Goal: Task Accomplishment & Management: Use online tool/utility

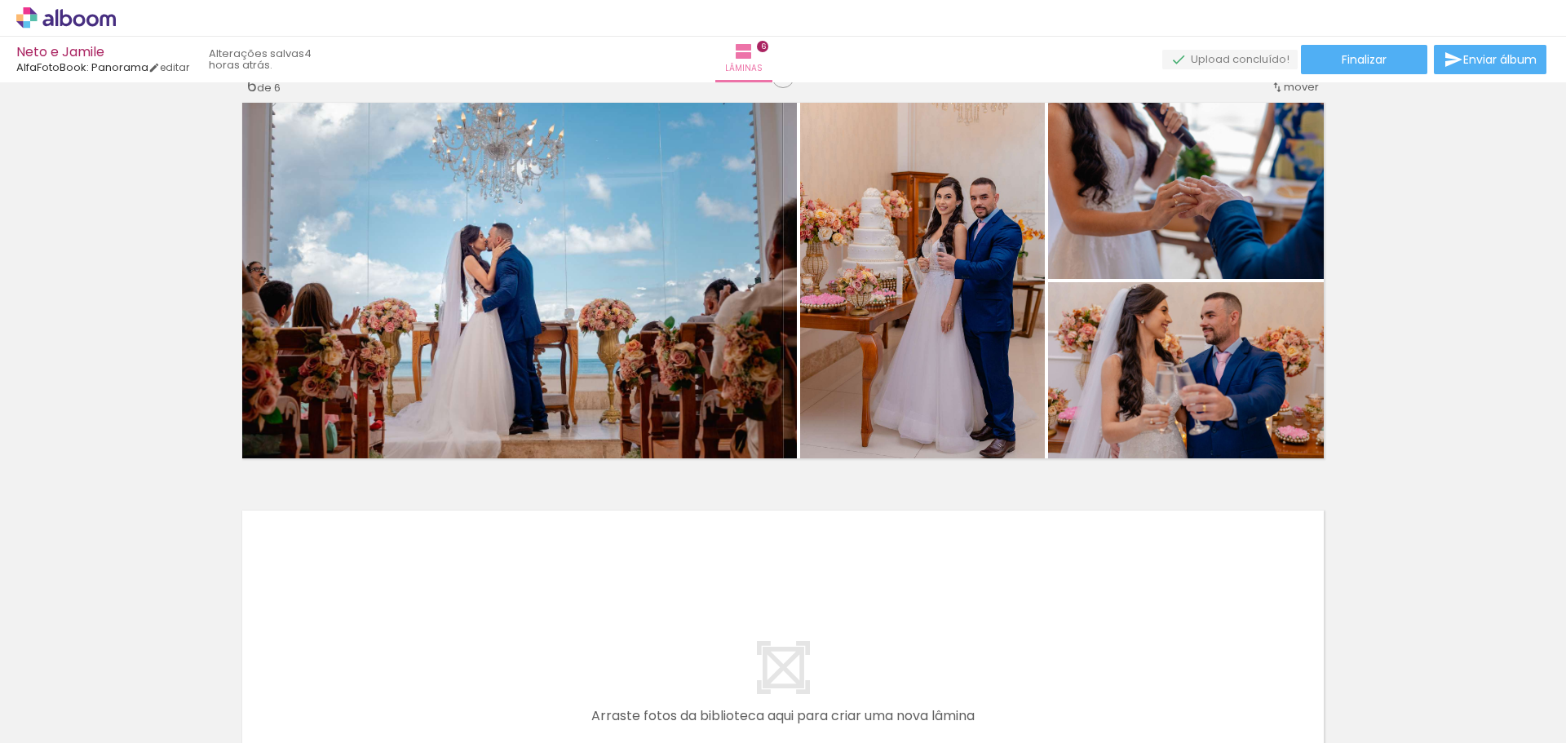
scroll to position [2121, 0]
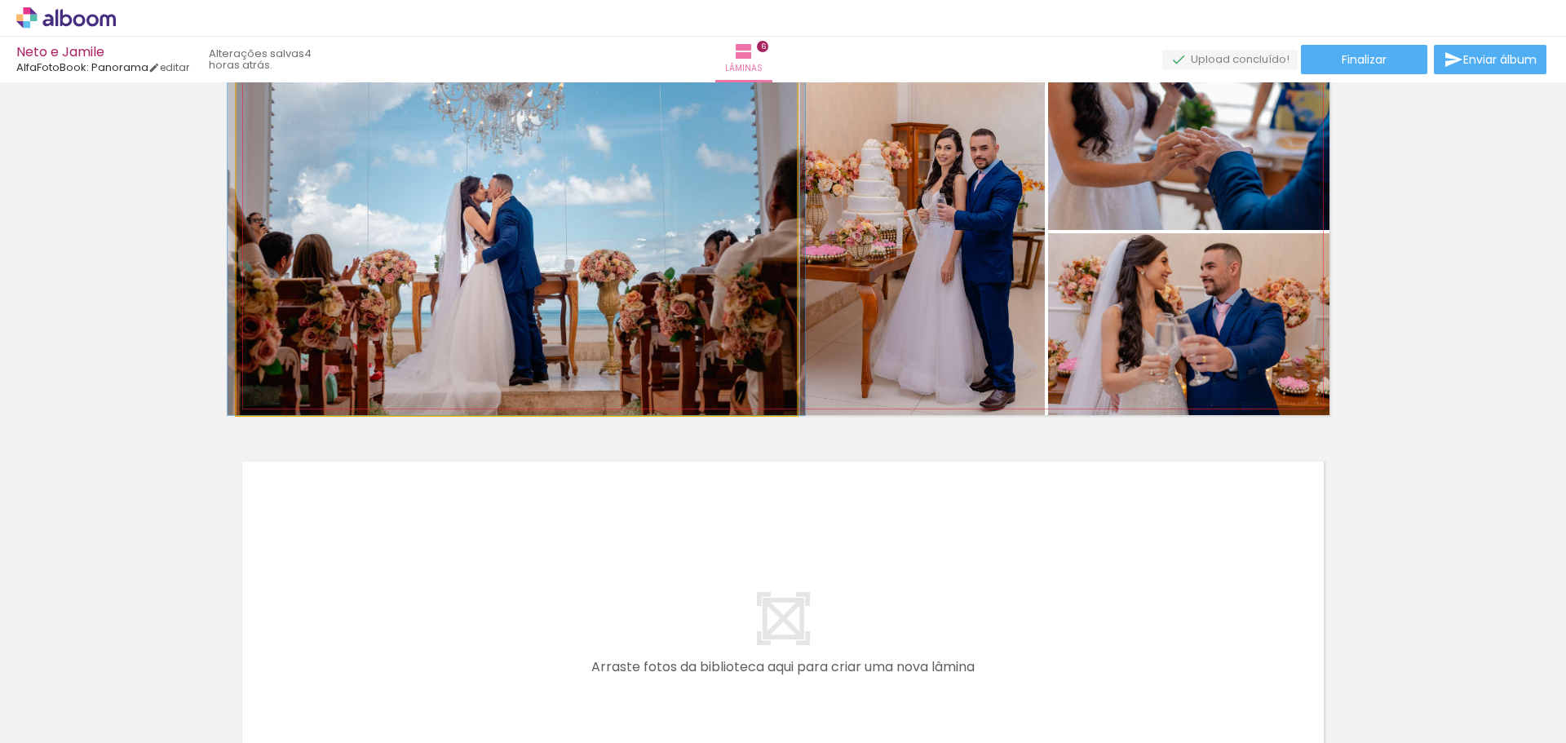
click at [741, 294] on quentale-photo at bounding box center [517, 231] width 560 height 367
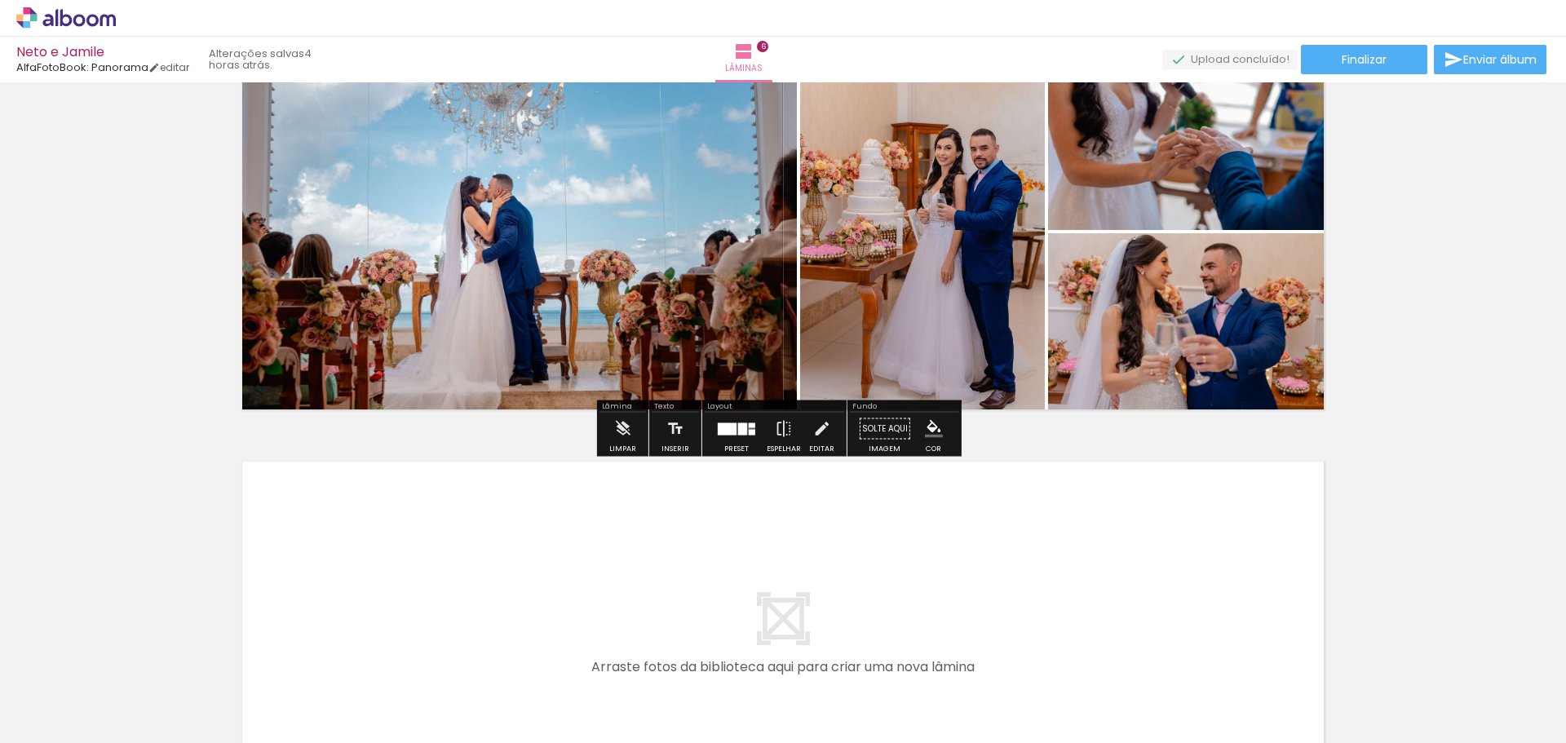
click at [768, 257] on quentale-photo at bounding box center [517, 231] width 560 height 367
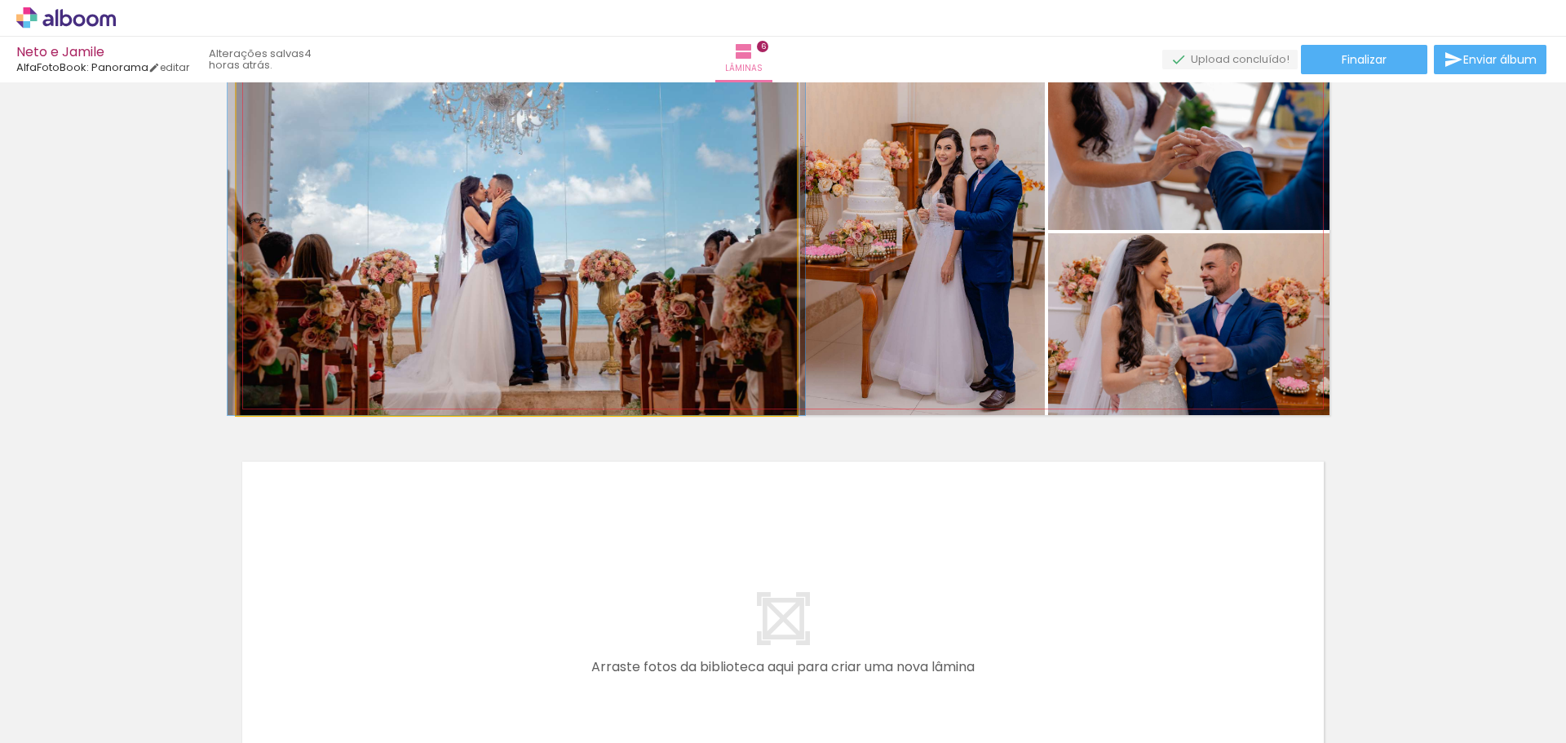
click at [768, 257] on quentale-photo at bounding box center [517, 231] width 560 height 367
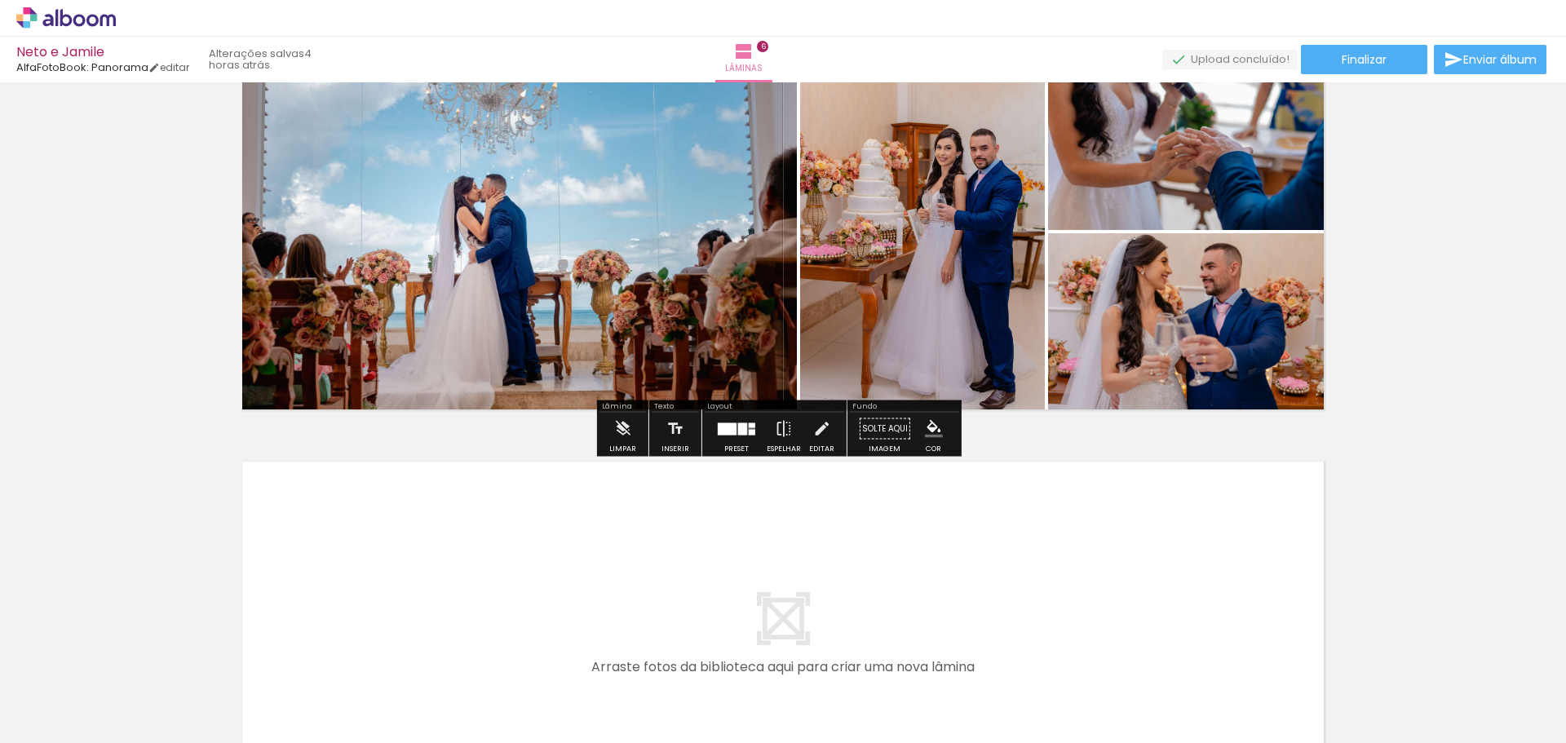
click at [622, 221] on quentale-photo at bounding box center [517, 231] width 560 height 367
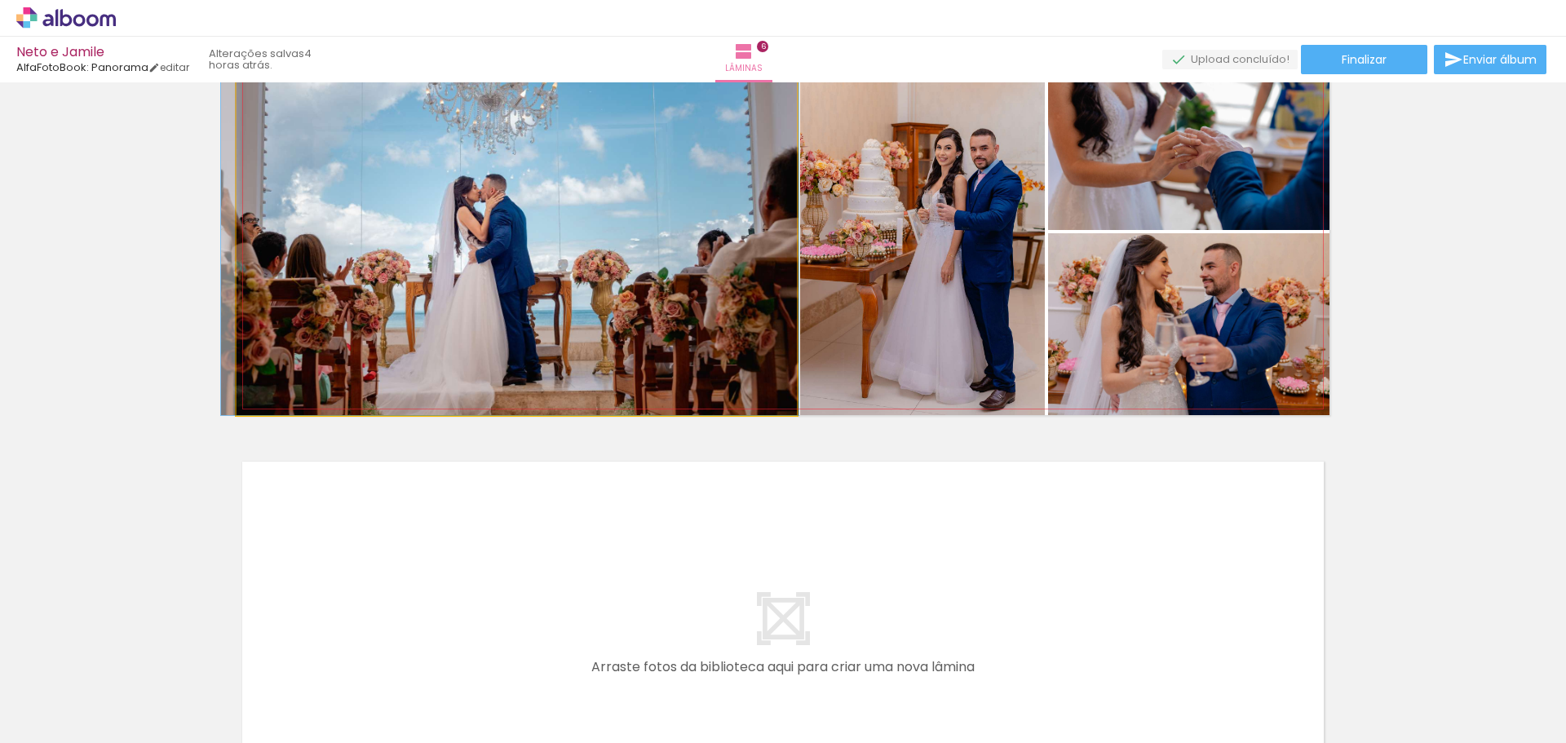
click at [694, 237] on quentale-photo at bounding box center [517, 231] width 560 height 367
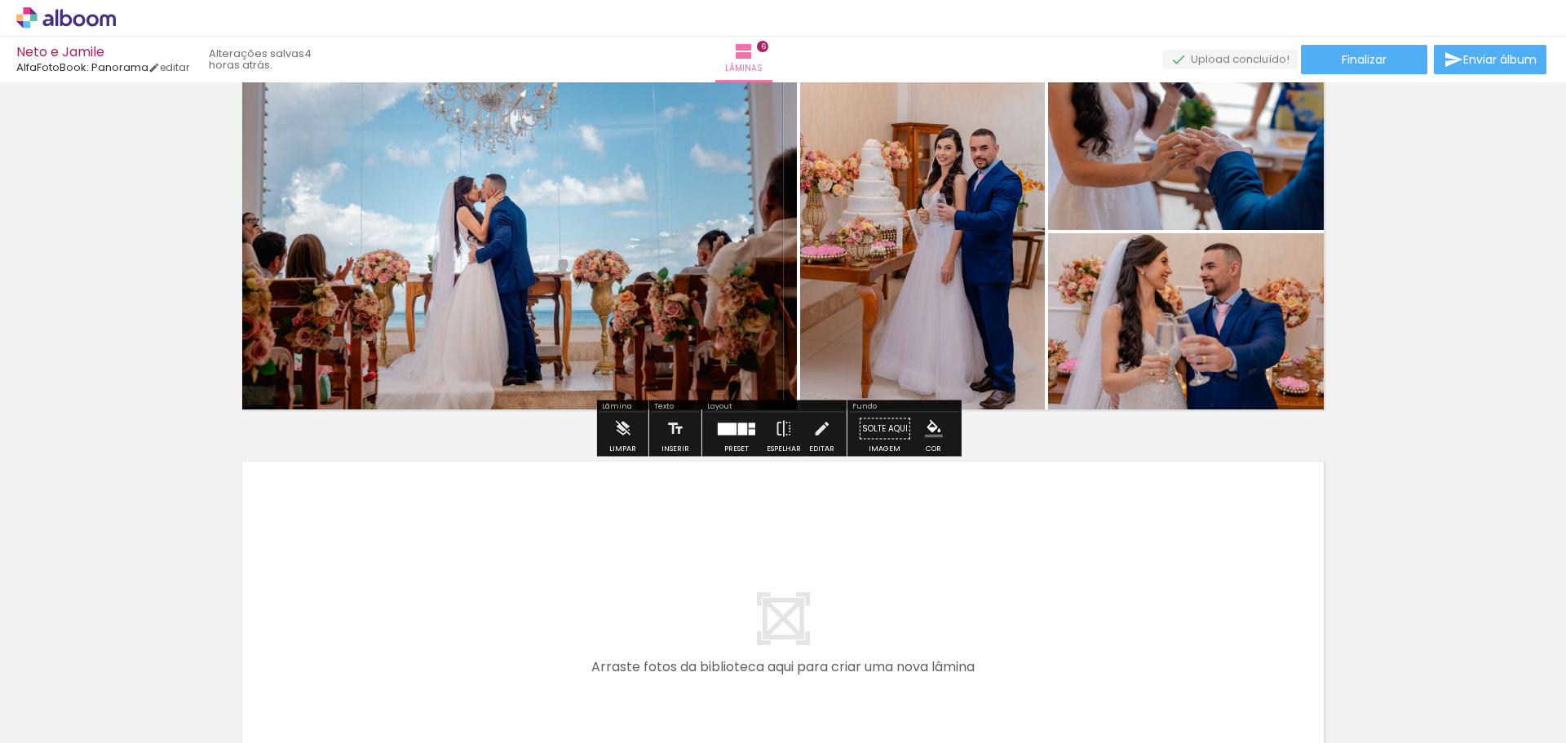
click at [752, 316] on quentale-photo at bounding box center [517, 231] width 560 height 367
click at [749, 280] on quentale-photo at bounding box center [517, 231] width 560 height 367
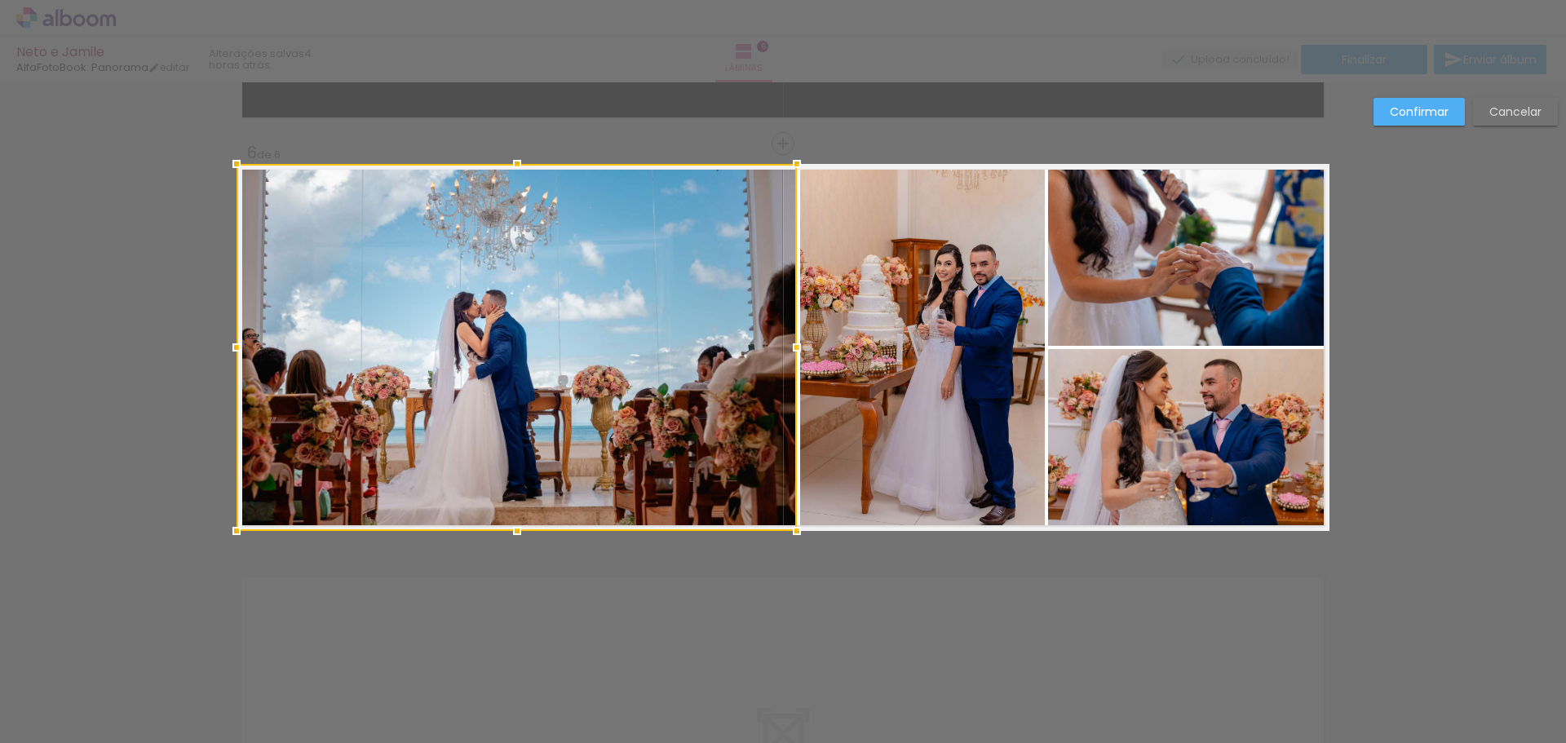
scroll to position [1991, 0]
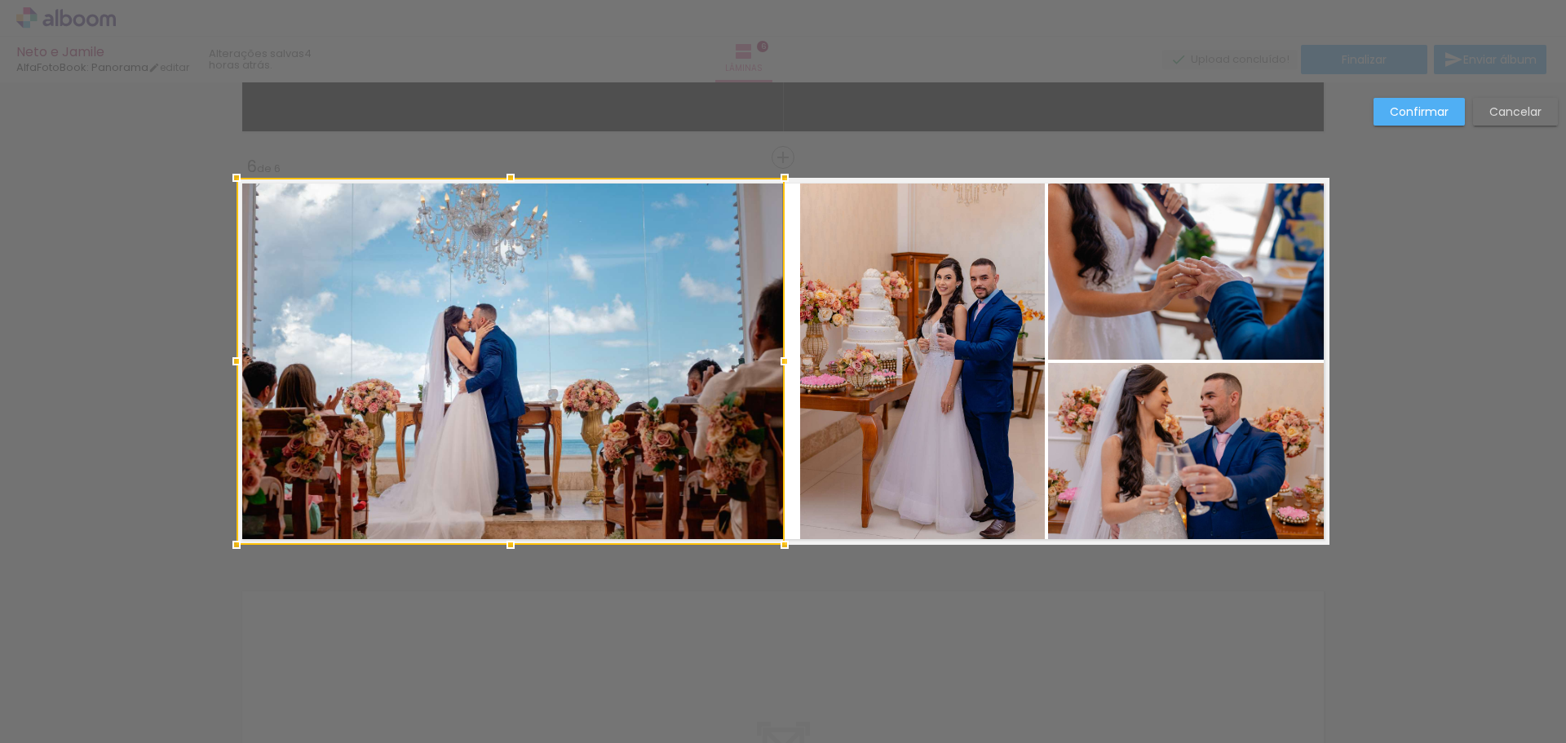
drag, startPoint x: 793, startPoint y: 360, endPoint x: 781, endPoint y: 358, distance: 12.3
click at [781, 358] on div at bounding box center [784, 361] width 33 height 33
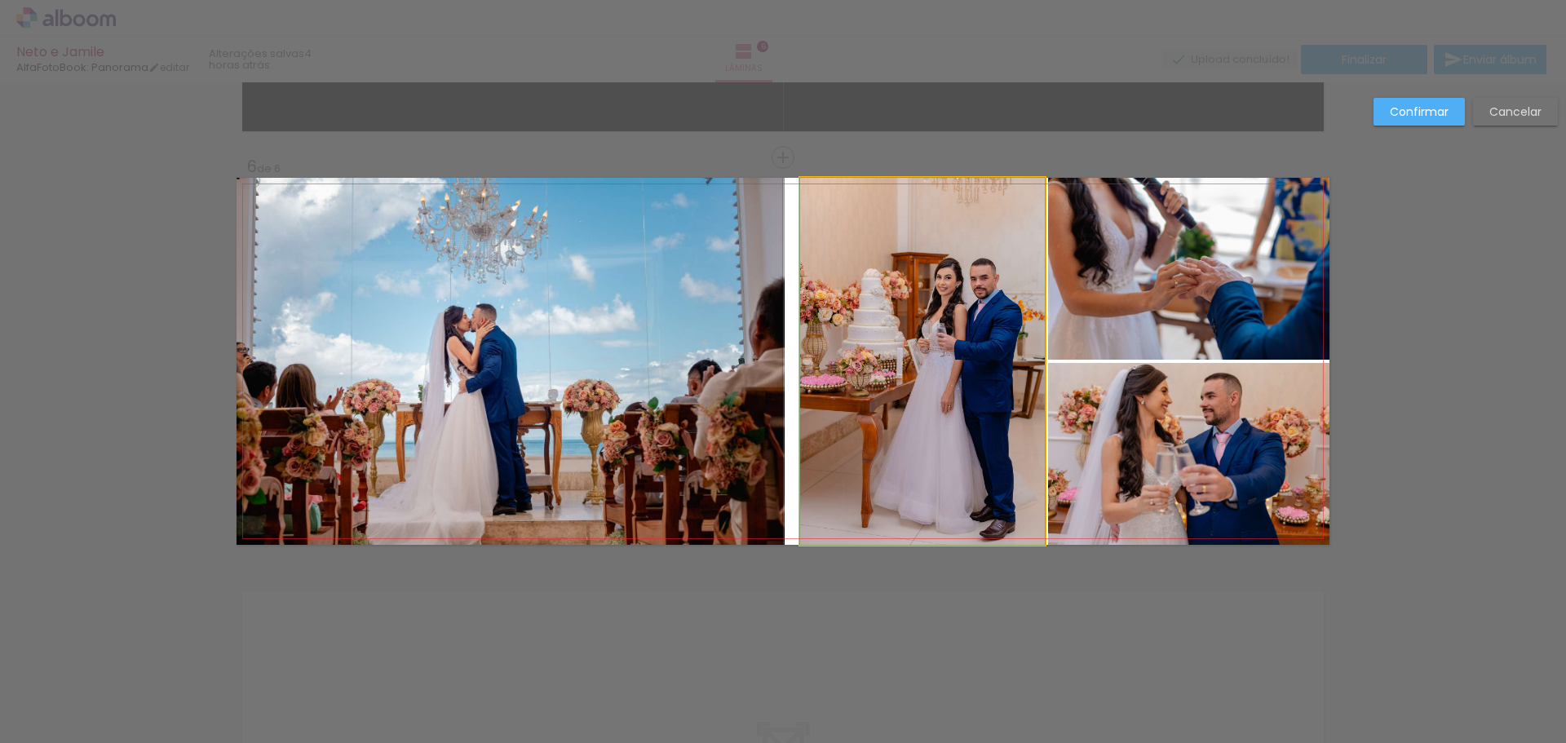
click at [912, 359] on quentale-photo at bounding box center [922, 361] width 245 height 367
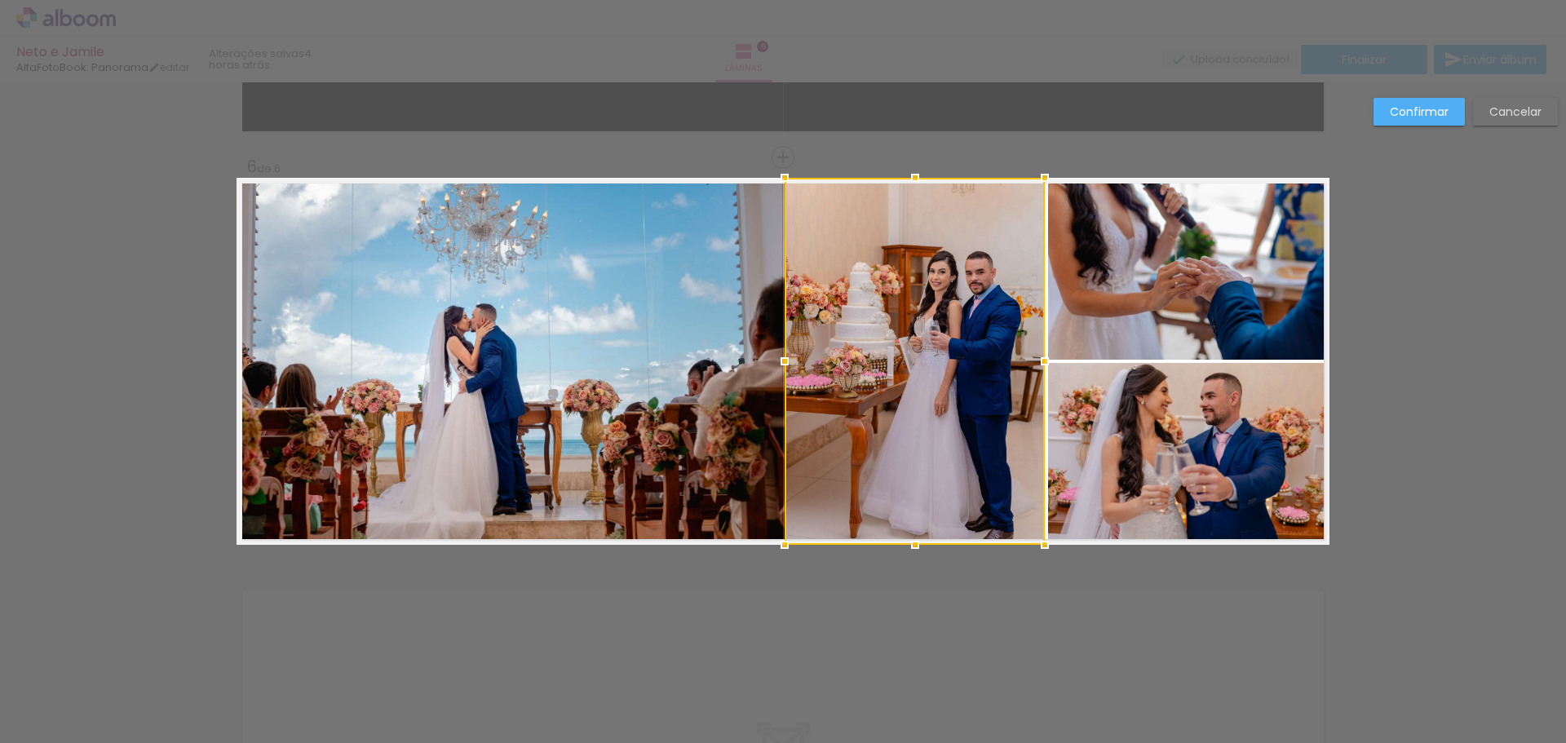
drag, startPoint x: 800, startPoint y: 362, endPoint x: 785, endPoint y: 359, distance: 15.8
click at [785, 359] on div at bounding box center [784, 361] width 33 height 33
click at [947, 356] on div at bounding box center [915, 361] width 260 height 367
click at [924, 365] on div at bounding box center [915, 361] width 260 height 367
drag, startPoint x: 924, startPoint y: 365, endPoint x: 926, endPoint y: 350, distance: 15.6
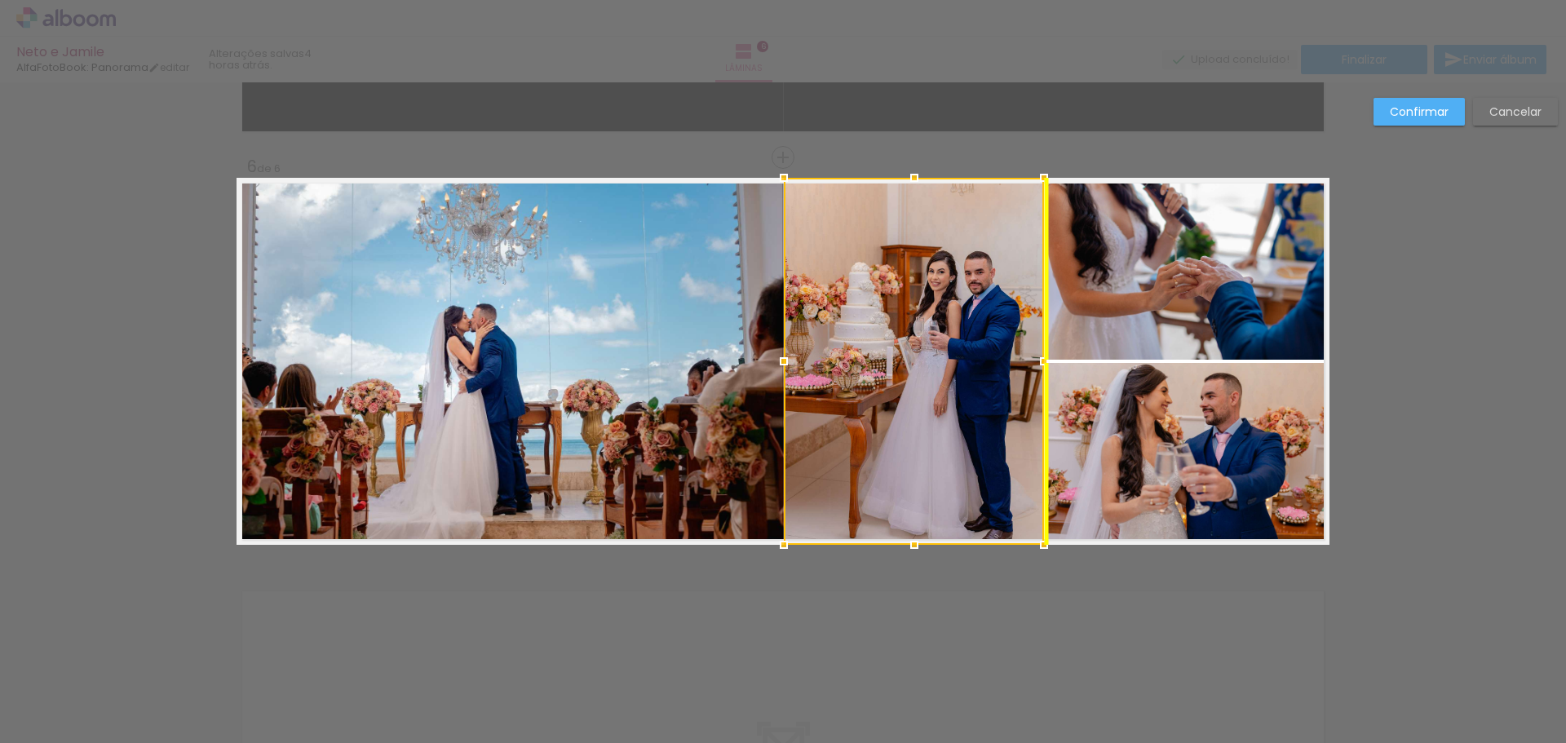
click at [926, 350] on div at bounding box center [914, 361] width 260 height 367
click at [0, 0] on slot "Confirmar" at bounding box center [0, 0] width 0 height 0
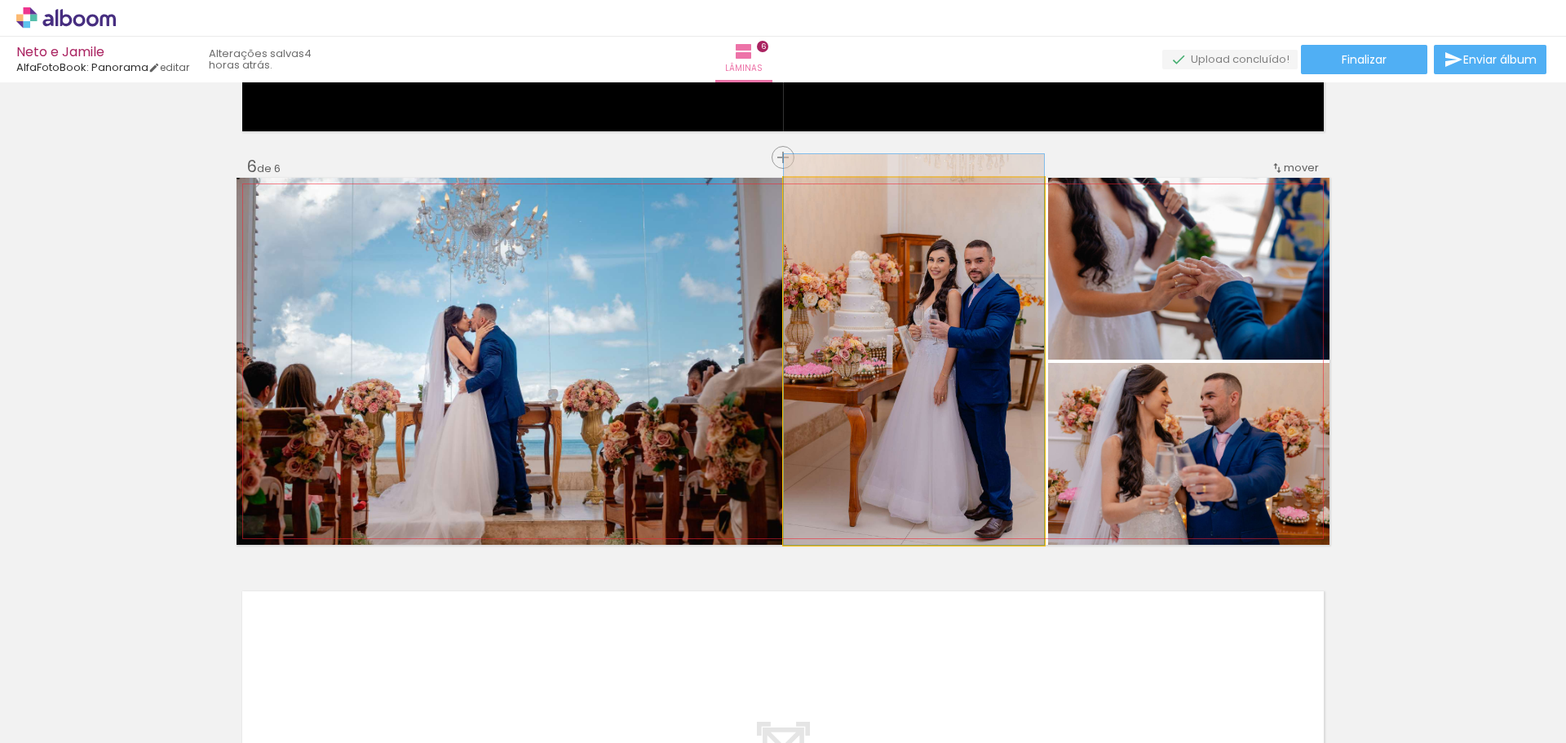
drag, startPoint x: 913, startPoint y: 400, endPoint x: 914, endPoint y: 294, distance: 105.2
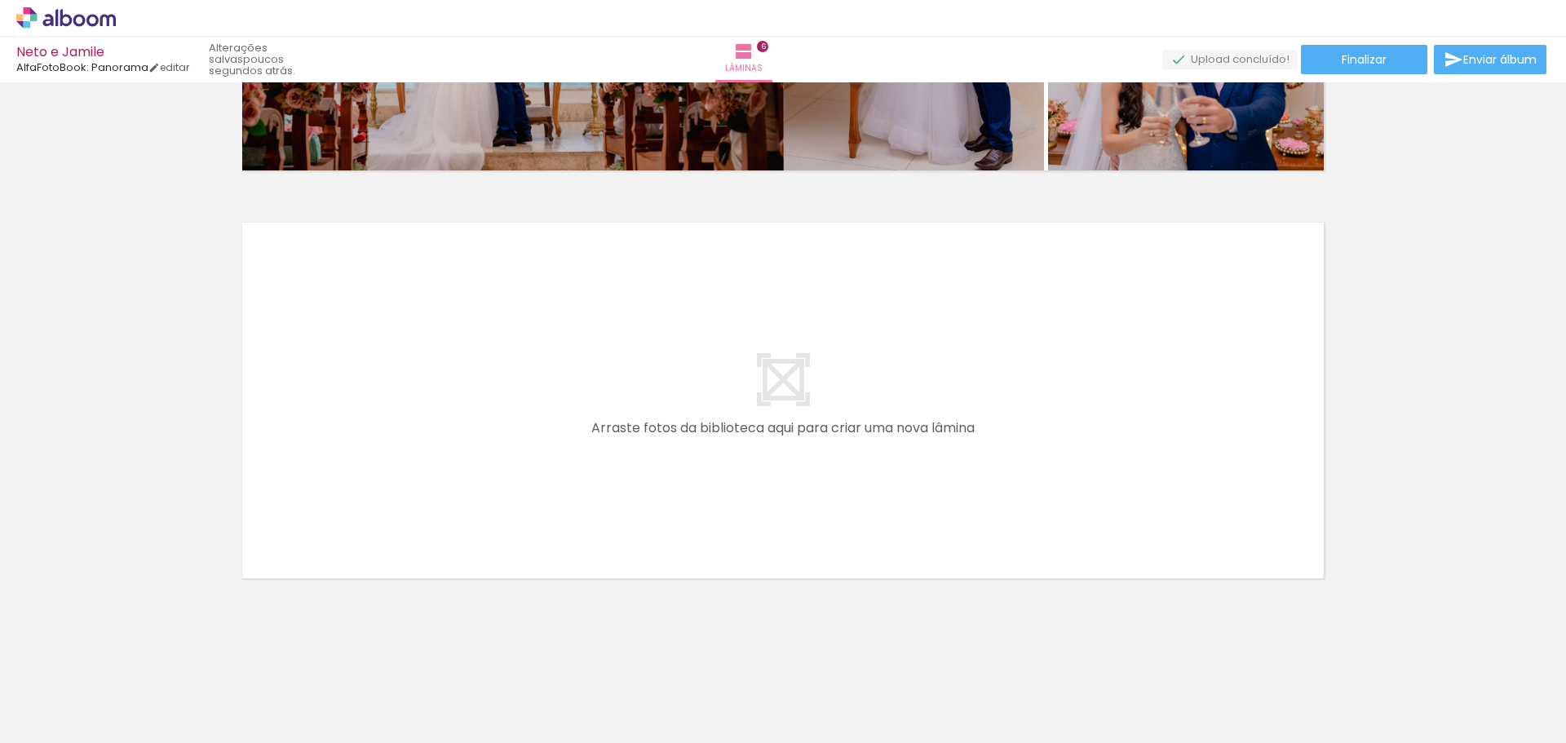
scroll to position [0, 1497]
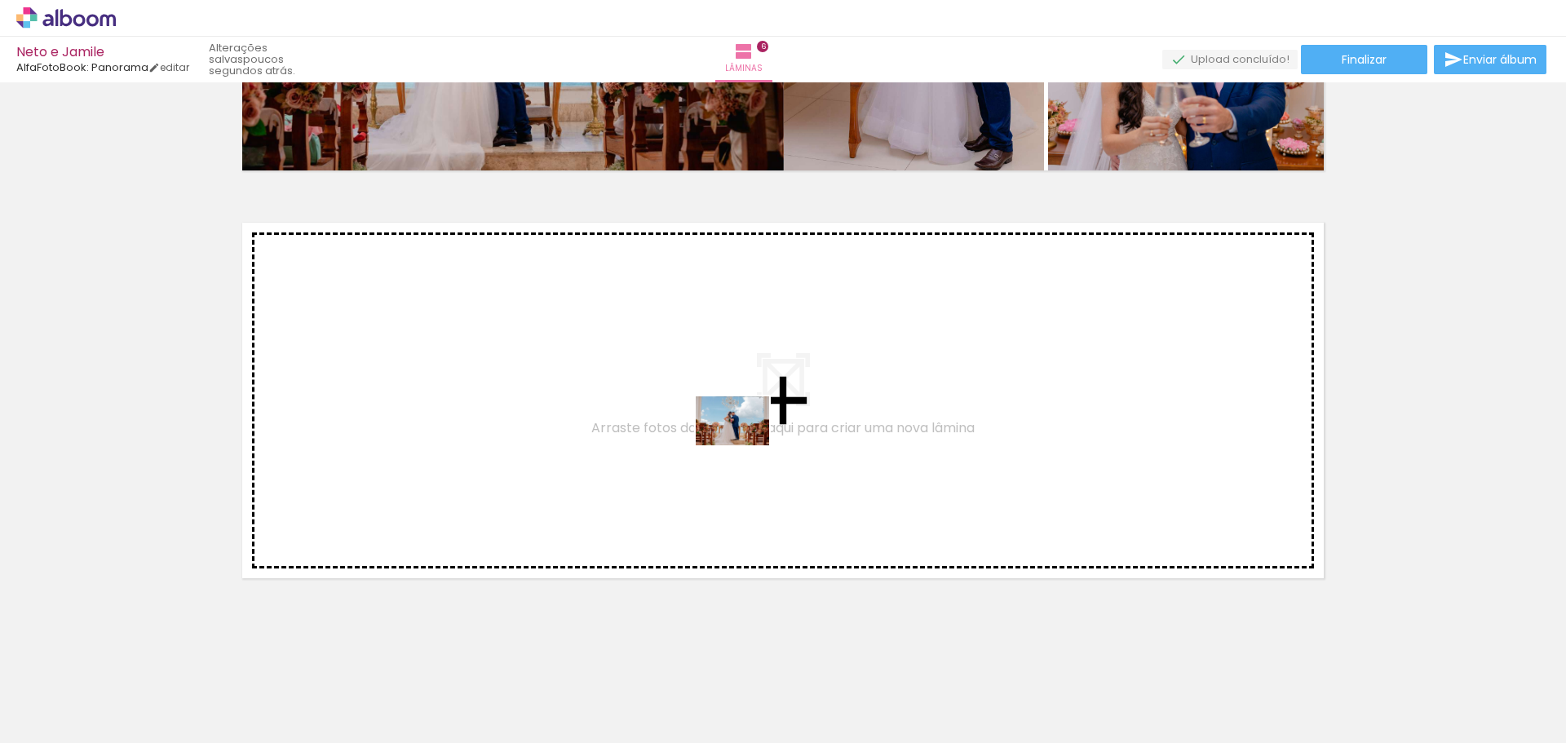
drag, startPoint x: 1155, startPoint y: 710, endPoint x: 745, endPoint y: 445, distance: 488.1
click at [745, 445] on quentale-workspace at bounding box center [783, 371] width 1566 height 743
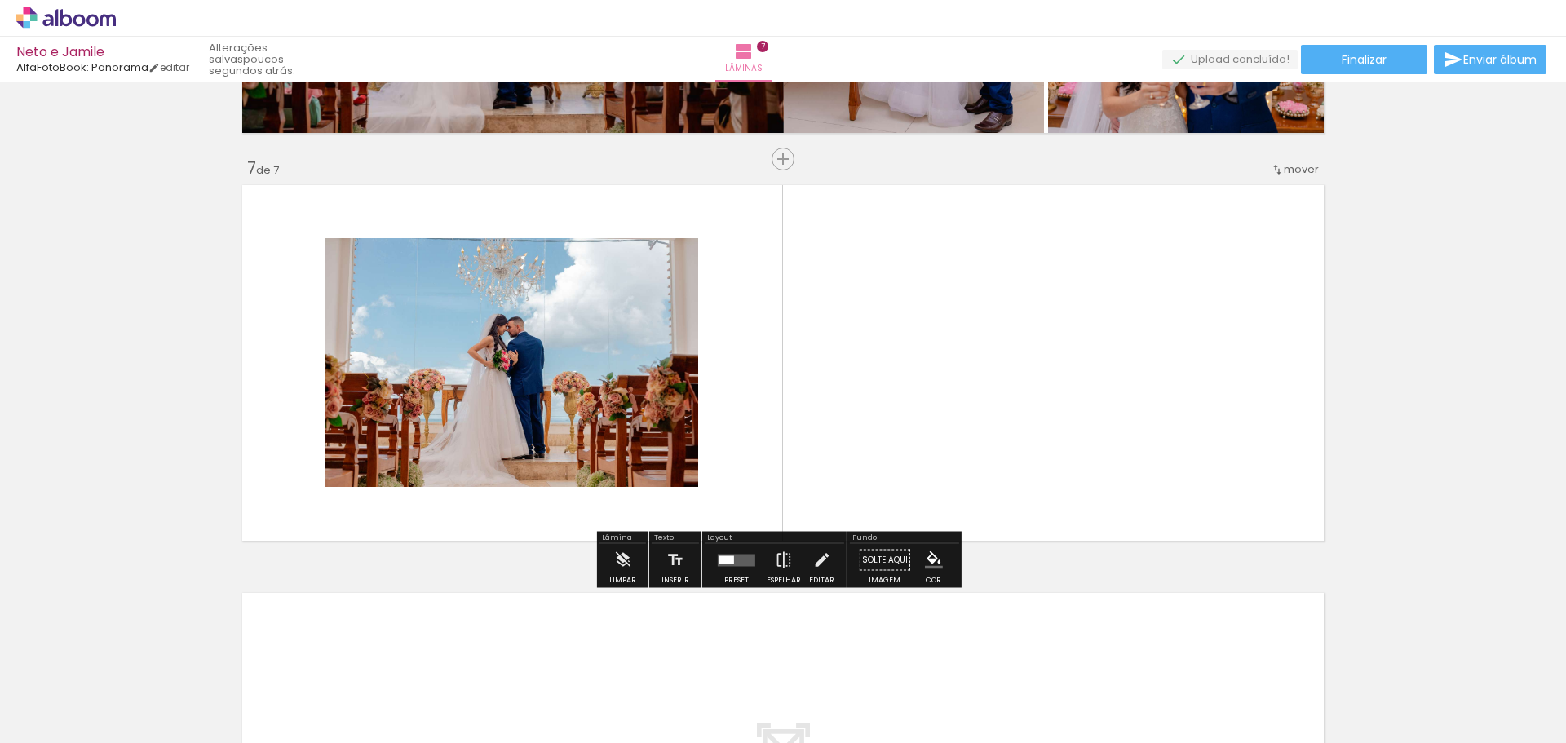
scroll to position [2399, 0]
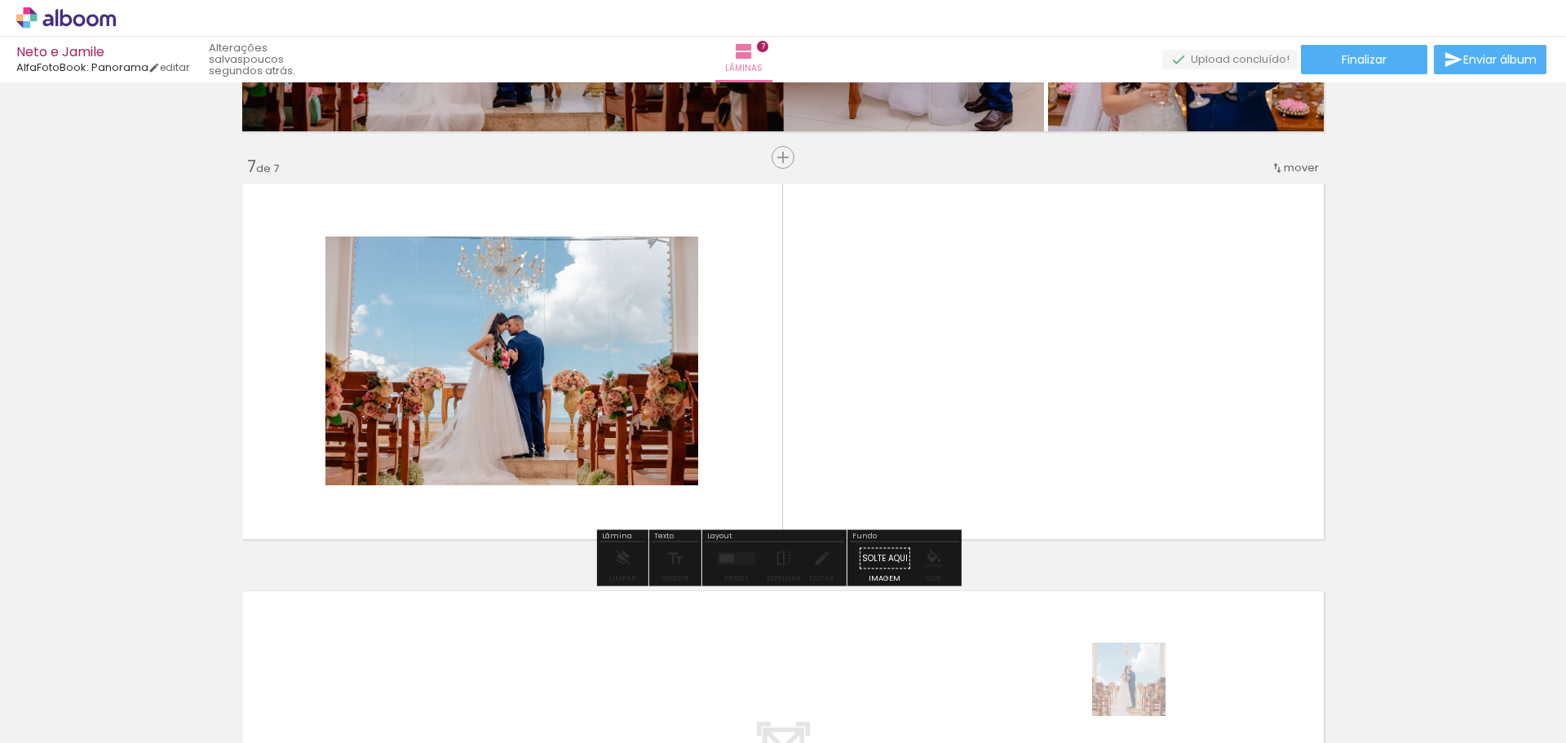
drag, startPoint x: 1141, startPoint y: 692, endPoint x: 1042, endPoint y: 374, distance: 333.3
click at [1042, 374] on quentale-workspace at bounding box center [783, 371] width 1566 height 743
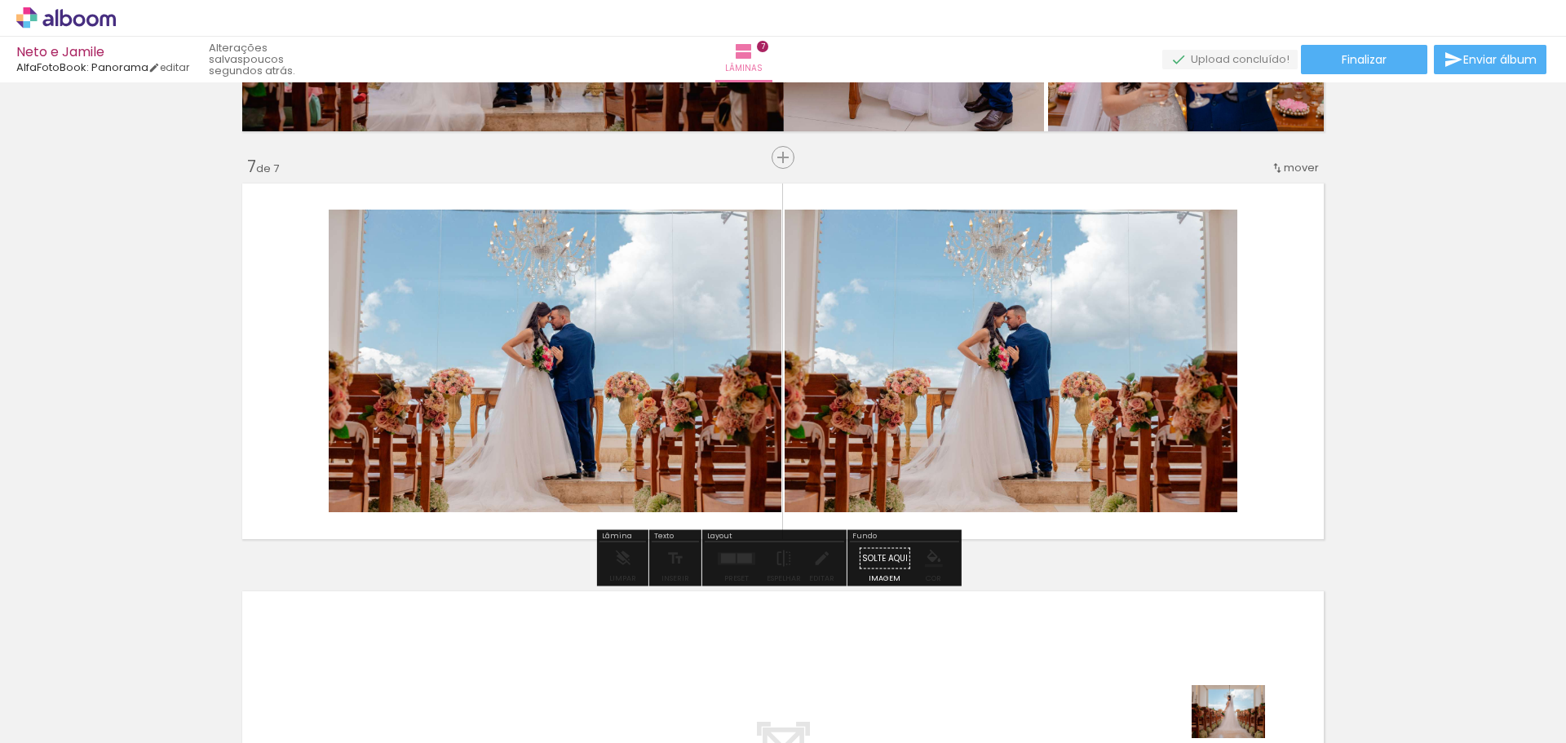
drag, startPoint x: 1254, startPoint y: 709, endPoint x: 1241, endPoint y: 734, distance: 28.5
click at [134, 734] on iron-horizontal-list at bounding box center [117, 692] width 33 height 102
click at [1038, 409] on quentale-photo at bounding box center [1011, 361] width 453 height 303
click at [1053, 428] on quentale-photo at bounding box center [1011, 361] width 453 height 303
click at [622, 560] on iron-icon at bounding box center [622, 558] width 18 height 33
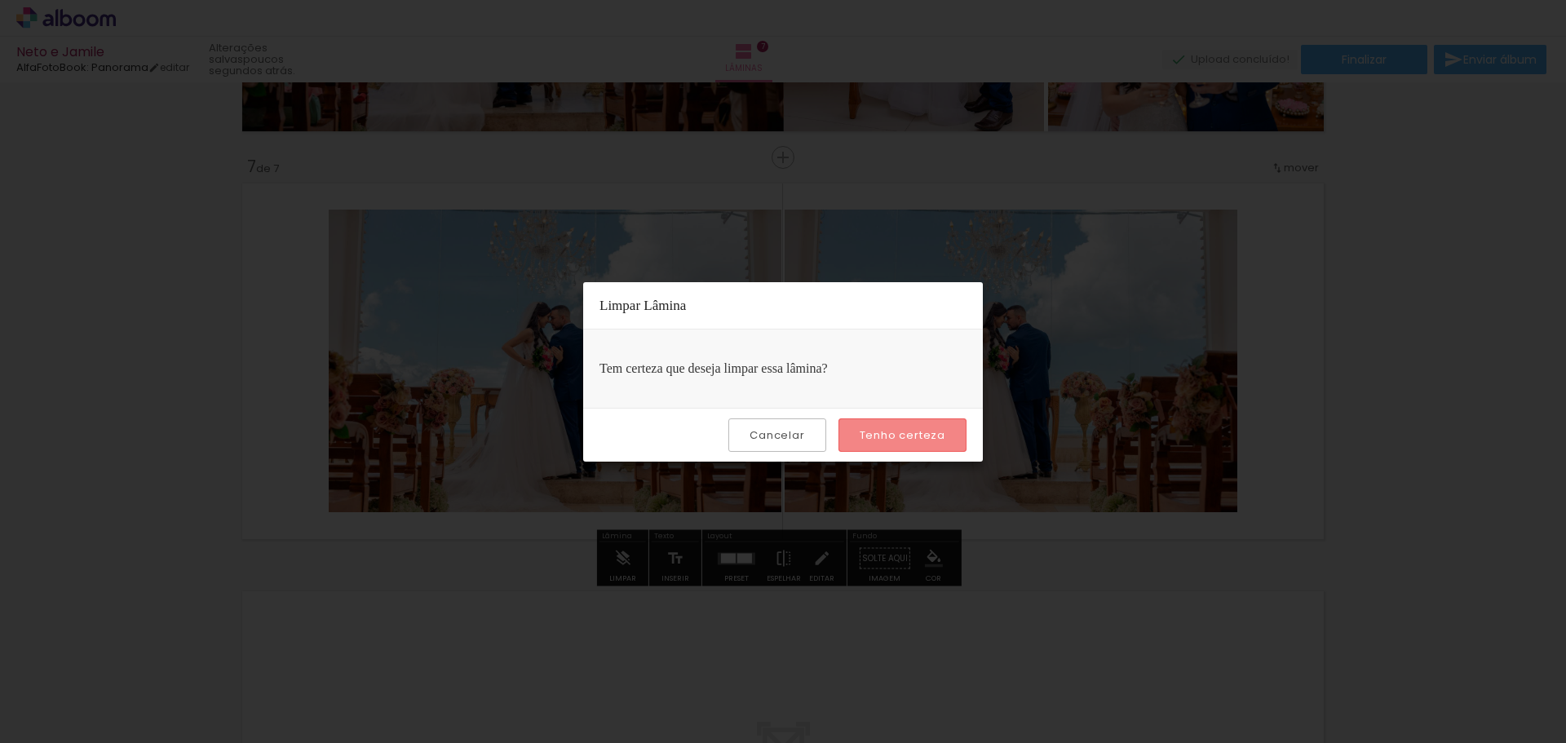
click at [0, 0] on slot "Tenho certeza" at bounding box center [0, 0] width 0 height 0
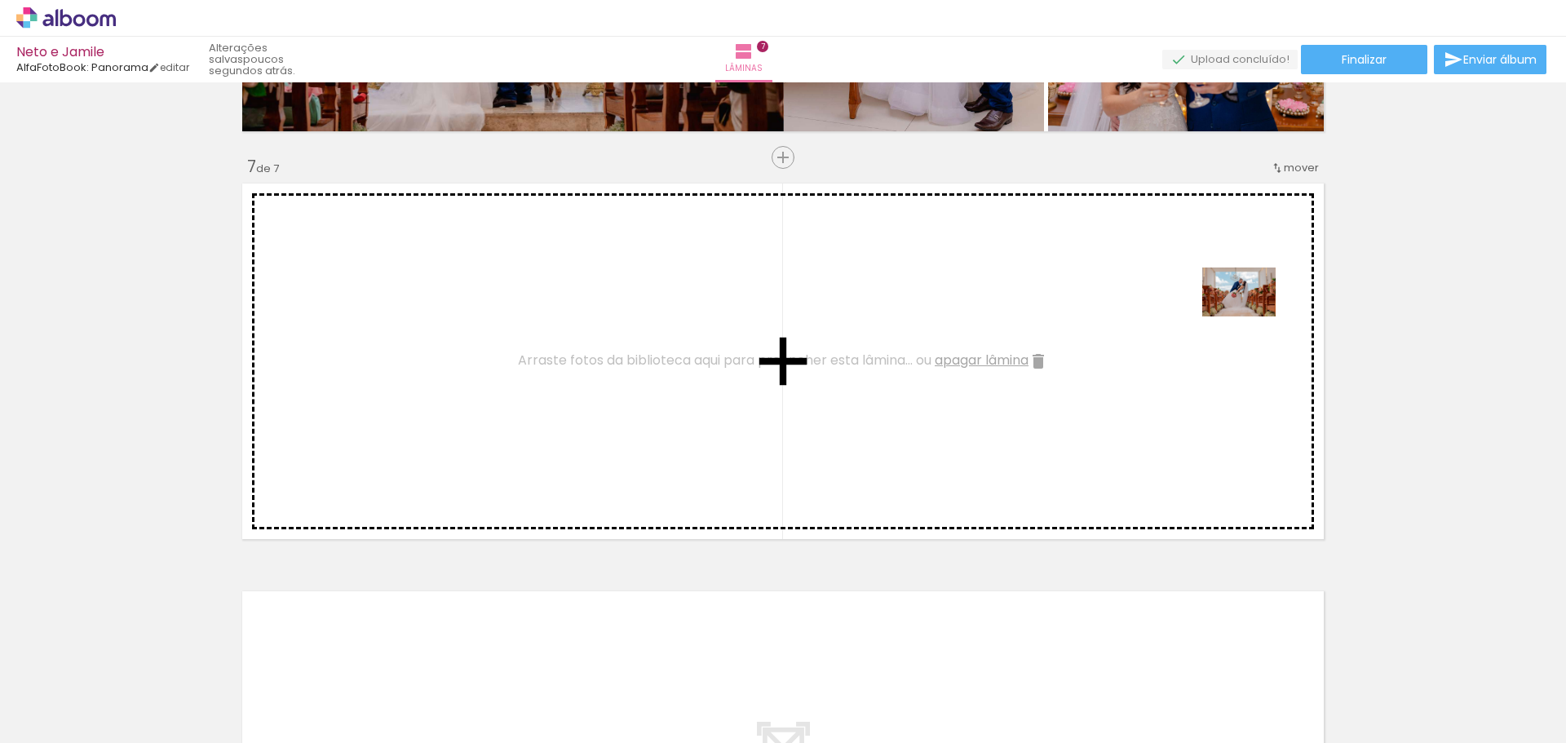
drag, startPoint x: 957, startPoint y: 699, endPoint x: 1251, endPoint y: 317, distance: 482.8
click at [1251, 317] on quentale-workspace at bounding box center [783, 371] width 1566 height 743
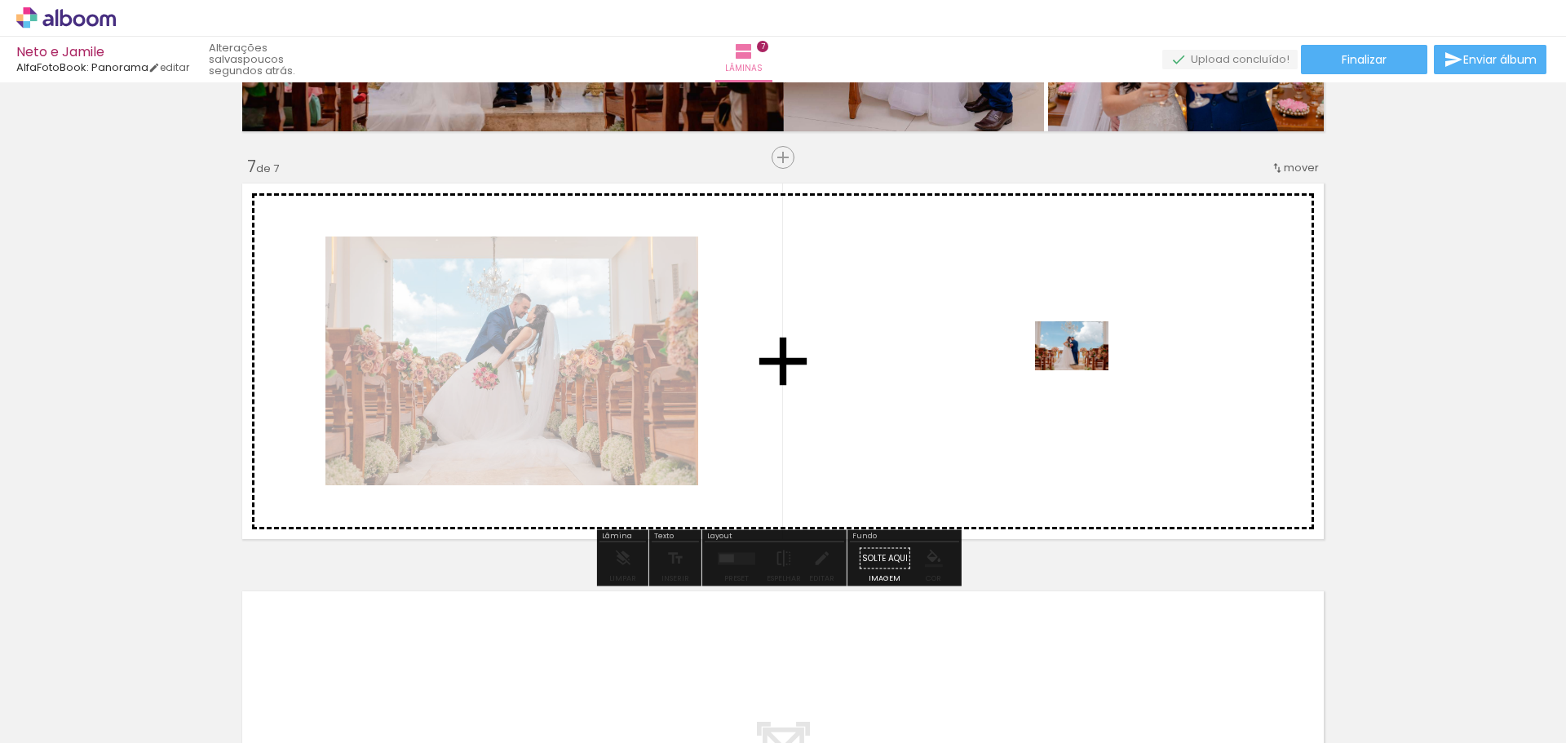
drag, startPoint x: 1139, startPoint y: 684, endPoint x: 1084, endPoint y: 370, distance: 318.8
click at [1084, 370] on quentale-workspace at bounding box center [783, 371] width 1566 height 743
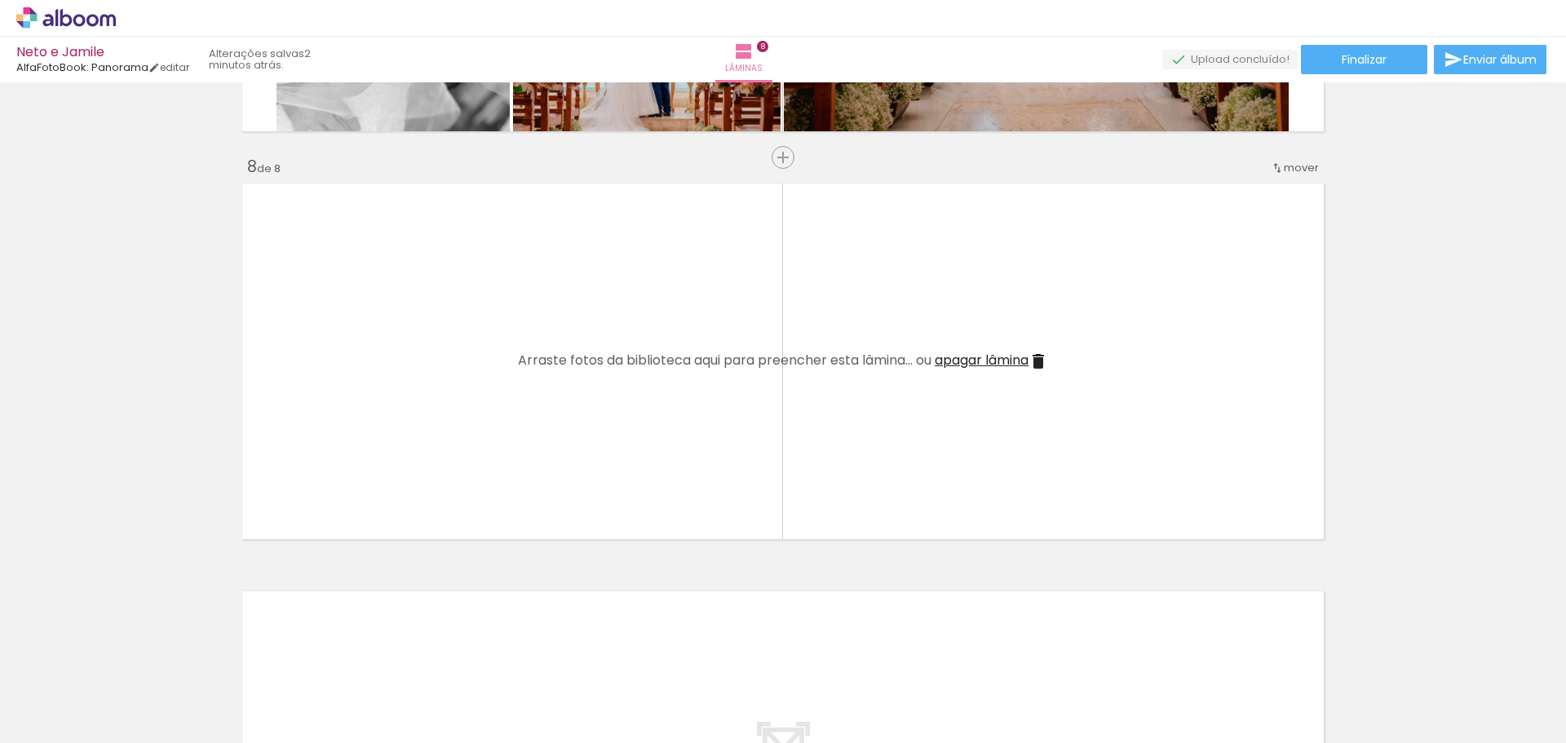
scroll to position [0, 1060]
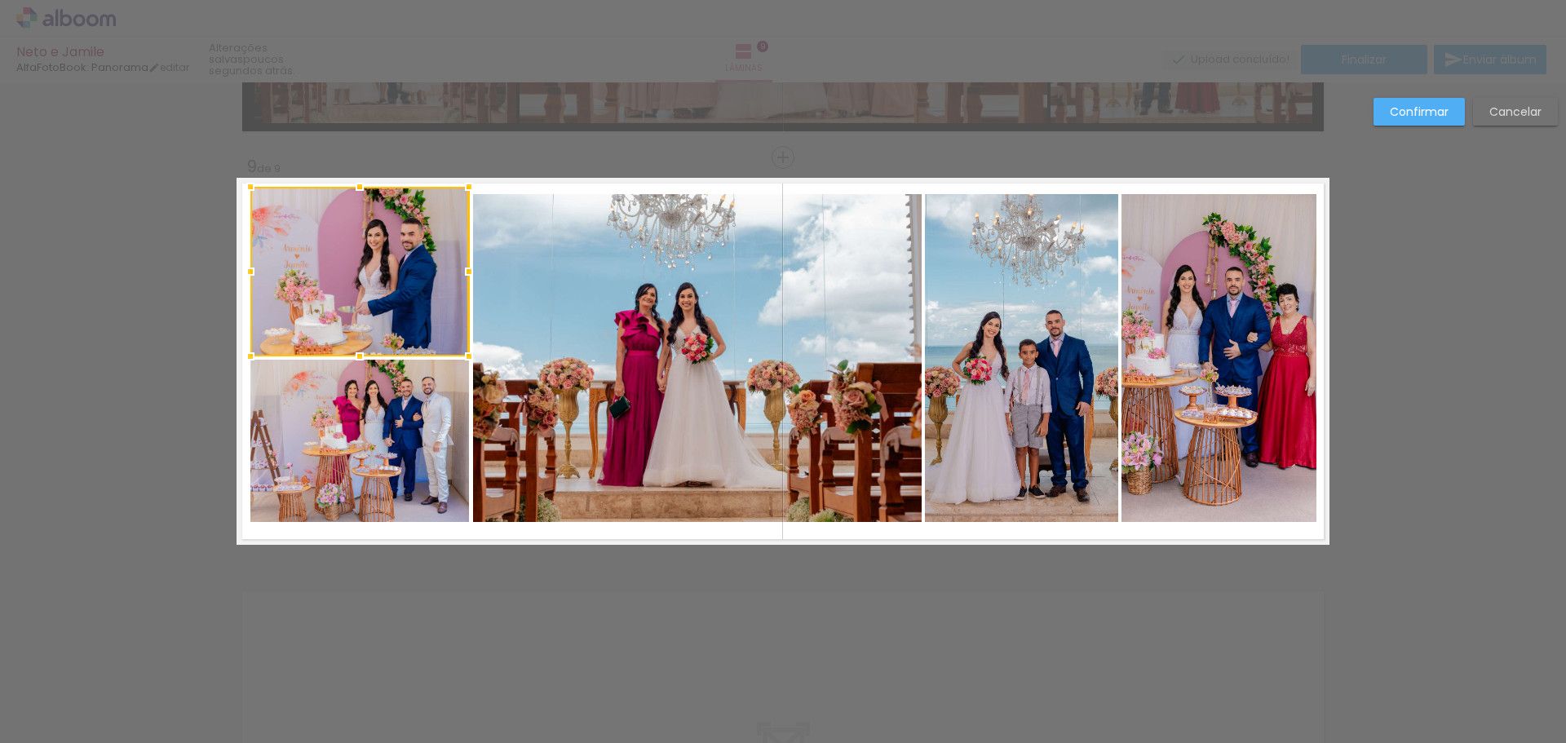
scroll to position [0, 2227]
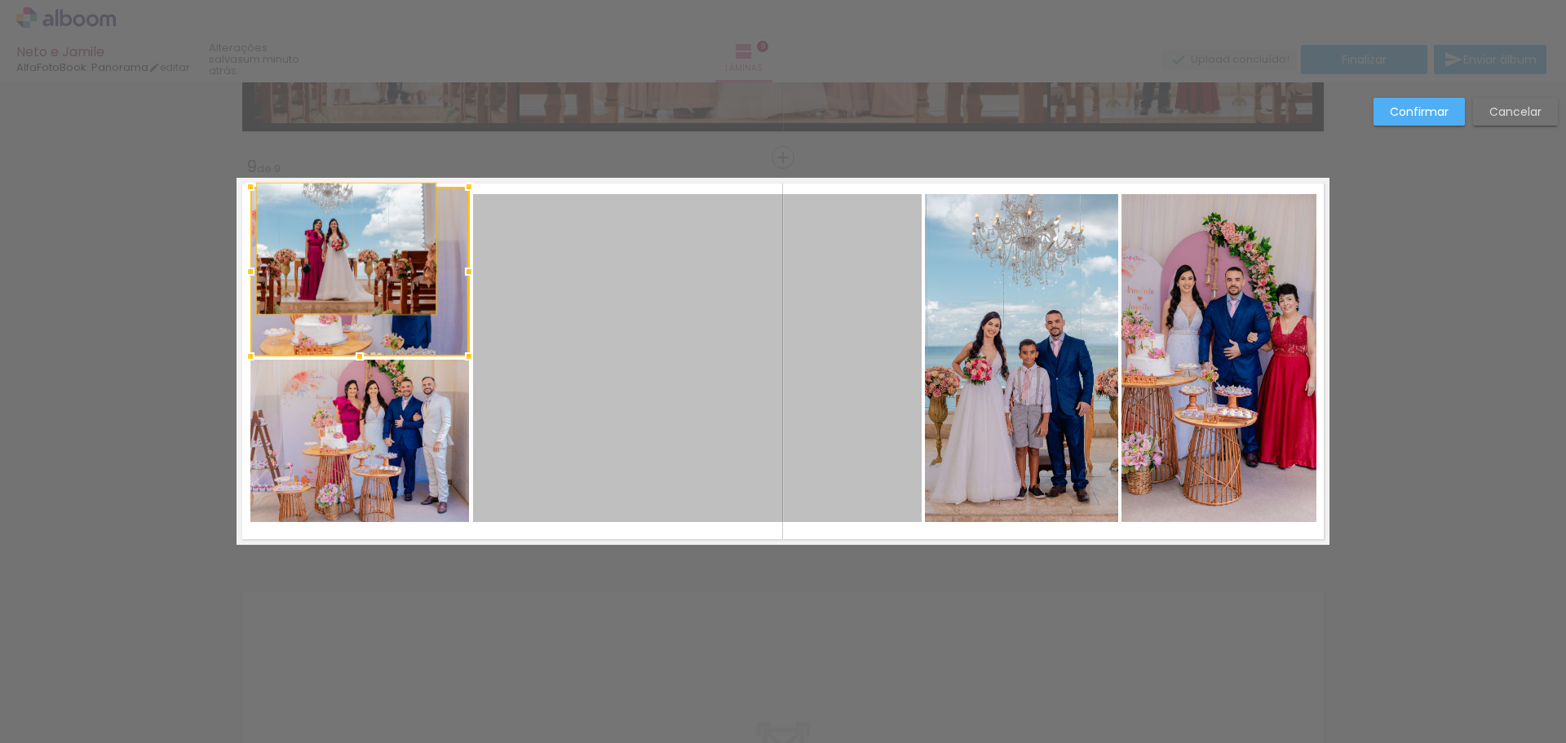
drag, startPoint x: 662, startPoint y: 442, endPoint x: 336, endPoint y: 246, distance: 380.2
click at [336, 246] on album-spread "9 de 9" at bounding box center [783, 361] width 1093 height 367
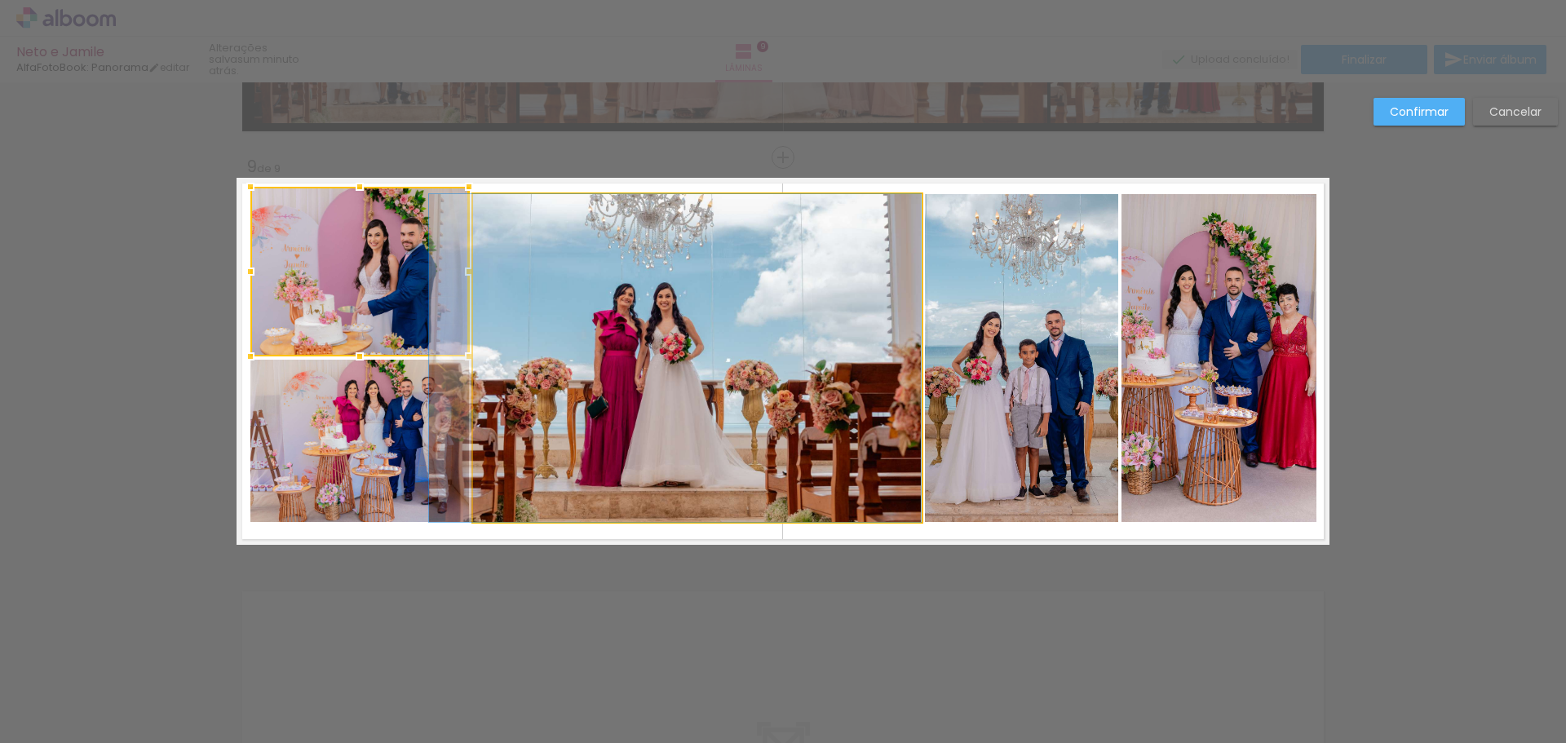
click at [672, 383] on quentale-photo at bounding box center [697, 358] width 449 height 328
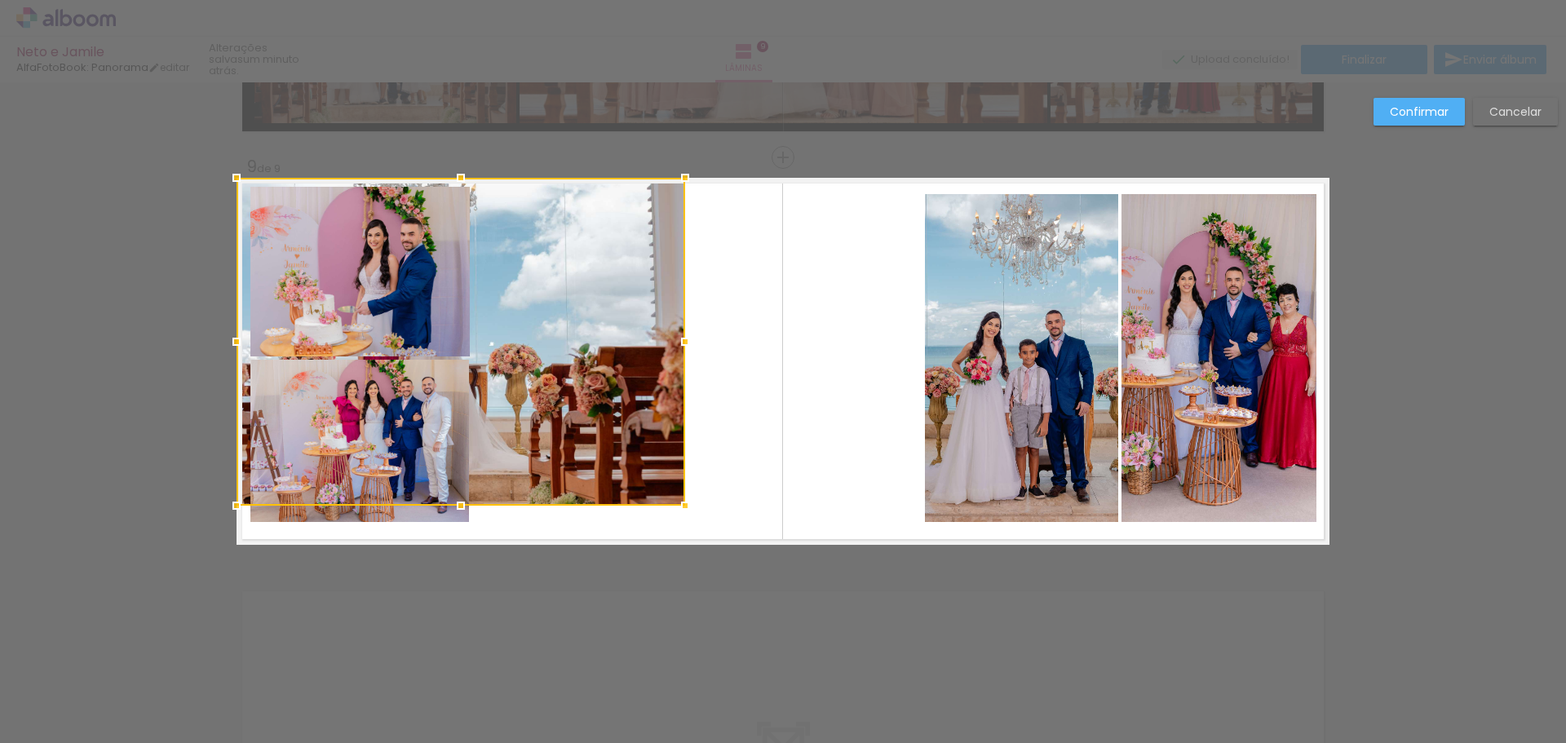
drag, startPoint x: 689, startPoint y: 412, endPoint x: 351, endPoint y: 232, distance: 383.5
click at [351, 232] on div at bounding box center [461, 342] width 449 height 328
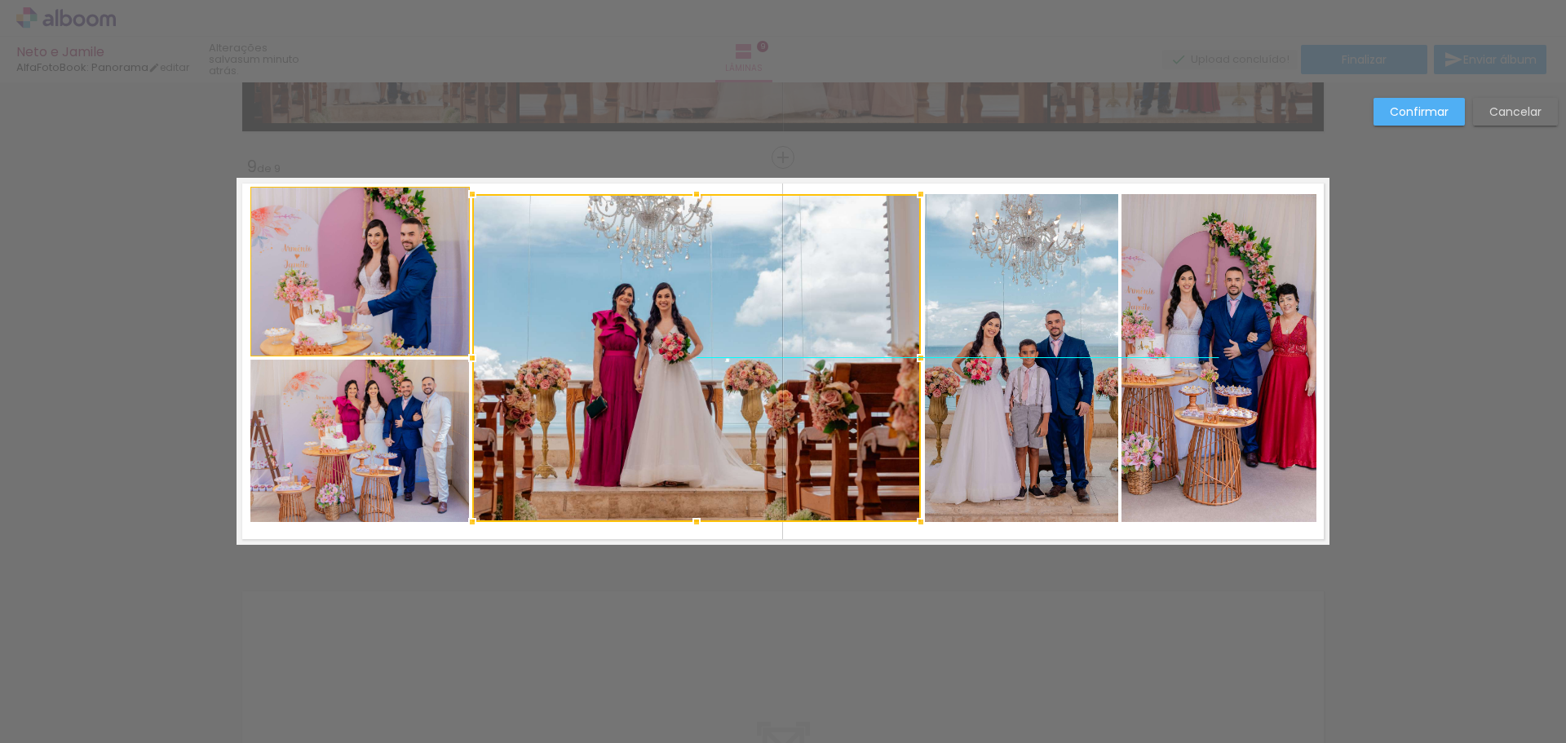
drag, startPoint x: 536, startPoint y: 378, endPoint x: 772, endPoint y: 395, distance: 236.3
click at [772, 395] on div at bounding box center [696, 358] width 449 height 328
click at [1188, 515] on quentale-photo at bounding box center [1219, 358] width 194 height 328
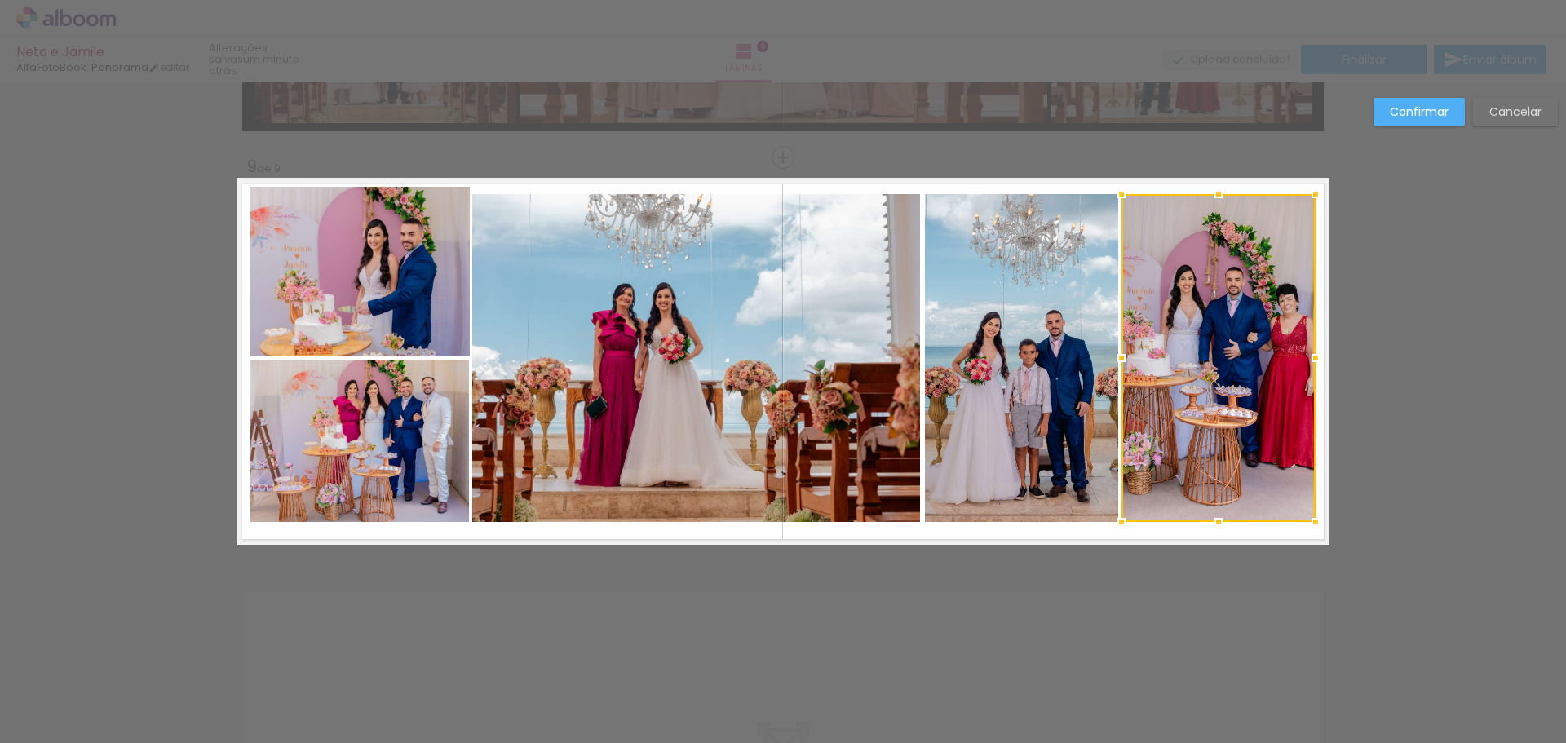
click at [322, 247] on quentale-photo at bounding box center [359, 272] width 219 height 170
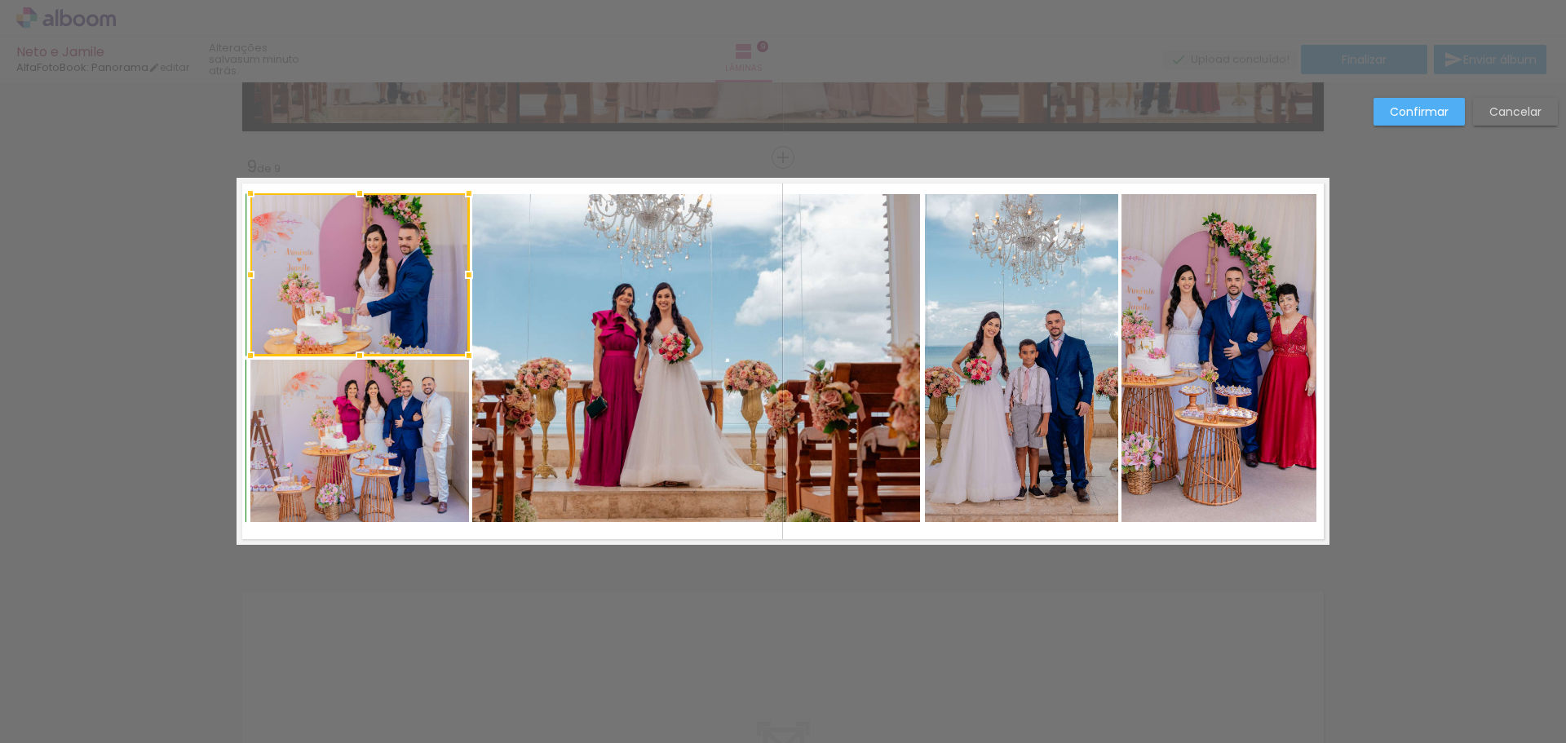
click at [353, 195] on div at bounding box center [359, 193] width 33 height 33
click at [0, 0] on slot "Confirmar" at bounding box center [0, 0] width 0 height 0
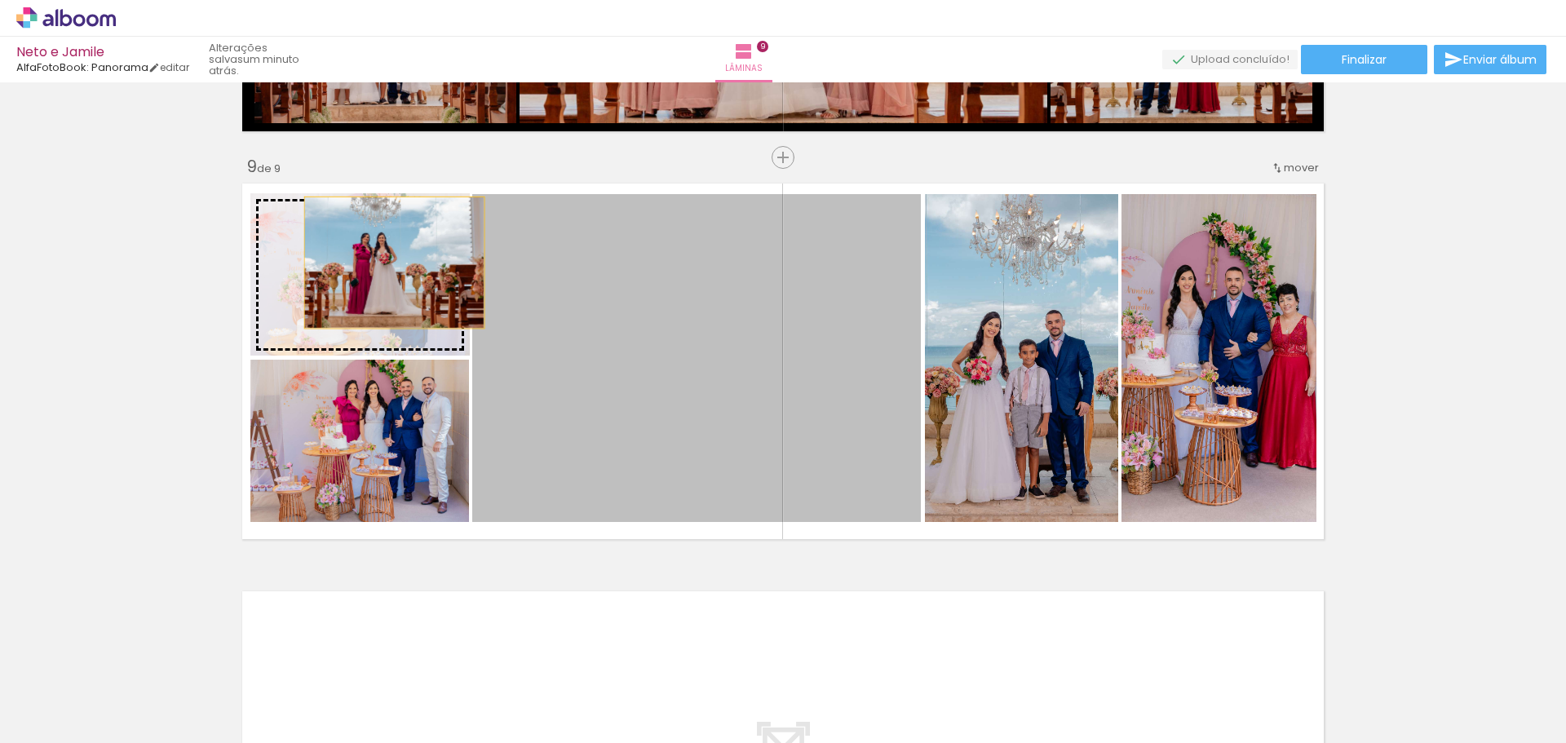
drag, startPoint x: 646, startPoint y: 361, endPoint x: 388, endPoint y: 263, distance: 275.7
click at [0, 0] on slot at bounding box center [0, 0] width 0 height 0
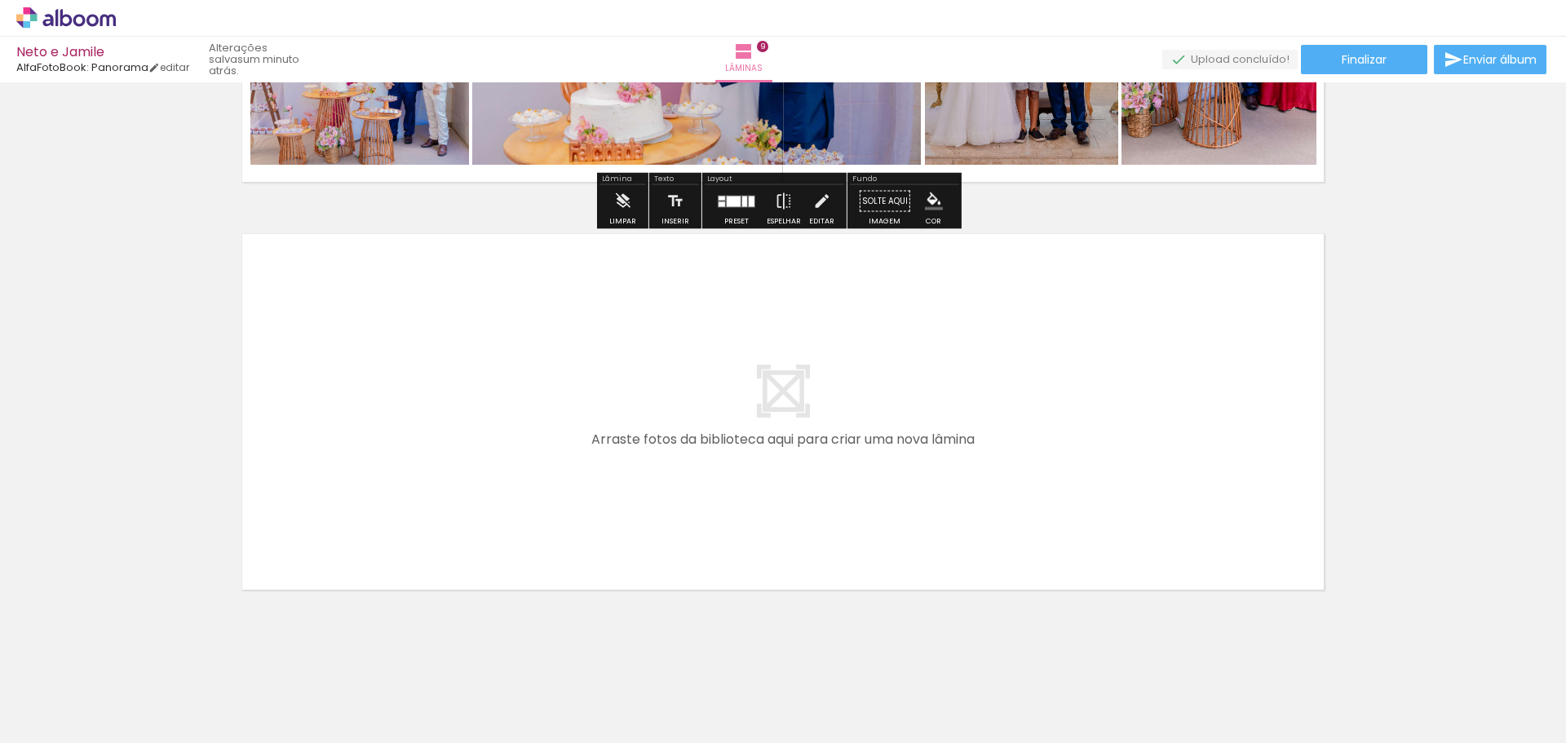
scroll to position [3583, 0]
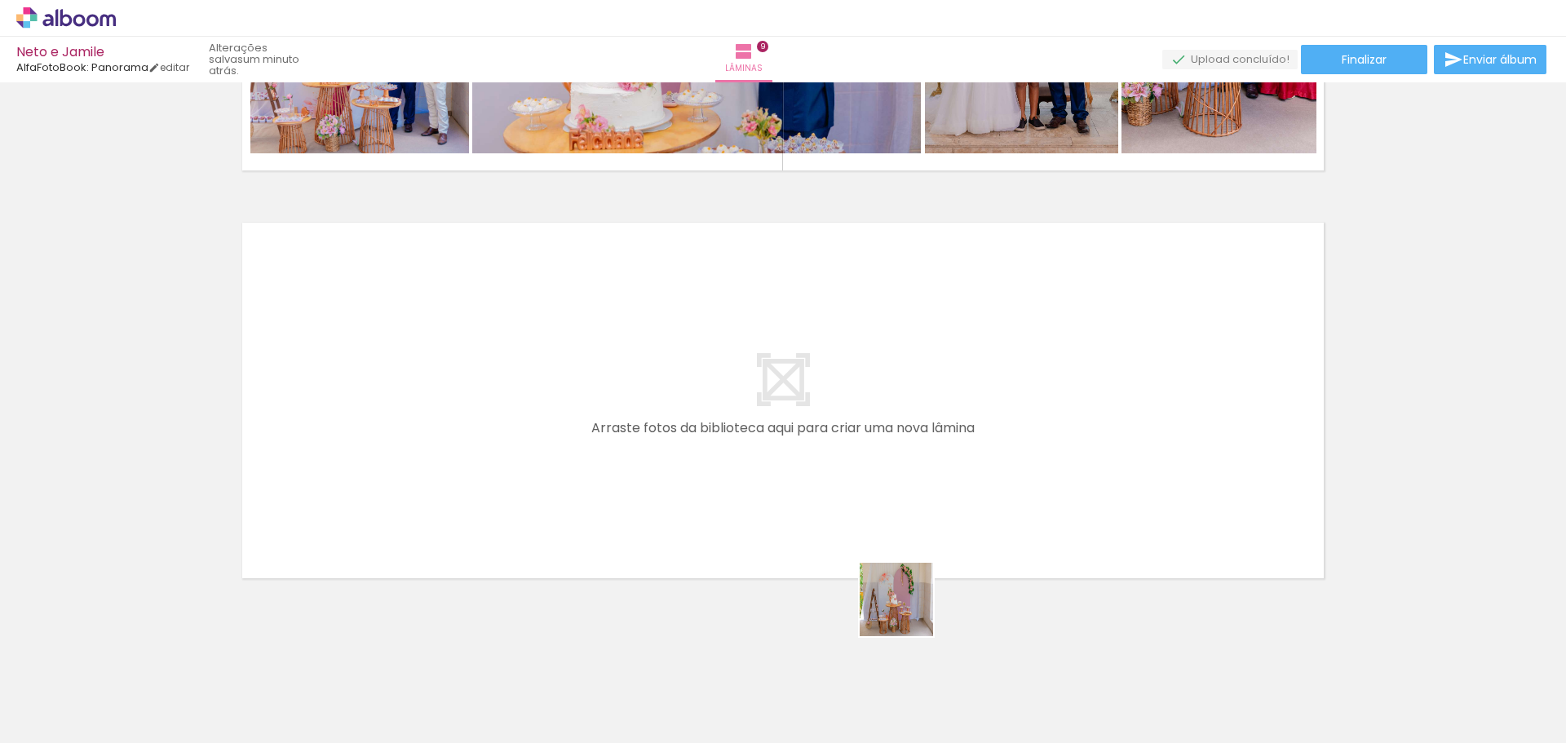
drag, startPoint x: 909, startPoint y: 612, endPoint x: 668, endPoint y: 422, distance: 306.6
click at [668, 422] on quentale-workspace at bounding box center [783, 371] width 1566 height 743
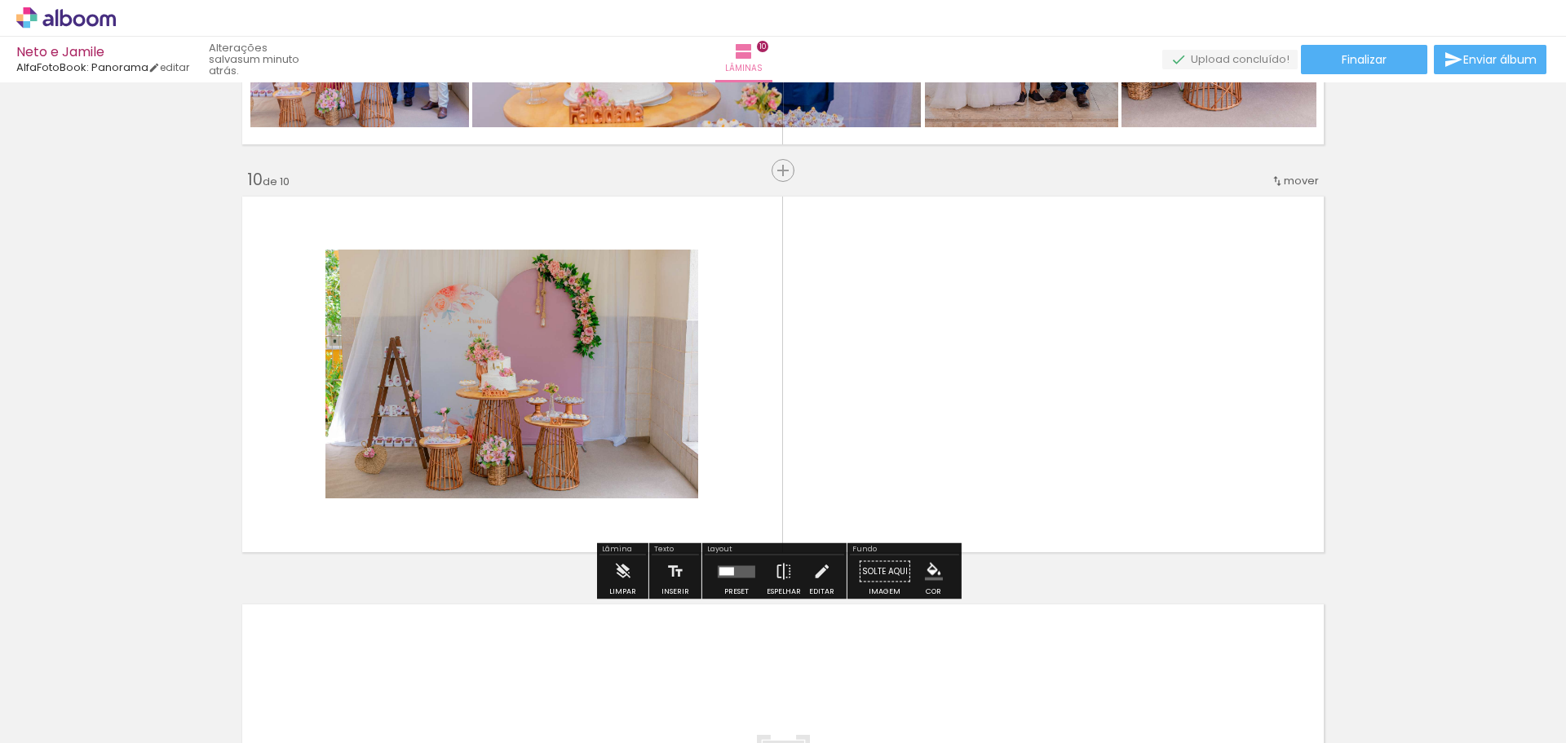
scroll to position [3623, 0]
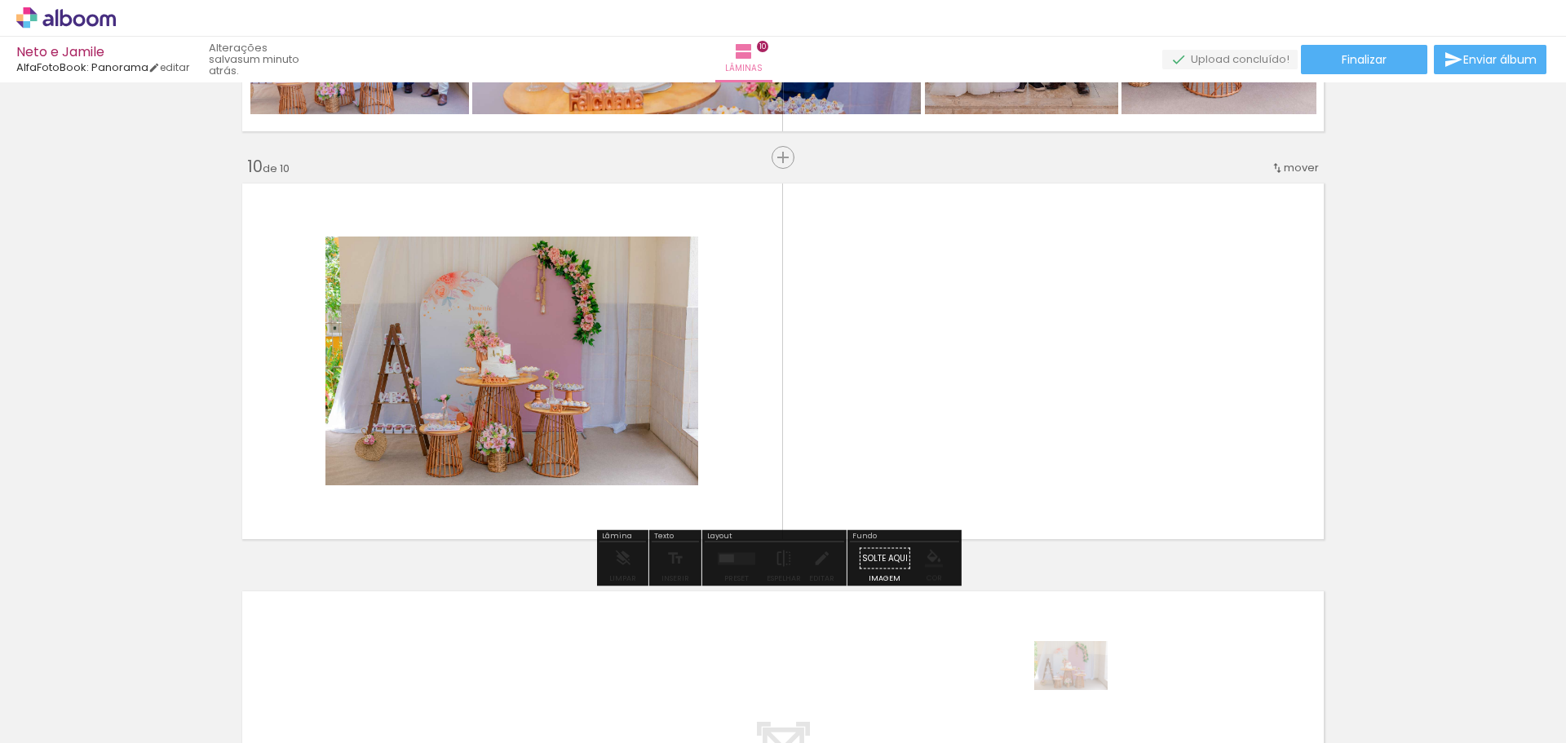
drag, startPoint x: 1064, startPoint y: 704, endPoint x: 1082, endPoint y: 691, distance: 22.9
click at [1082, 690] on div at bounding box center [1043, 689] width 81 height 54
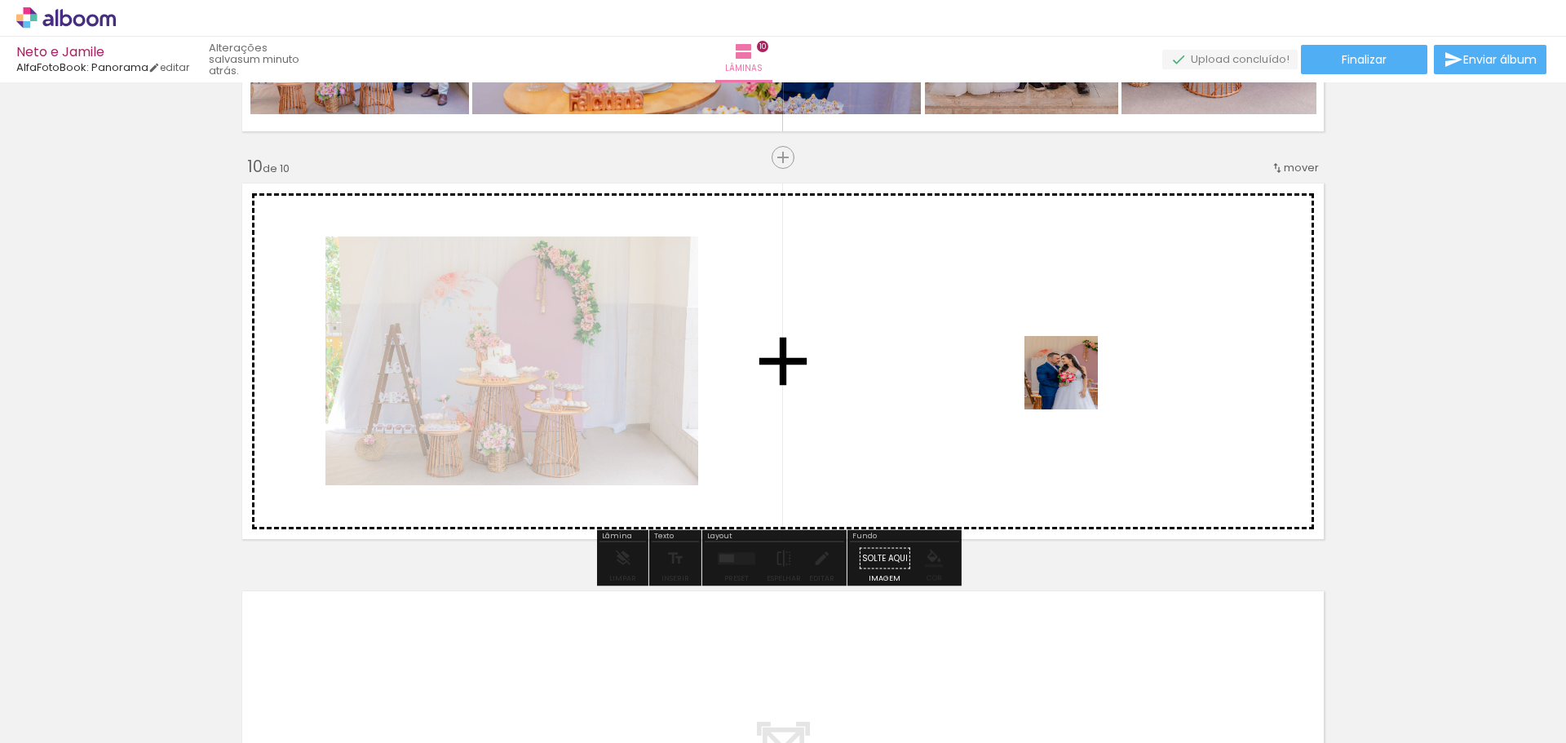
drag, startPoint x: 1148, startPoint y: 712, endPoint x: 1072, endPoint y: 379, distance: 341.4
click at [1072, 379] on quentale-workspace at bounding box center [783, 371] width 1566 height 743
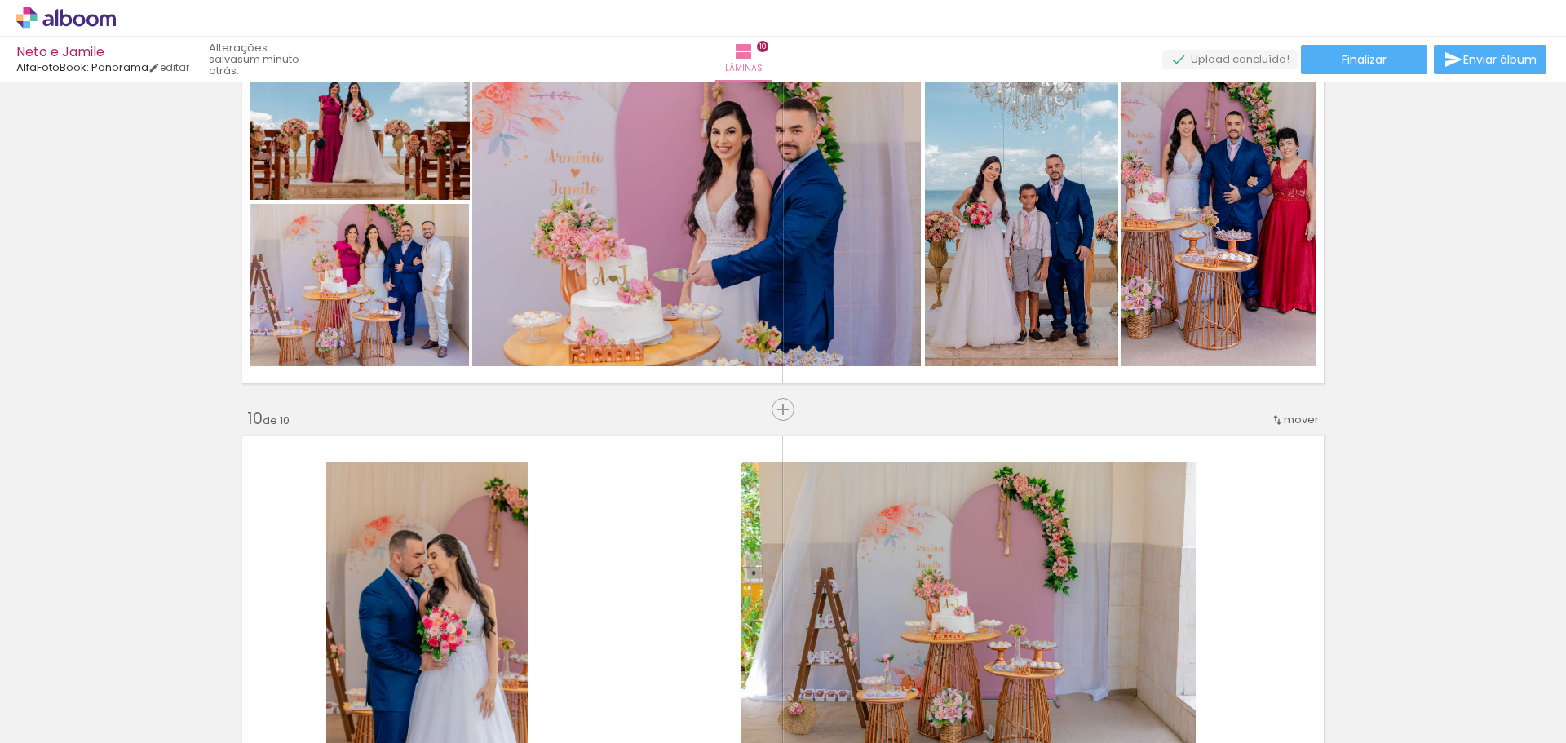
scroll to position [3296, 0]
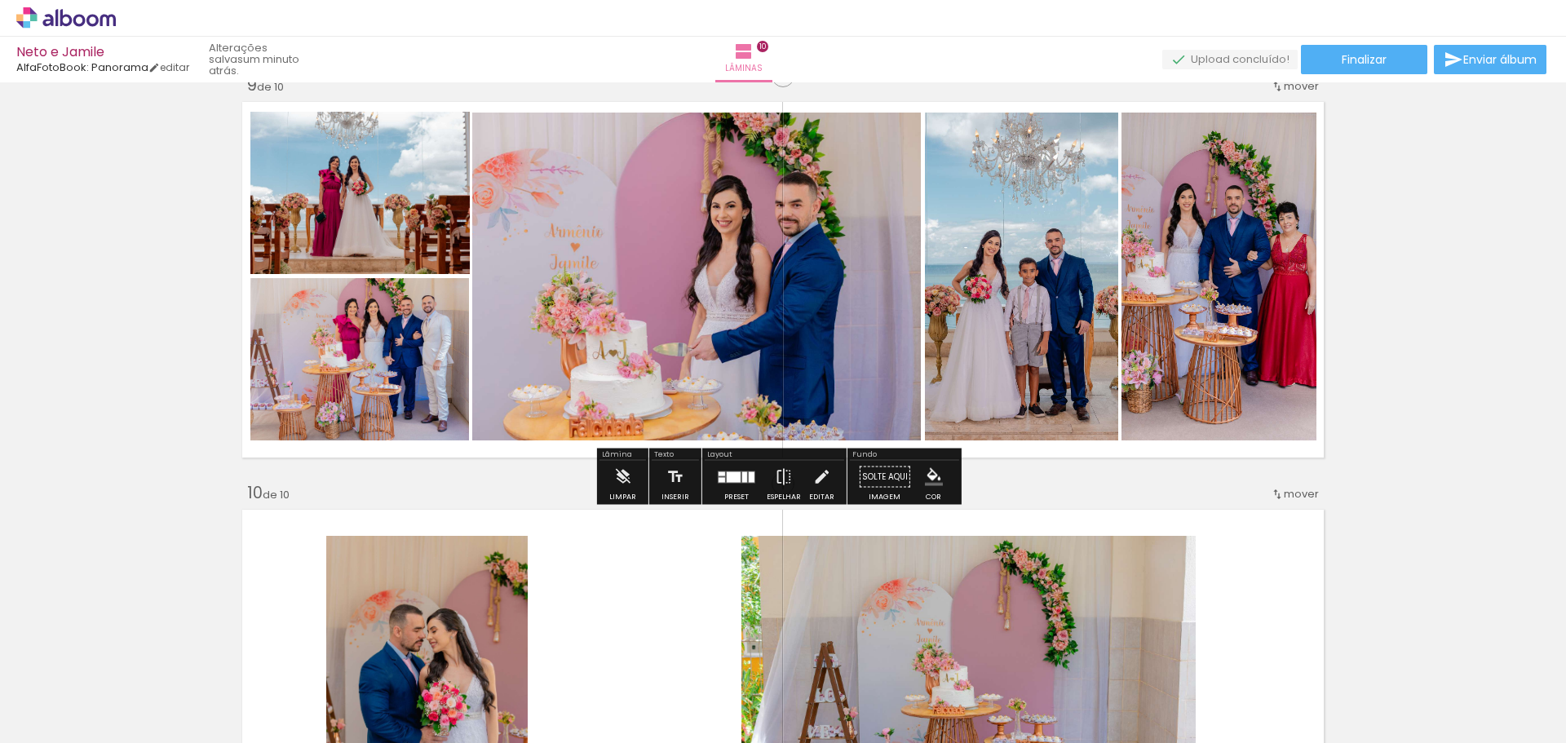
click at [715, 256] on quentale-photo at bounding box center [696, 277] width 449 height 328
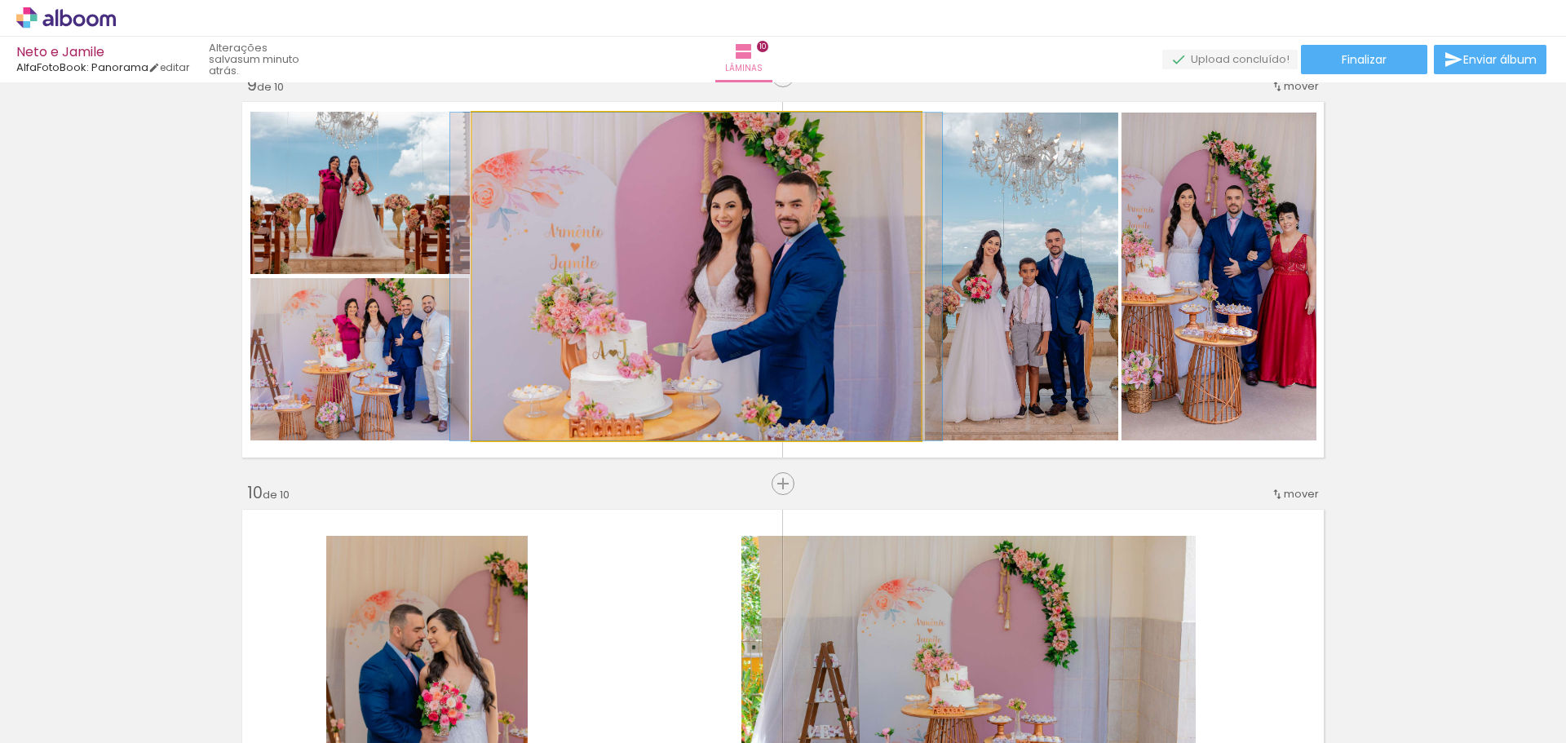
drag, startPoint x: 698, startPoint y: 296, endPoint x: 665, endPoint y: 303, distance: 34.1
click at [665, 303] on quentale-photo at bounding box center [696, 277] width 449 height 328
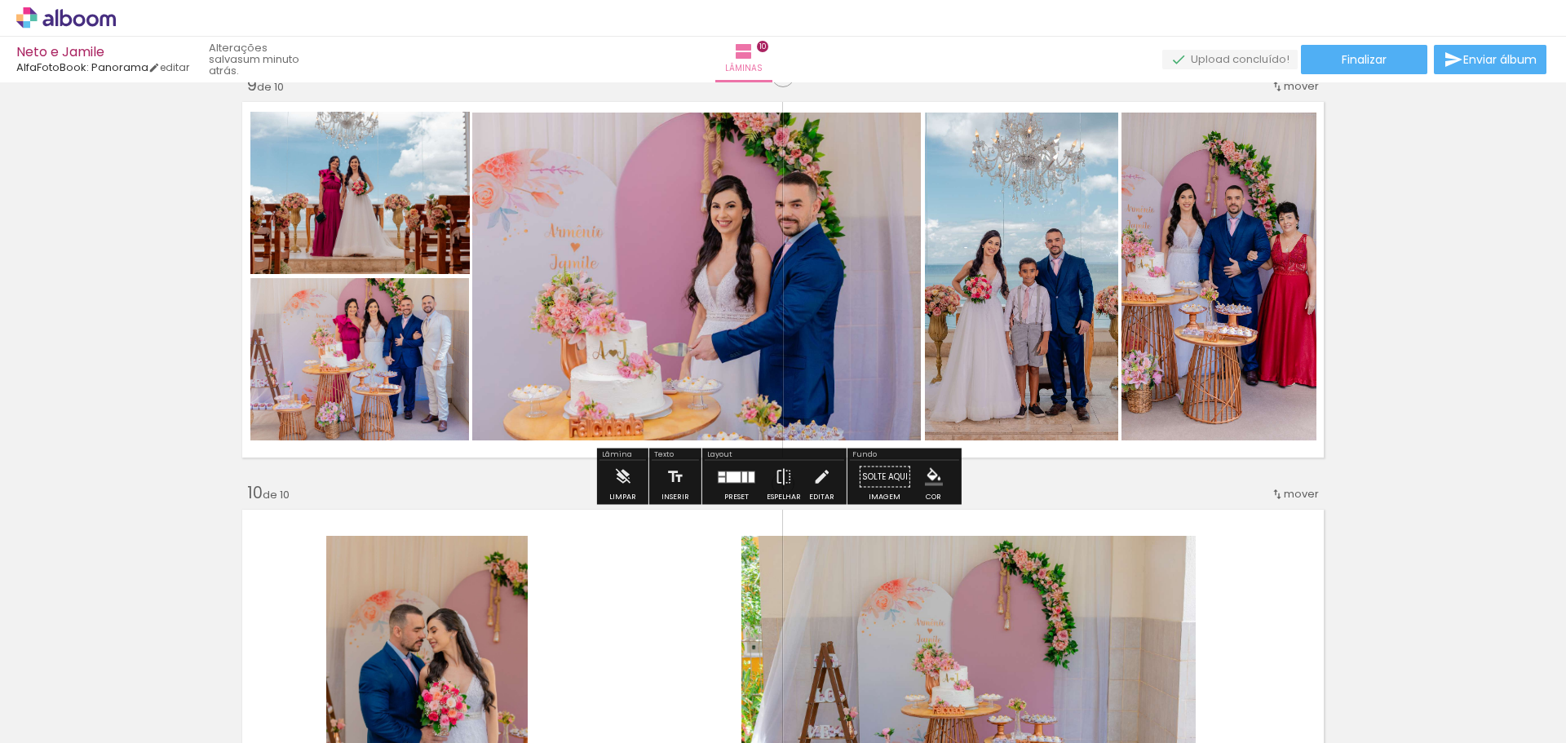
click at [746, 196] on quentale-photo at bounding box center [696, 277] width 449 height 328
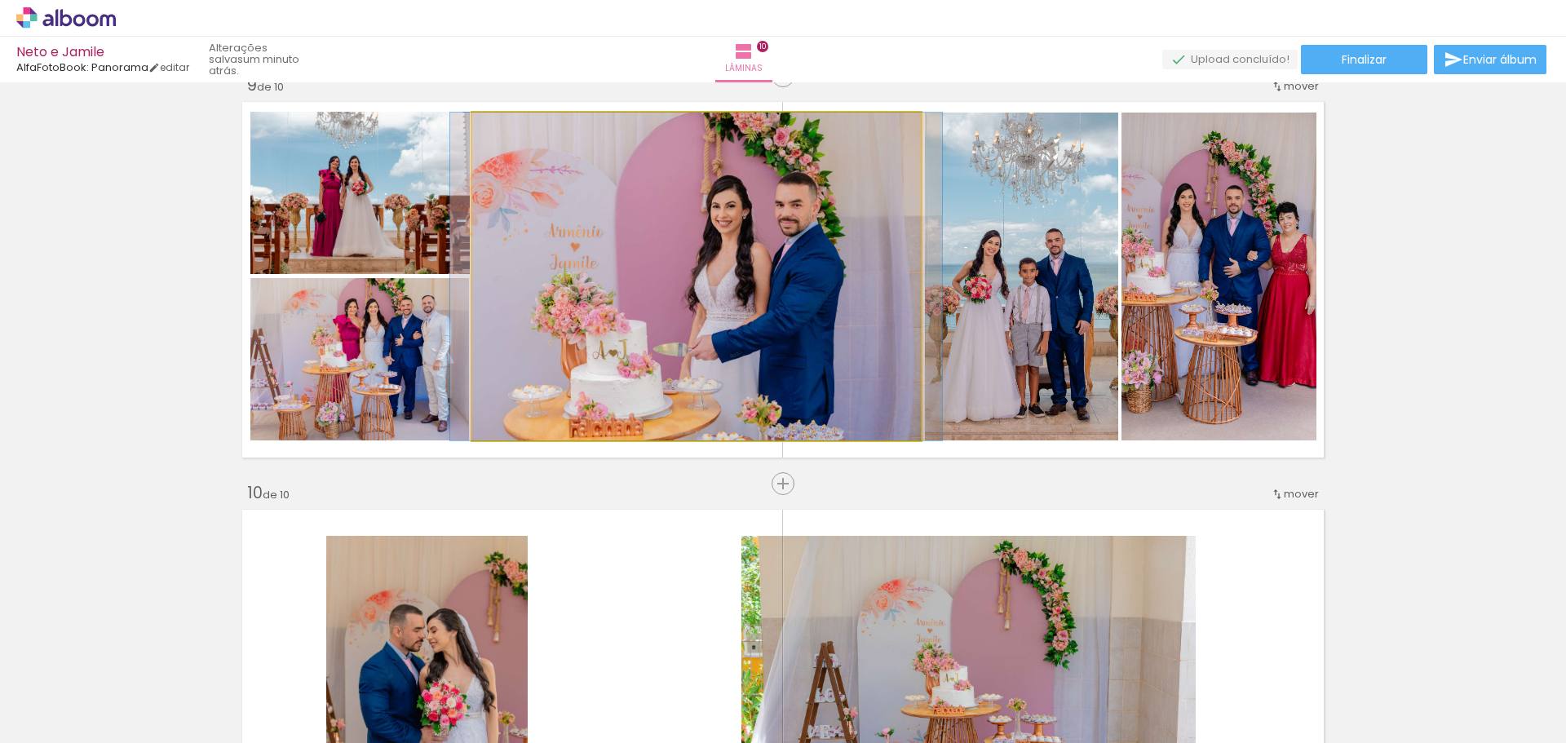
click at [733, 189] on quentale-photo at bounding box center [696, 277] width 449 height 328
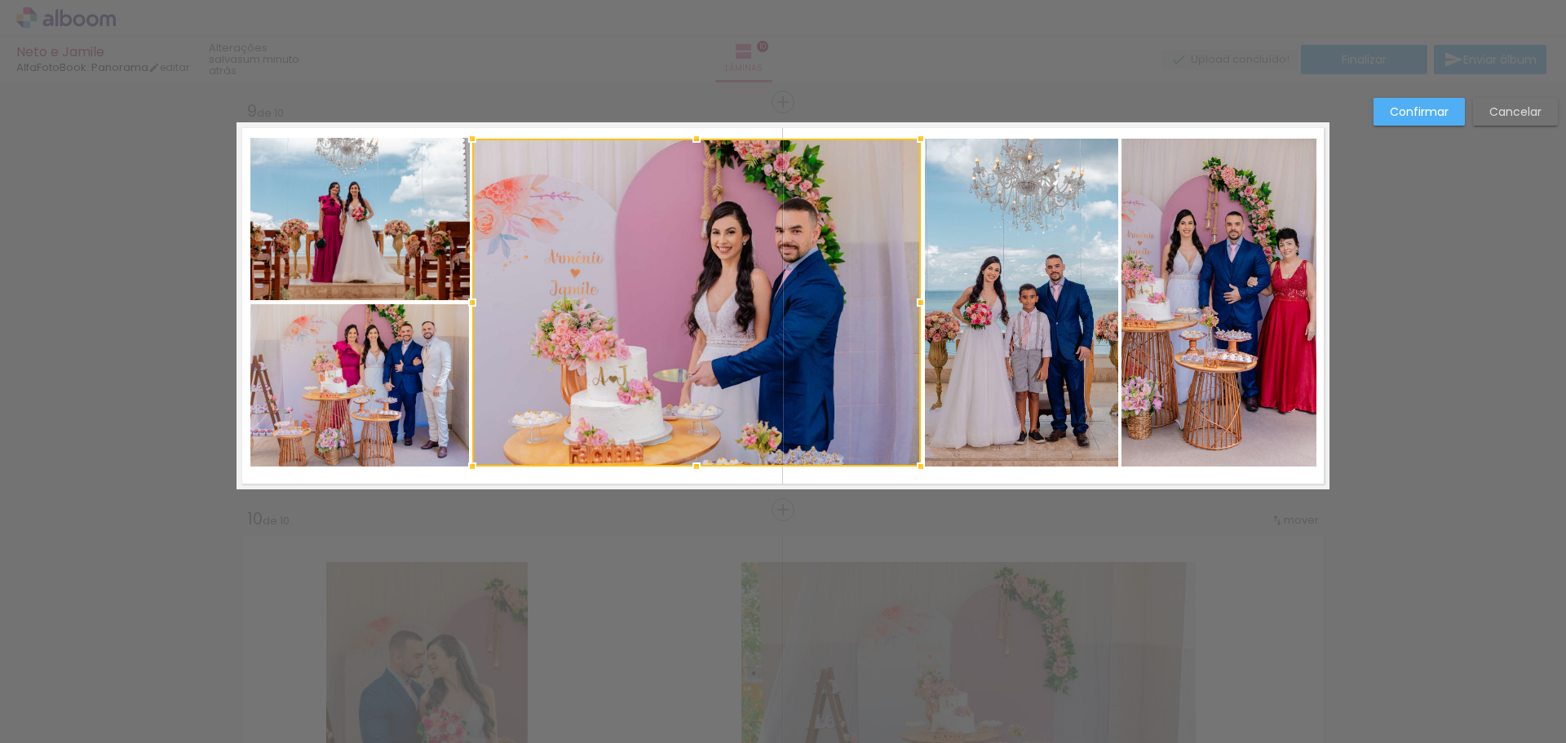
click at [733, 189] on div at bounding box center [696, 303] width 449 height 328
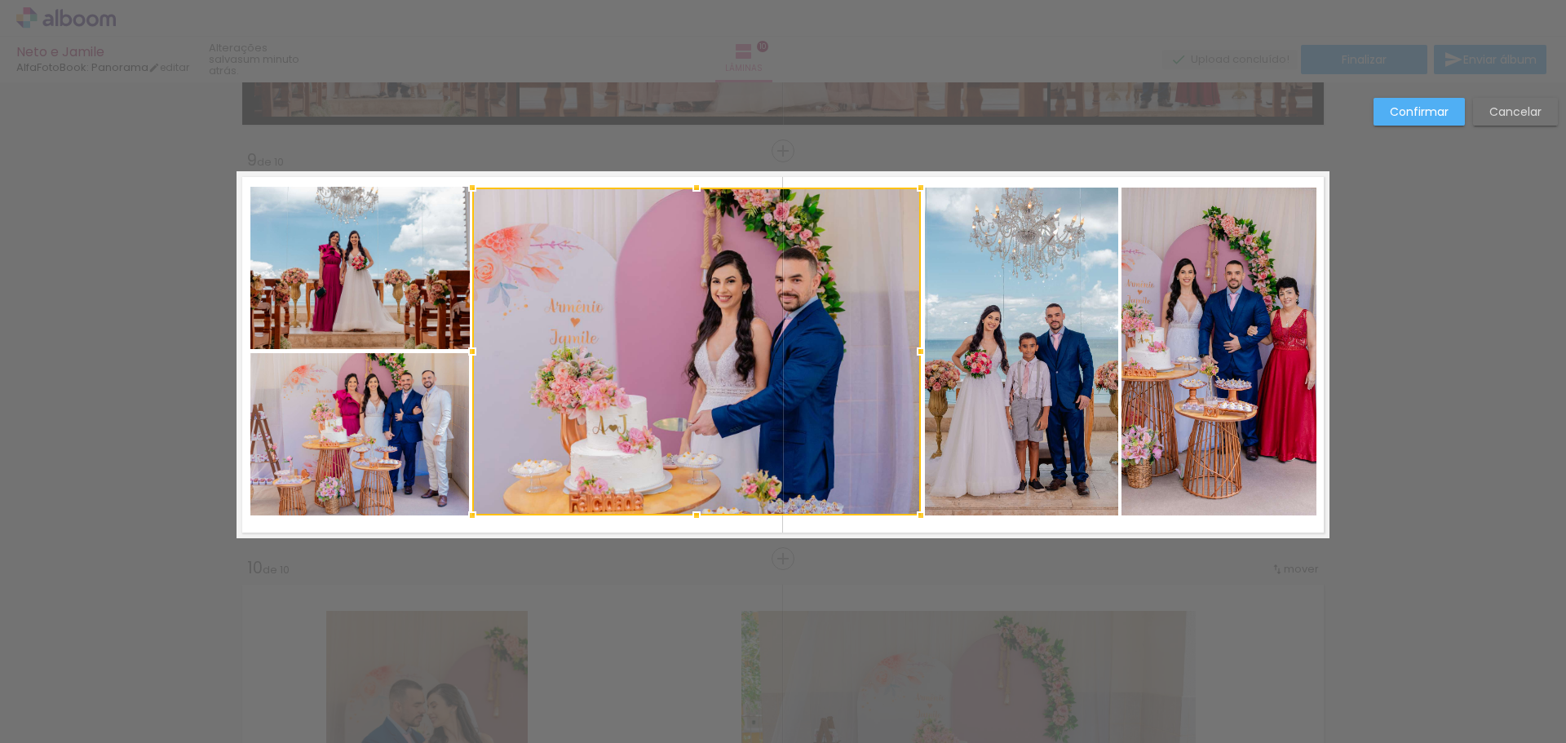
scroll to position [3215, 0]
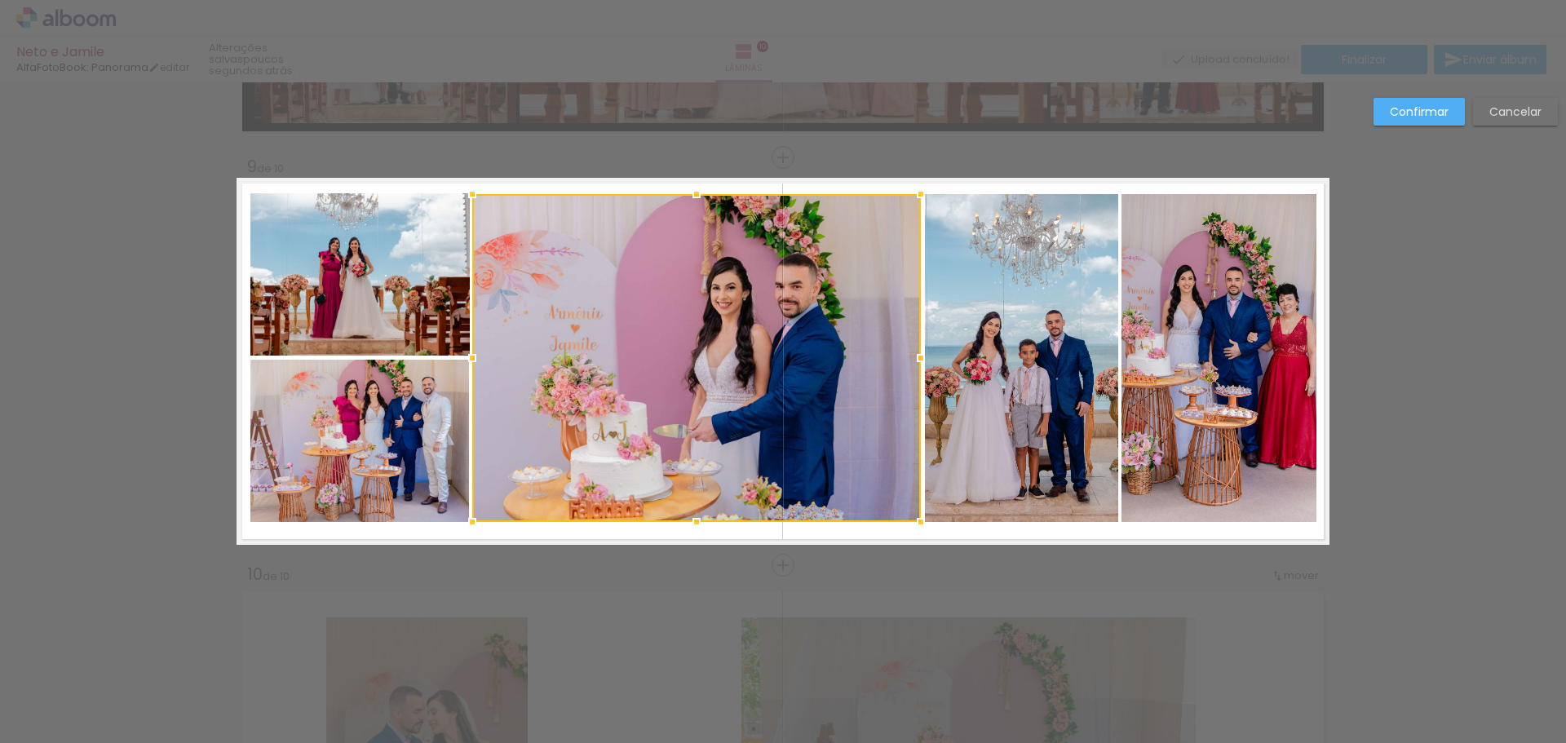
click at [768, 312] on div at bounding box center [696, 358] width 449 height 328
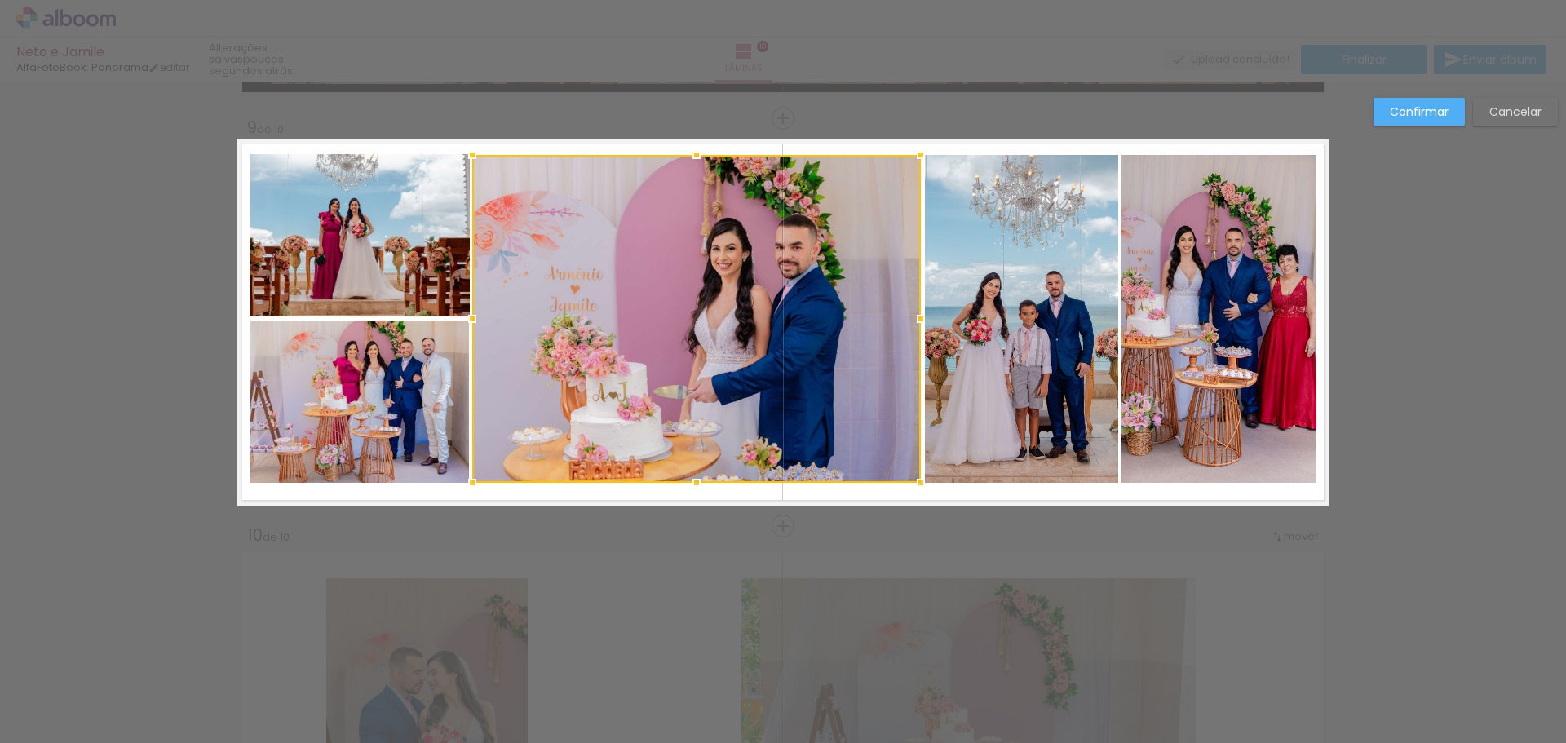
scroll to position [3133, 0]
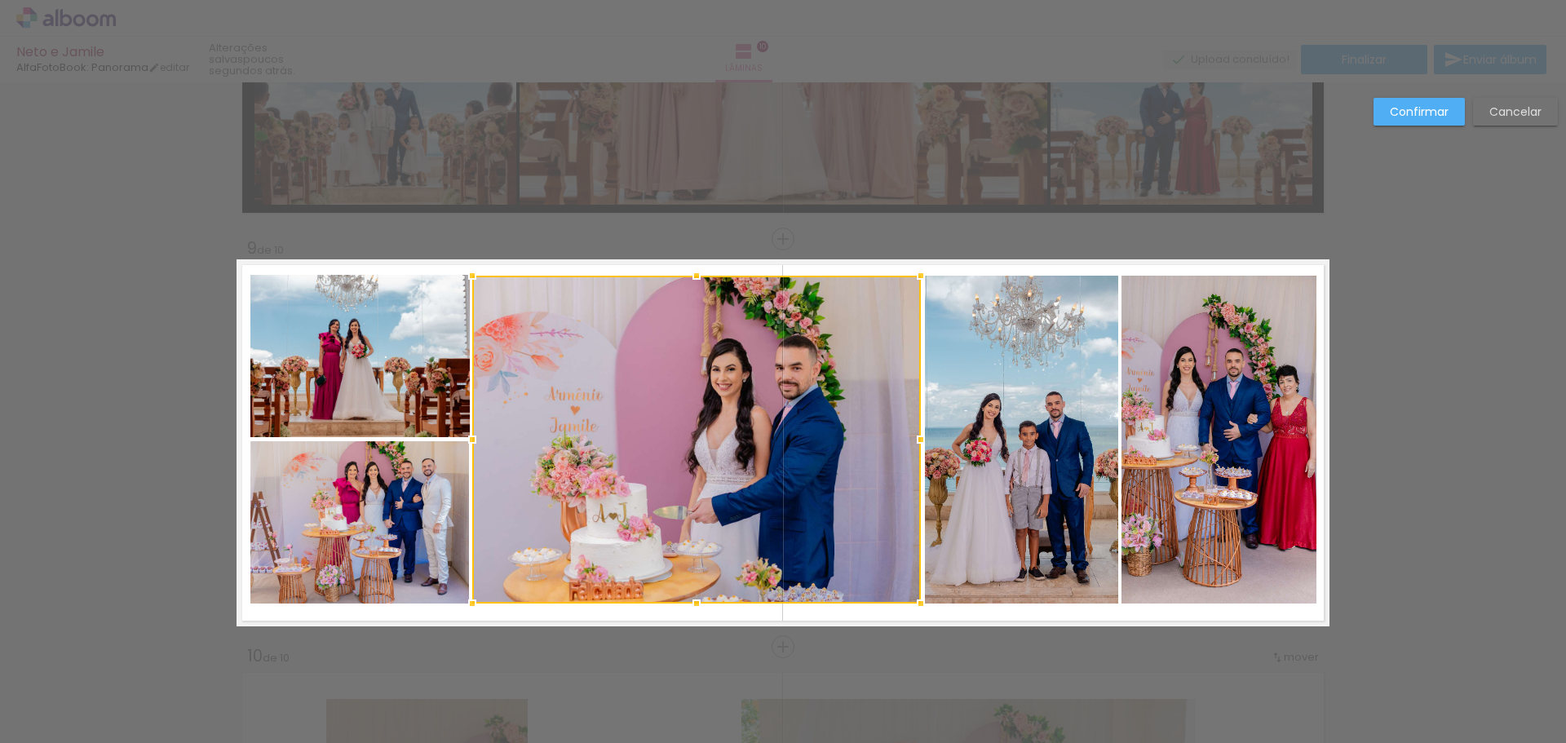
click at [0, 0] on slot "Confirmar" at bounding box center [0, 0] width 0 height 0
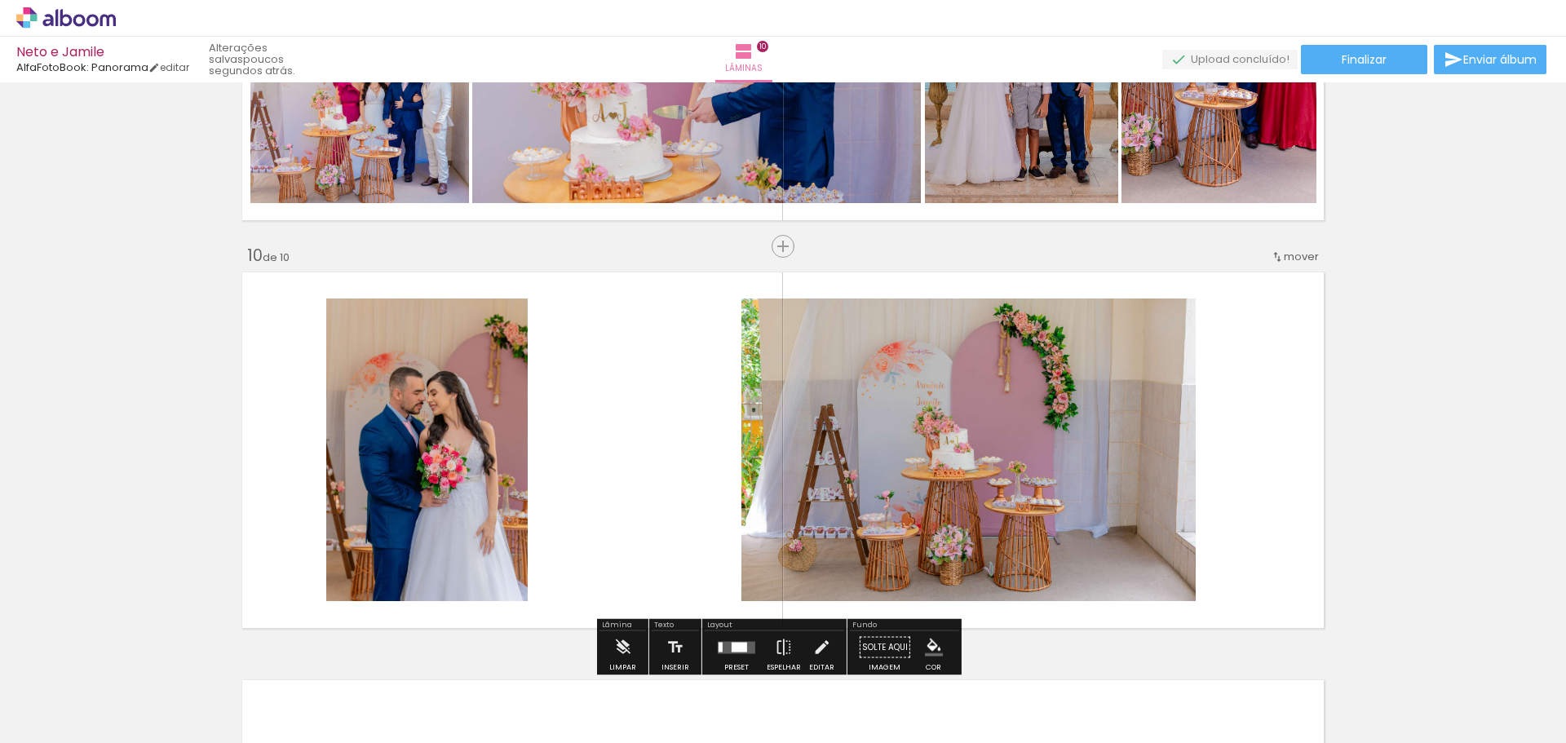
scroll to position [3541, 0]
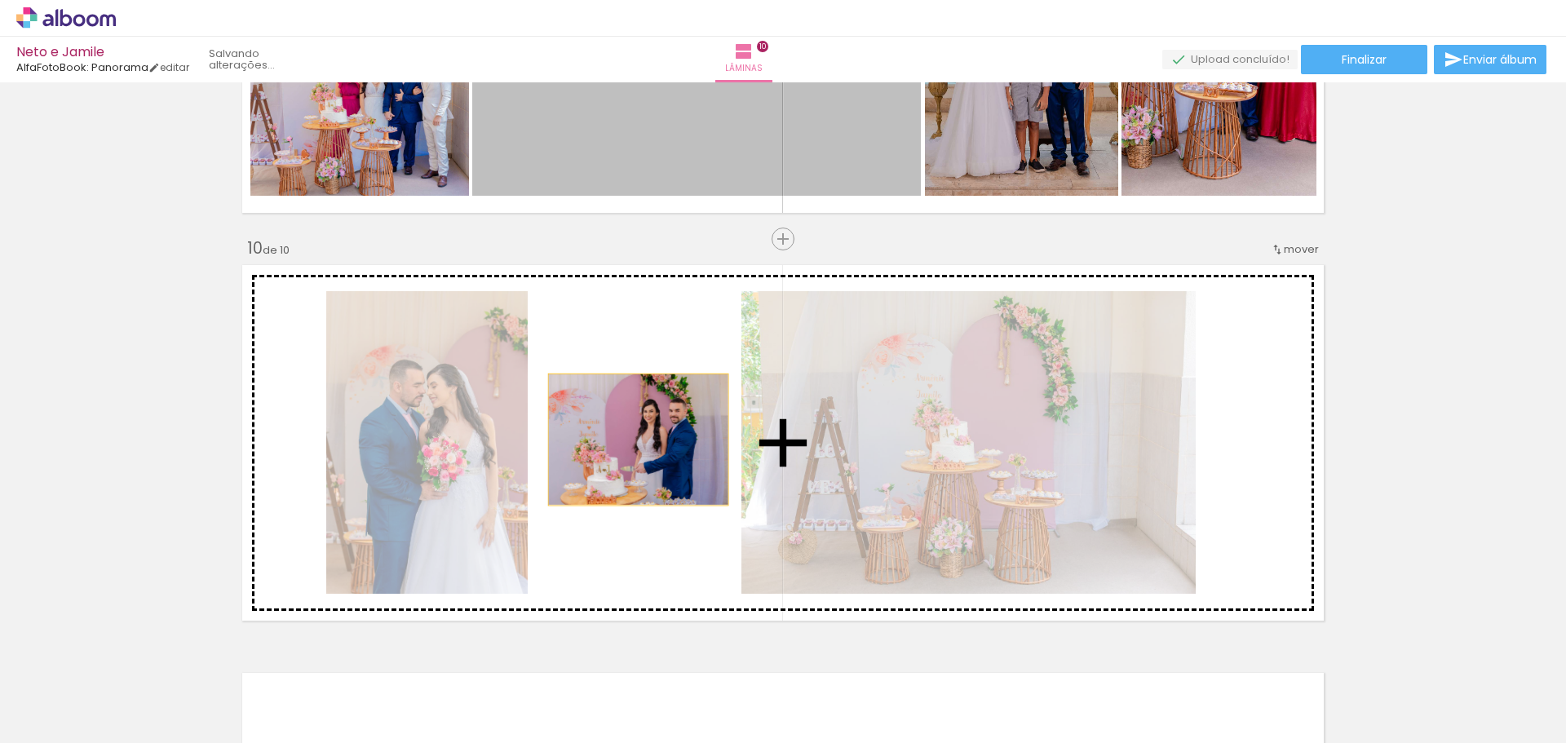
drag, startPoint x: 638, startPoint y: 138, endPoint x: 631, endPoint y: 436, distance: 297.8
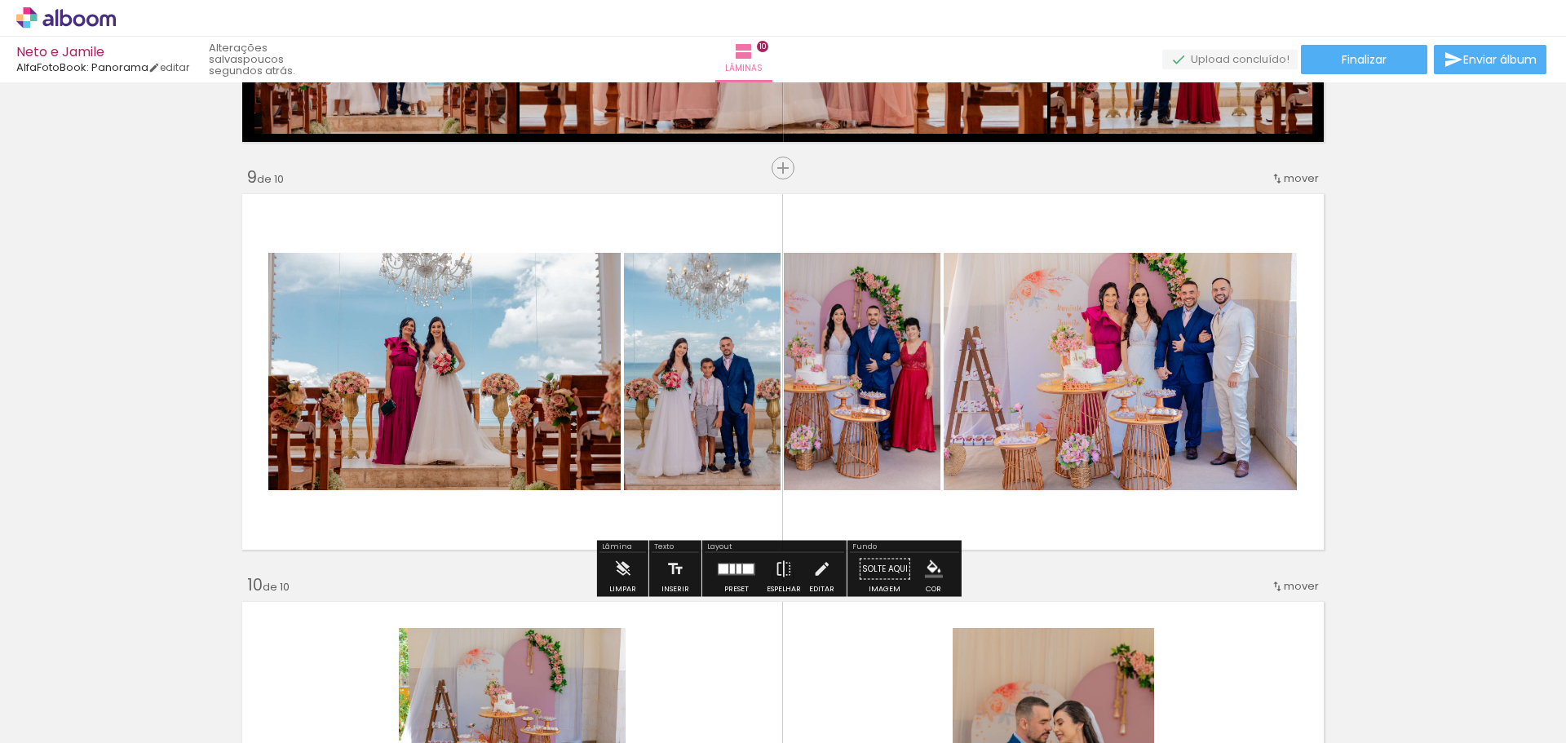
scroll to position [3215, 0]
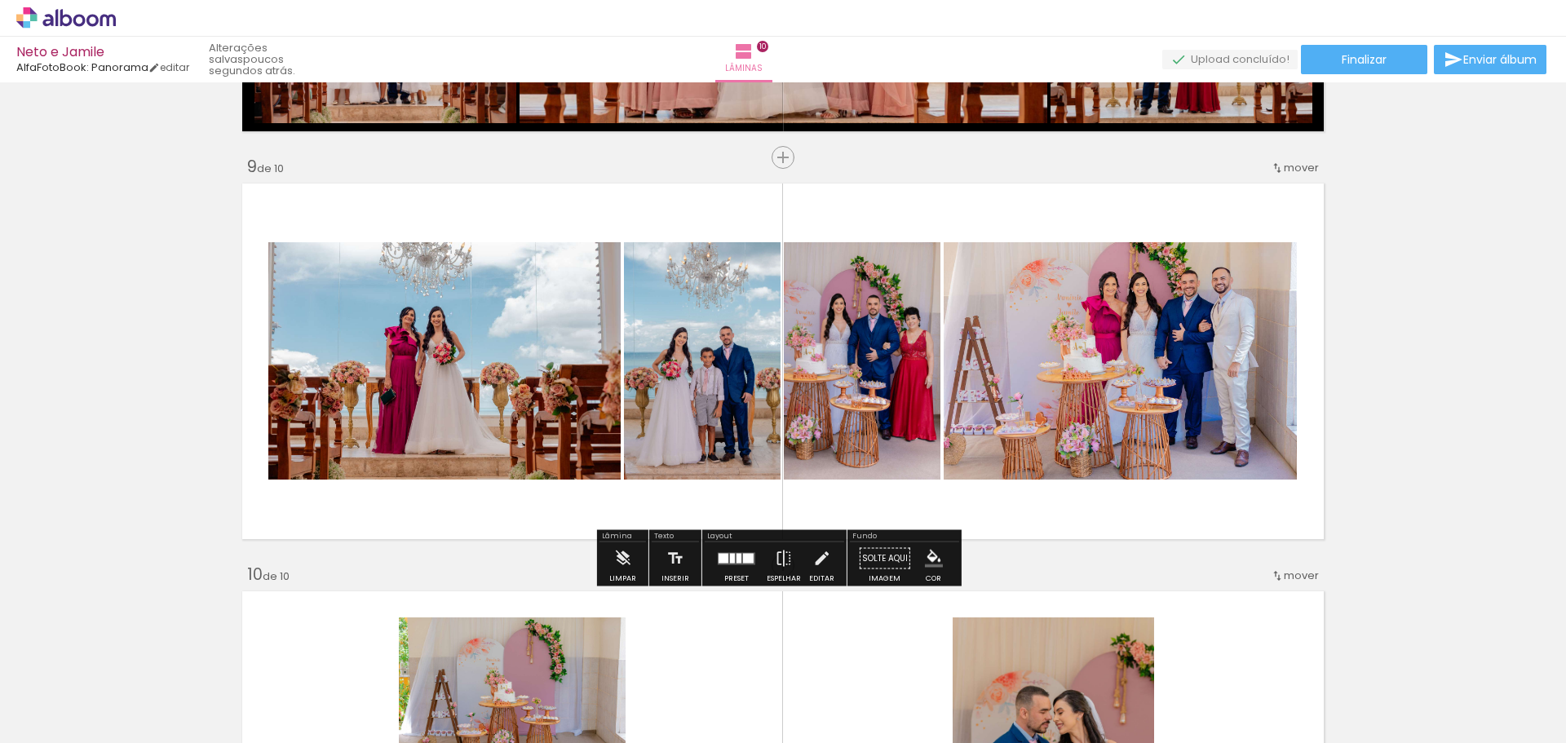
click at [1120, 487] on quentale-layouter at bounding box center [783, 361] width 1093 height 367
click at [1109, 502] on quentale-layouter at bounding box center [783, 361] width 1093 height 367
click at [731, 560] on div at bounding box center [732, 558] width 5 height 10
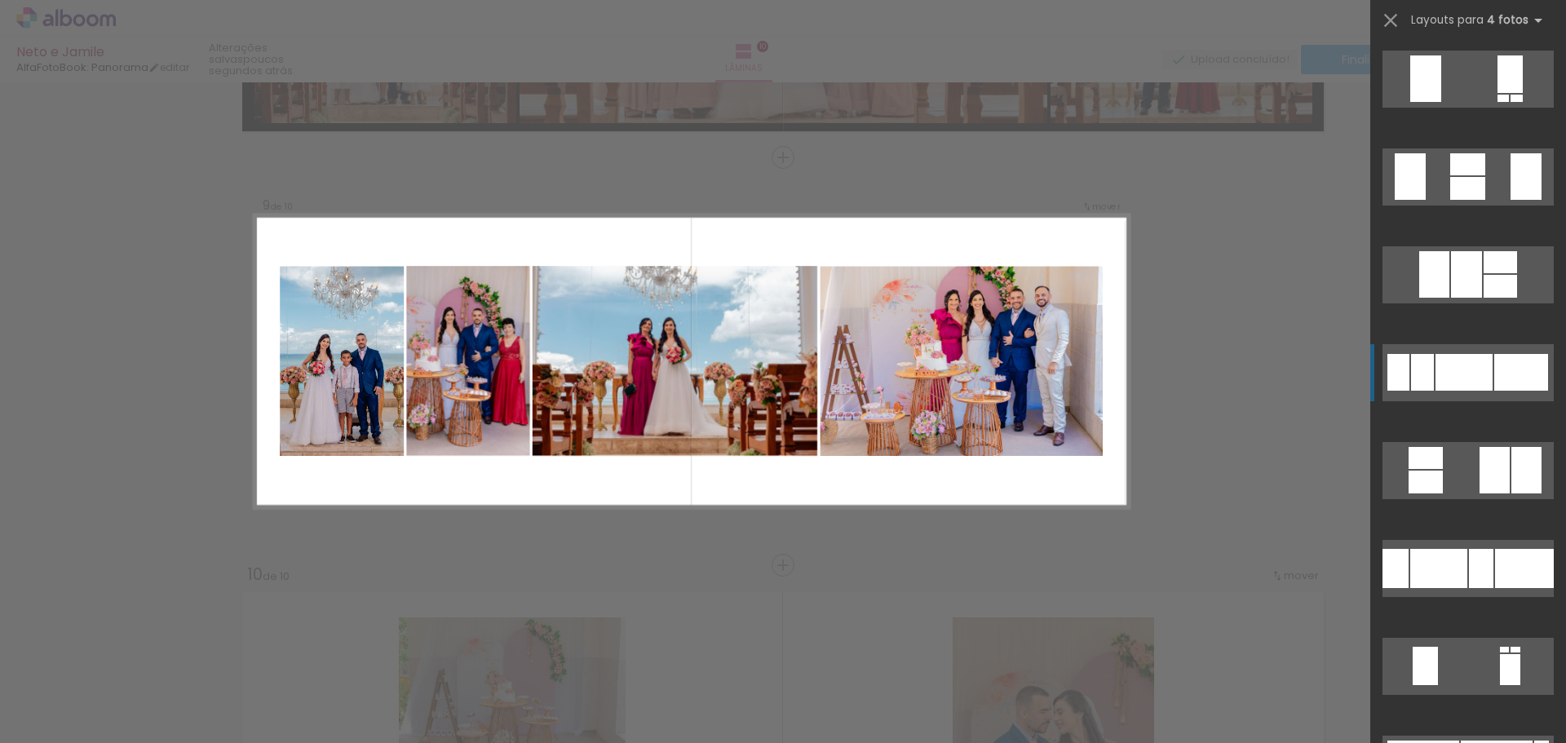
scroll to position [1876, 0]
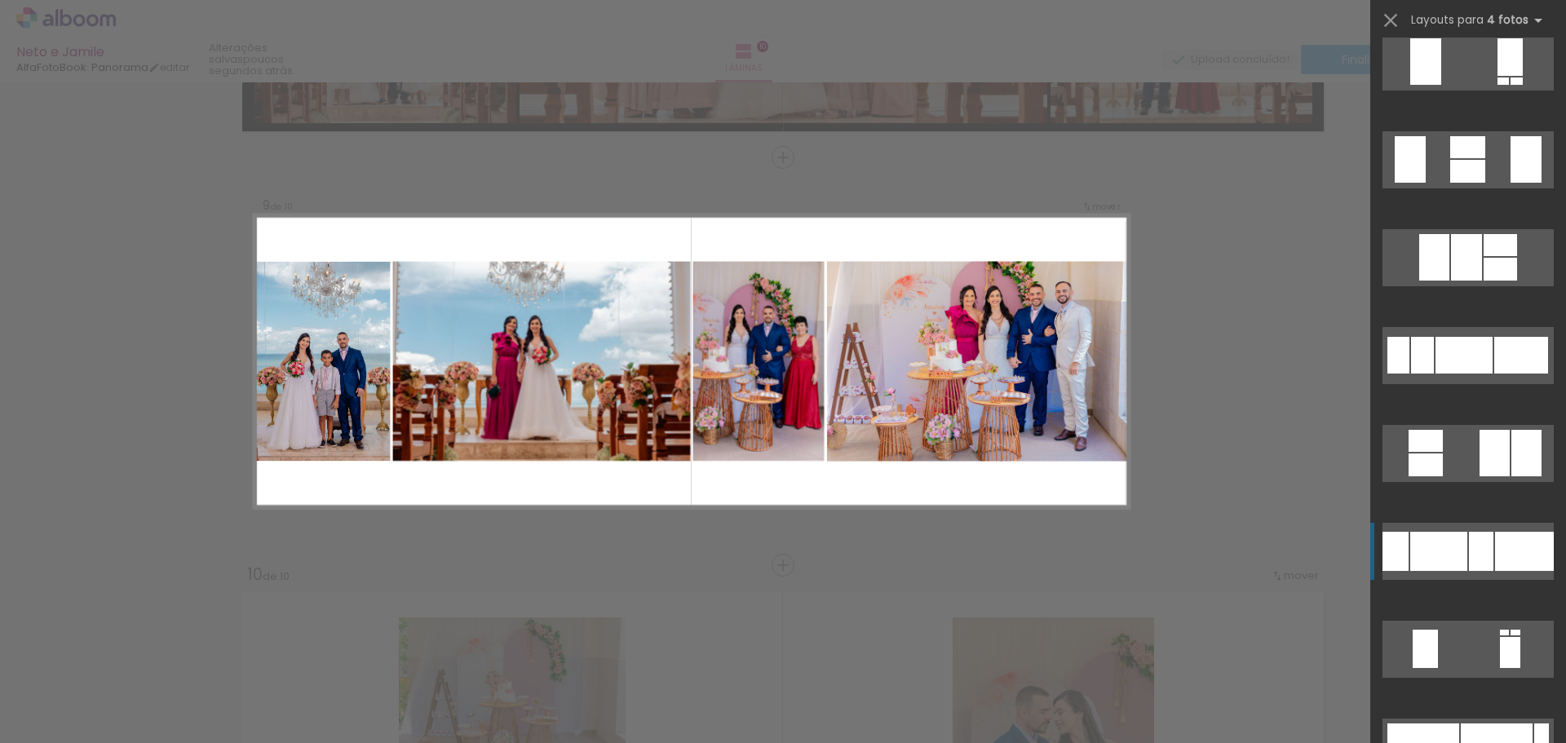
click at [1469, 542] on div at bounding box center [1481, 551] width 24 height 39
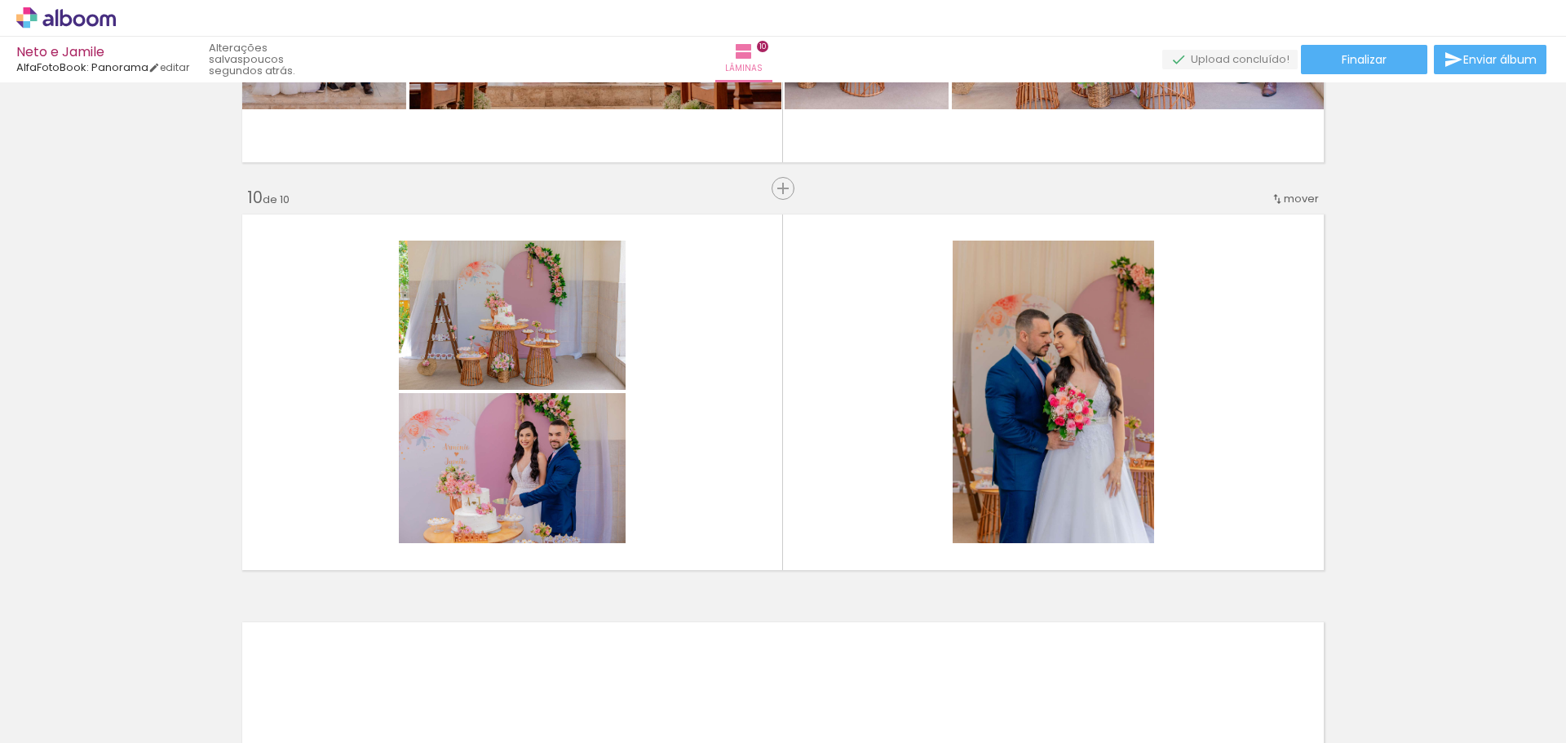
scroll to position [3623, 0]
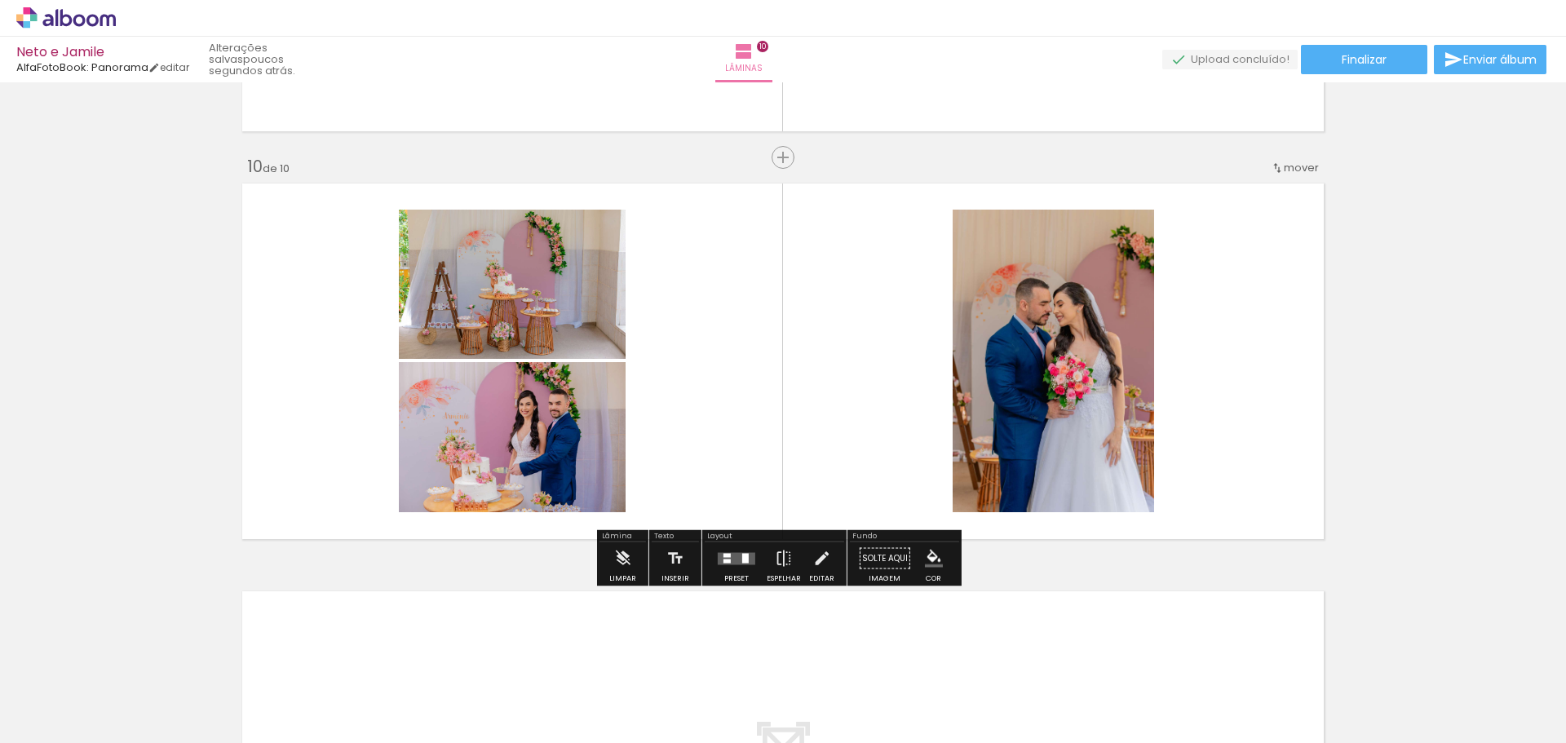
click at [1255, 381] on quentale-layouter at bounding box center [783, 361] width 1093 height 367
click at [734, 571] on div at bounding box center [737, 558] width 44 height 33
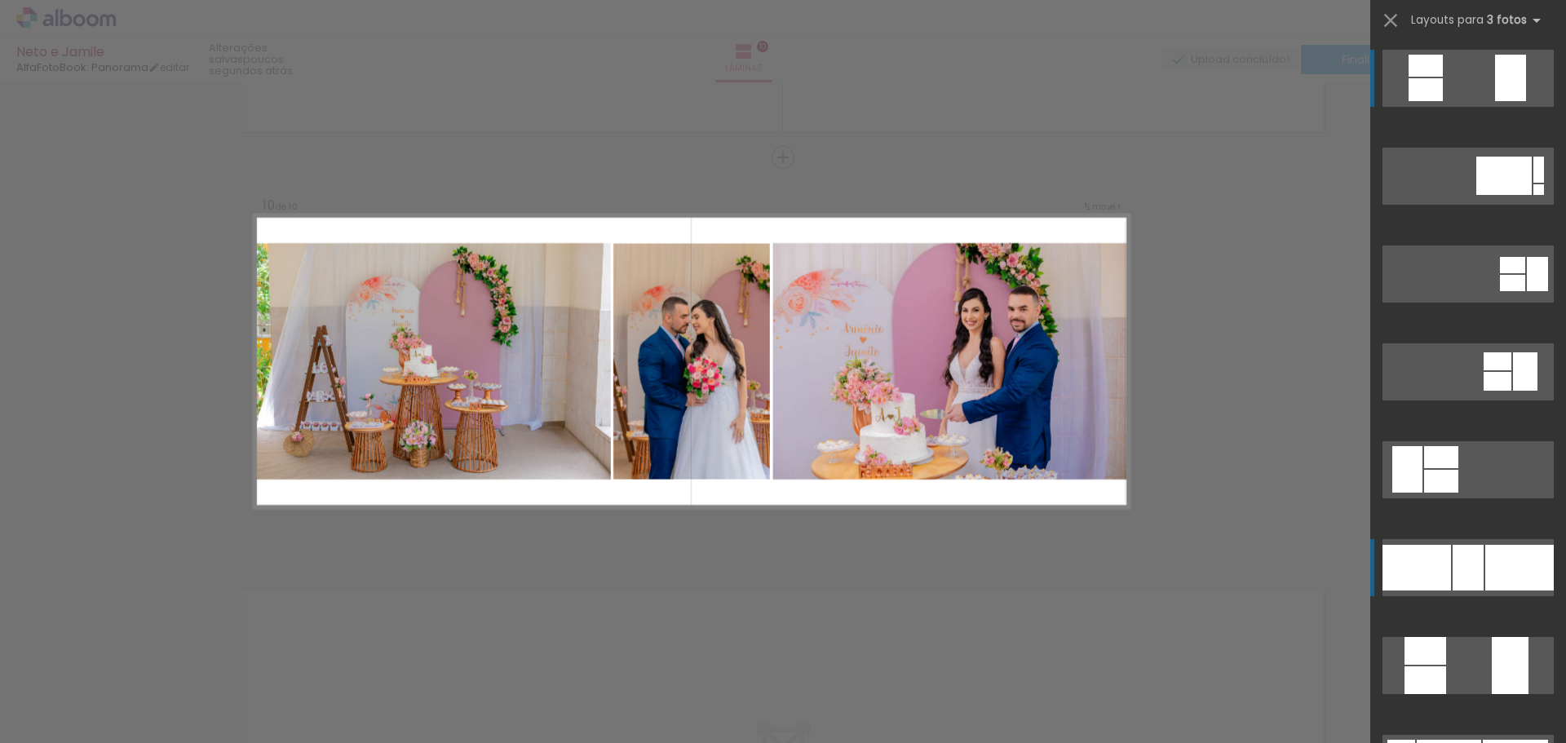
click at [1441, 572] on div at bounding box center [1417, 568] width 69 height 46
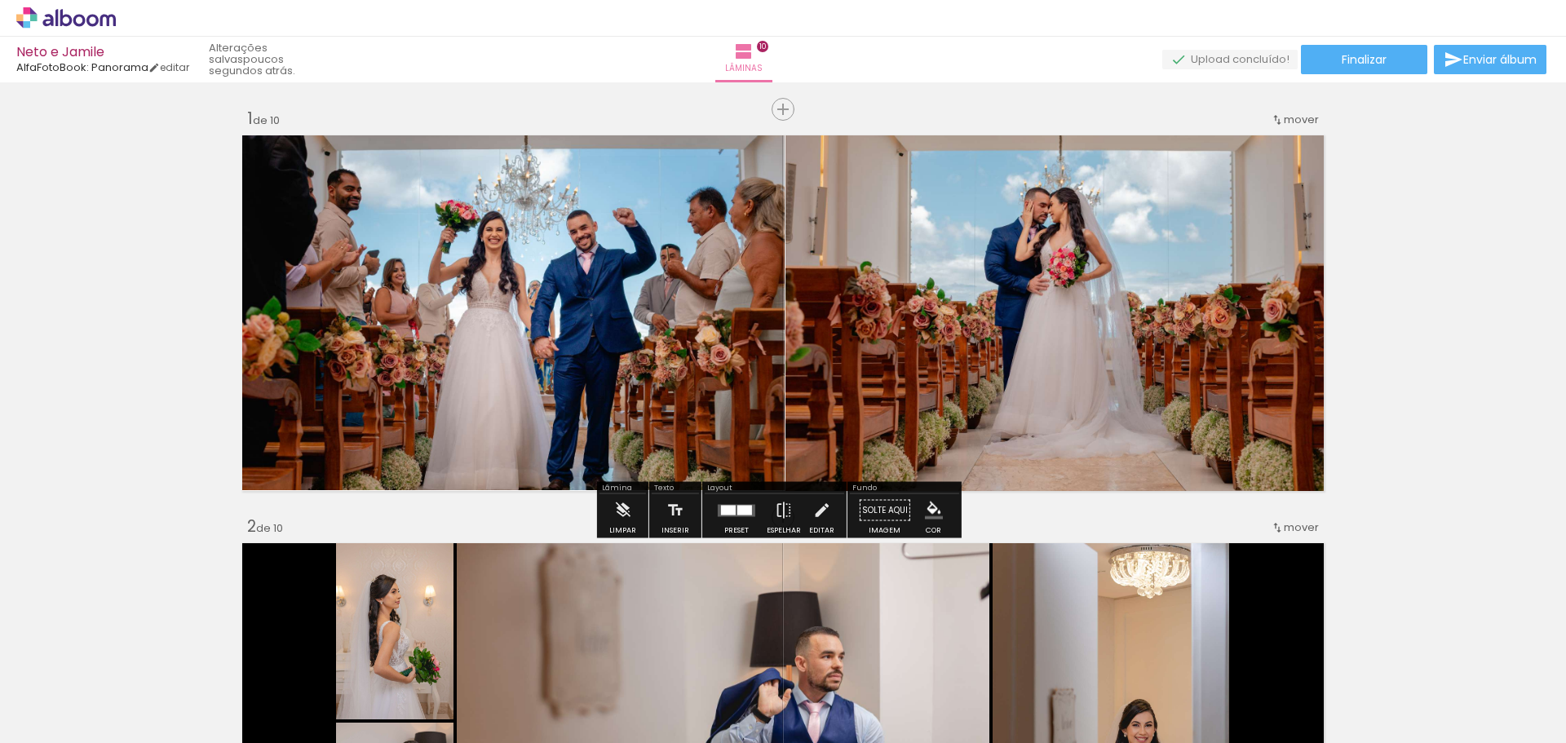
click at [531, 296] on quentale-photo at bounding box center [511, 310] width 548 height 361
click at [527, 315] on quentale-photo at bounding box center [511, 310] width 548 height 361
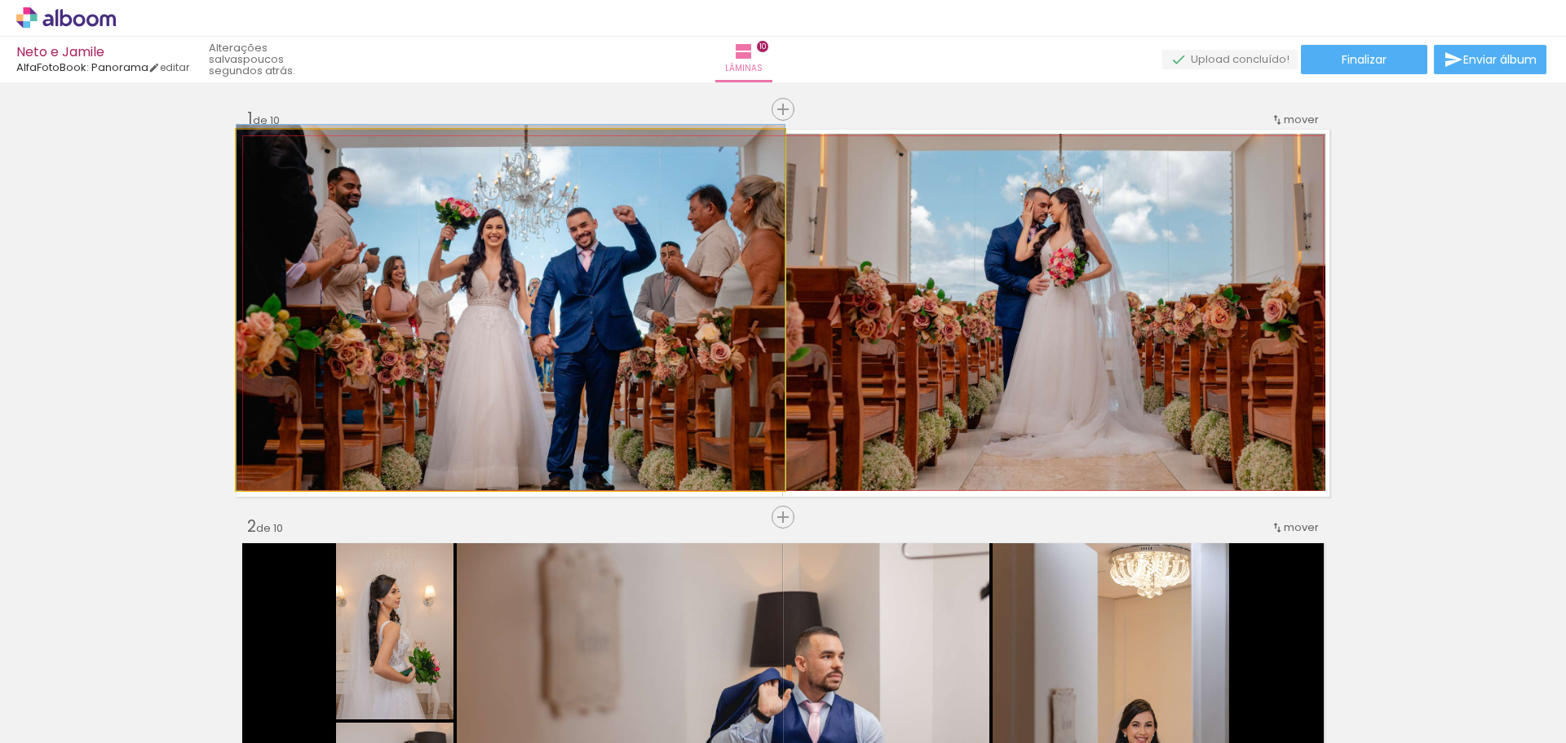
drag, startPoint x: 527, startPoint y: 315, endPoint x: 530, endPoint y: 267, distance: 48.2
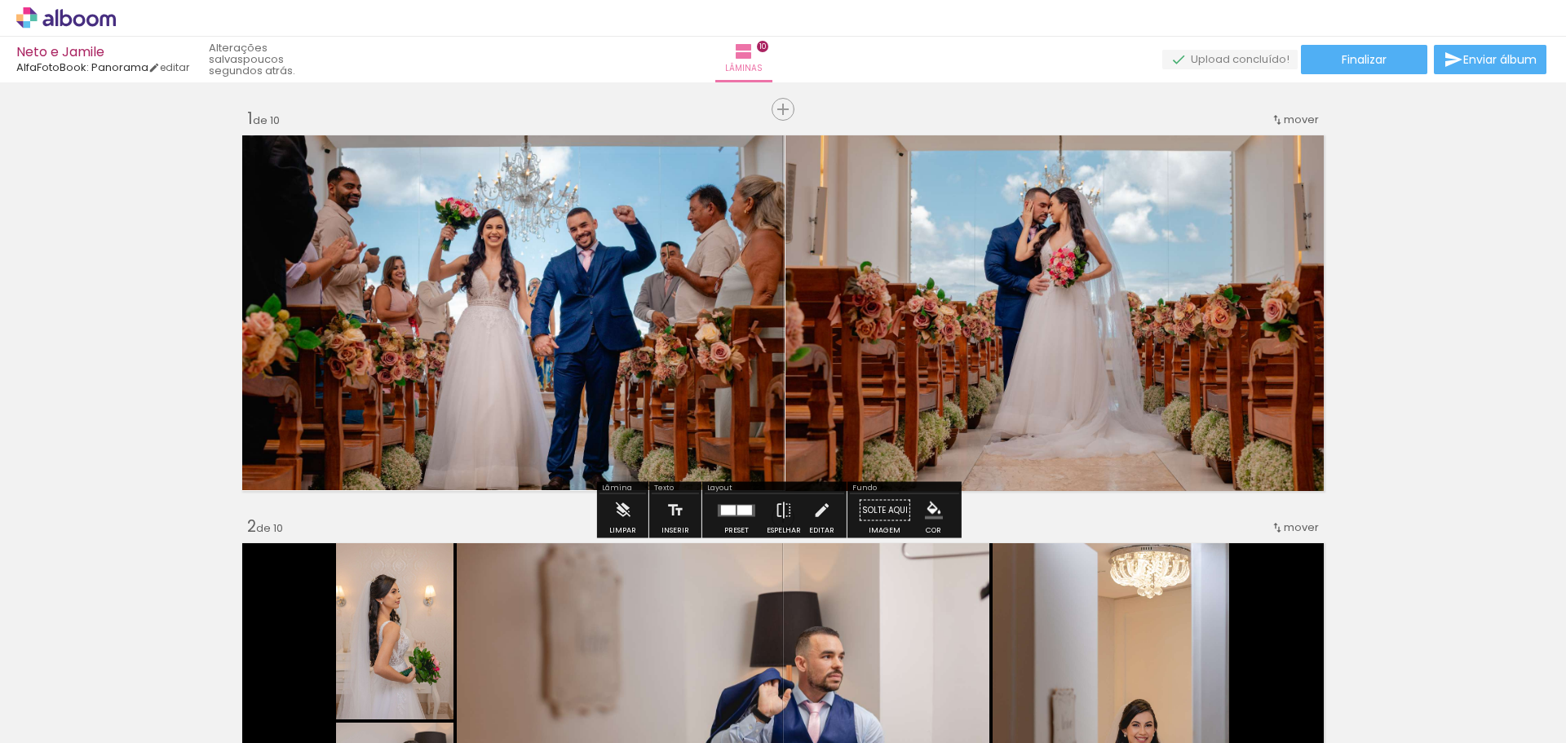
click at [826, 511] on iron-icon at bounding box center [821, 510] width 18 height 33
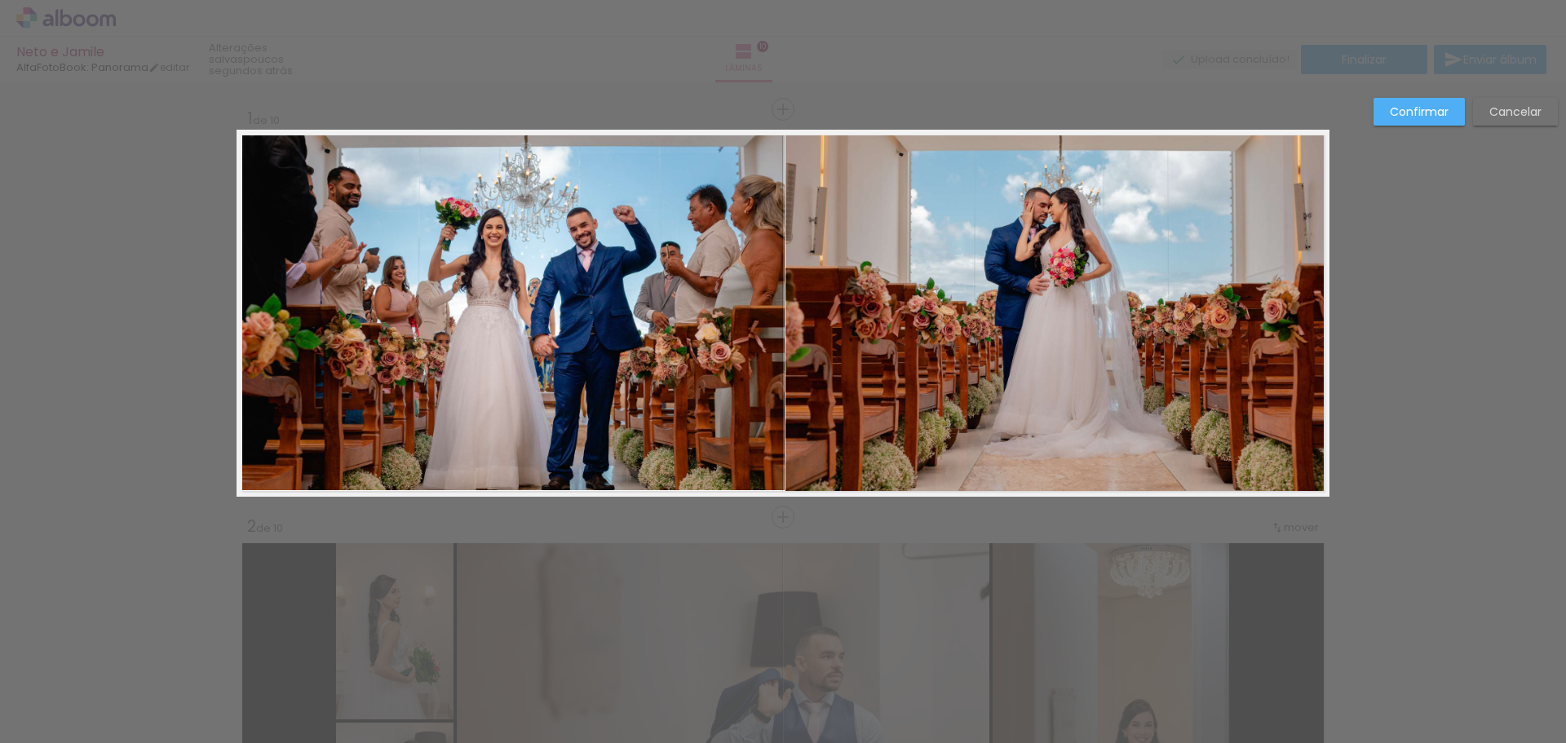
click at [1452, 118] on paper-button "Confirmar" at bounding box center [1419, 112] width 91 height 28
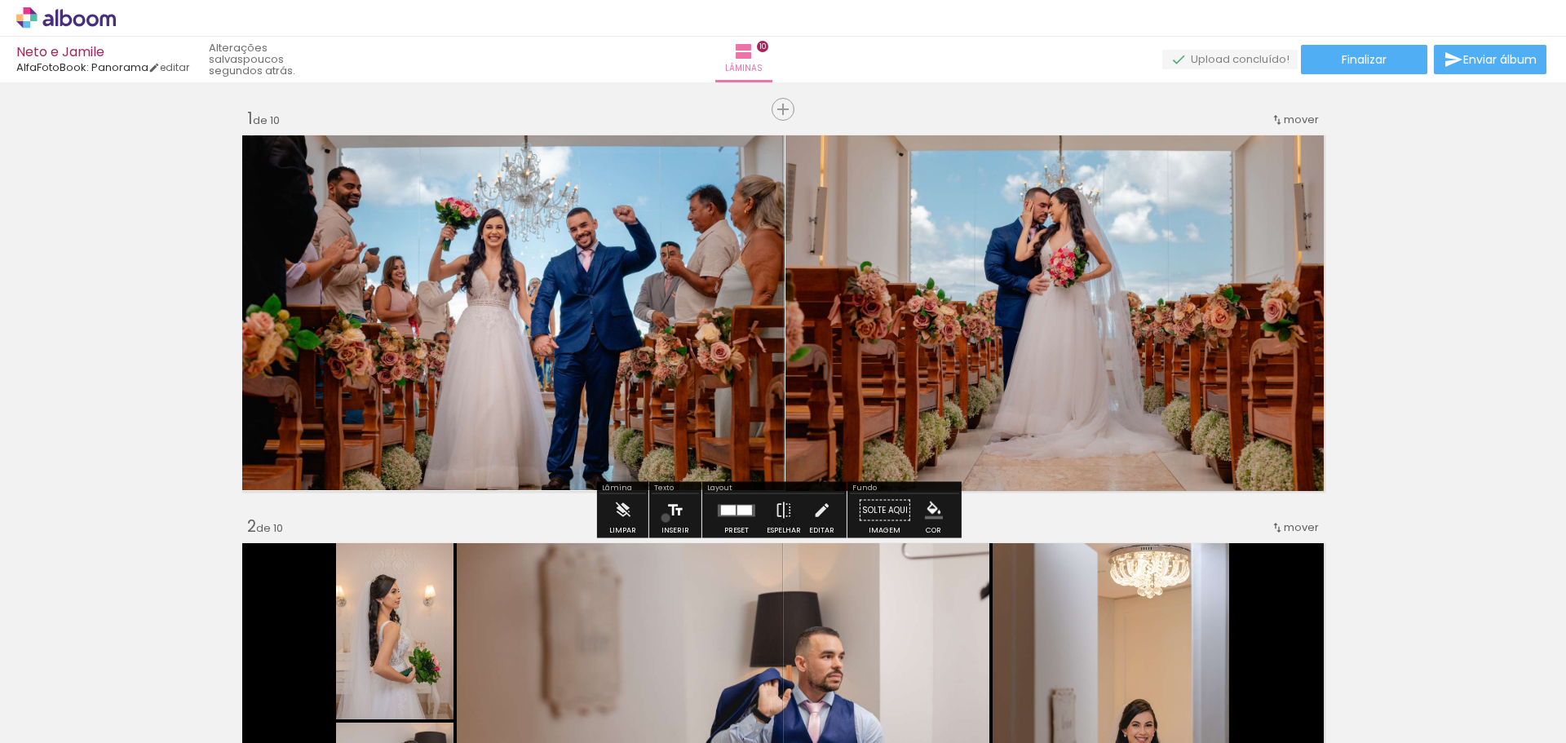
click at [666, 517] on iron-icon at bounding box center [675, 510] width 18 height 33
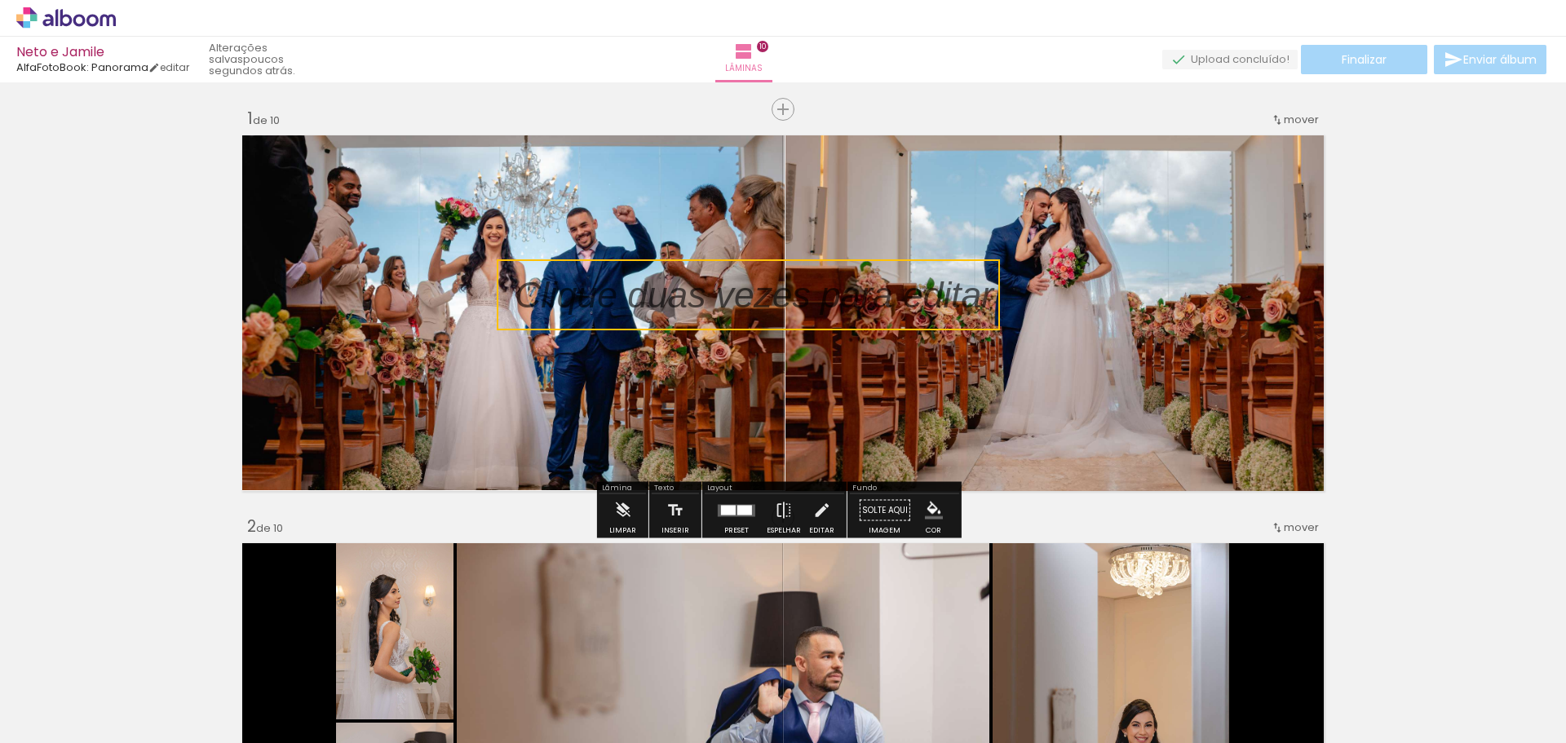
click at [798, 301] on quentale-selection at bounding box center [748, 294] width 503 height 71
type input "Sans Serif"
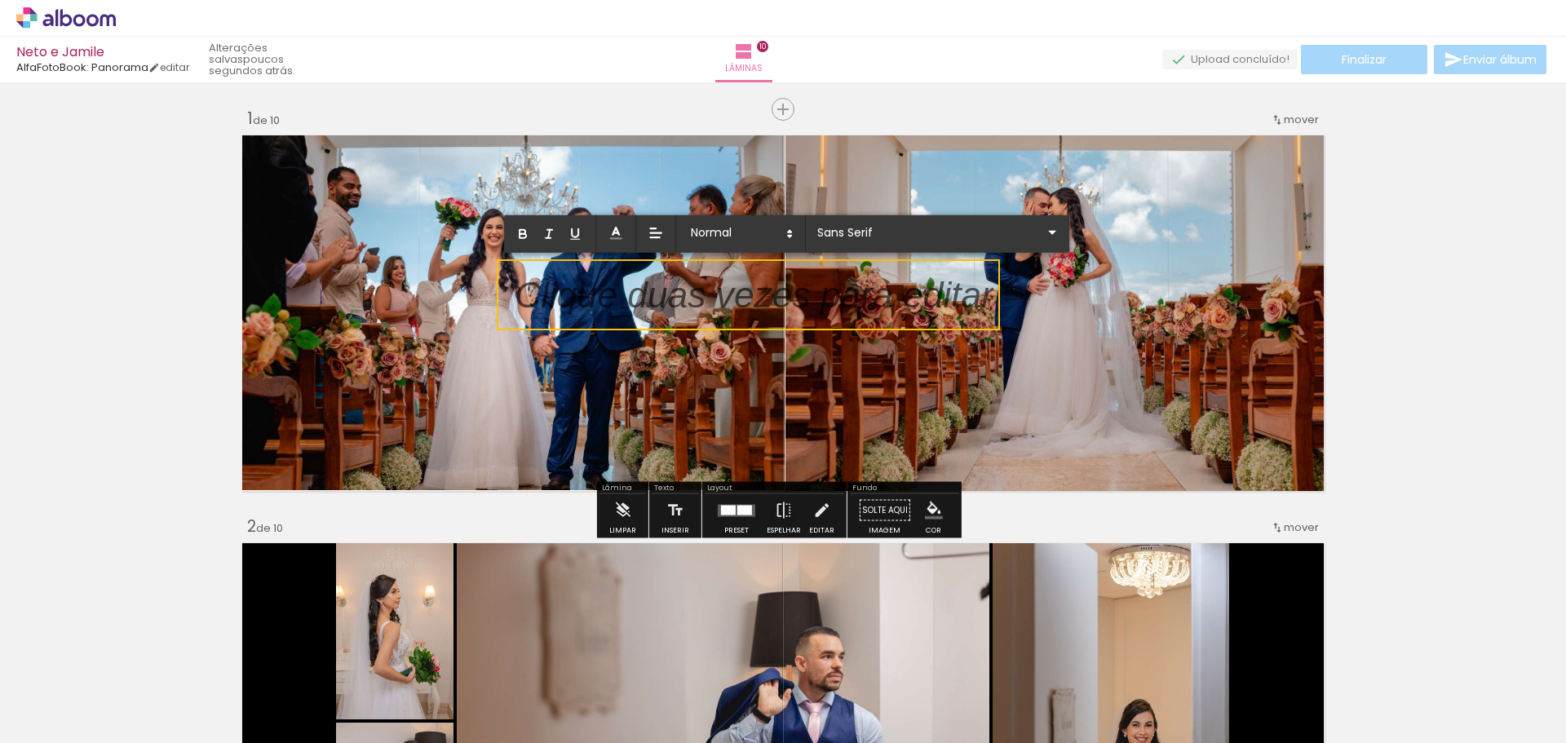
click at [798, 301] on p at bounding box center [754, 304] width 479 height 51
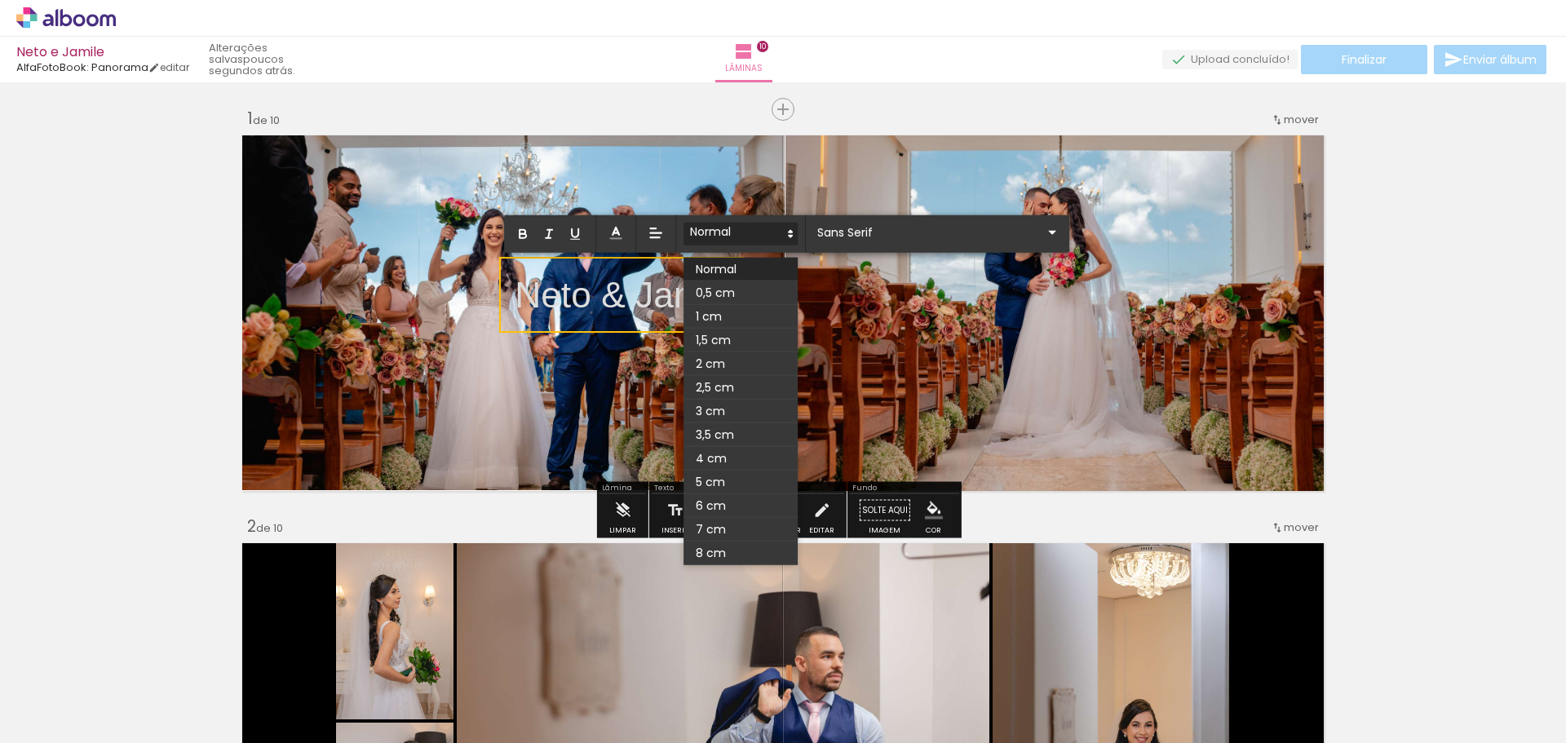
click at [781, 228] on span at bounding box center [741, 234] width 114 height 23
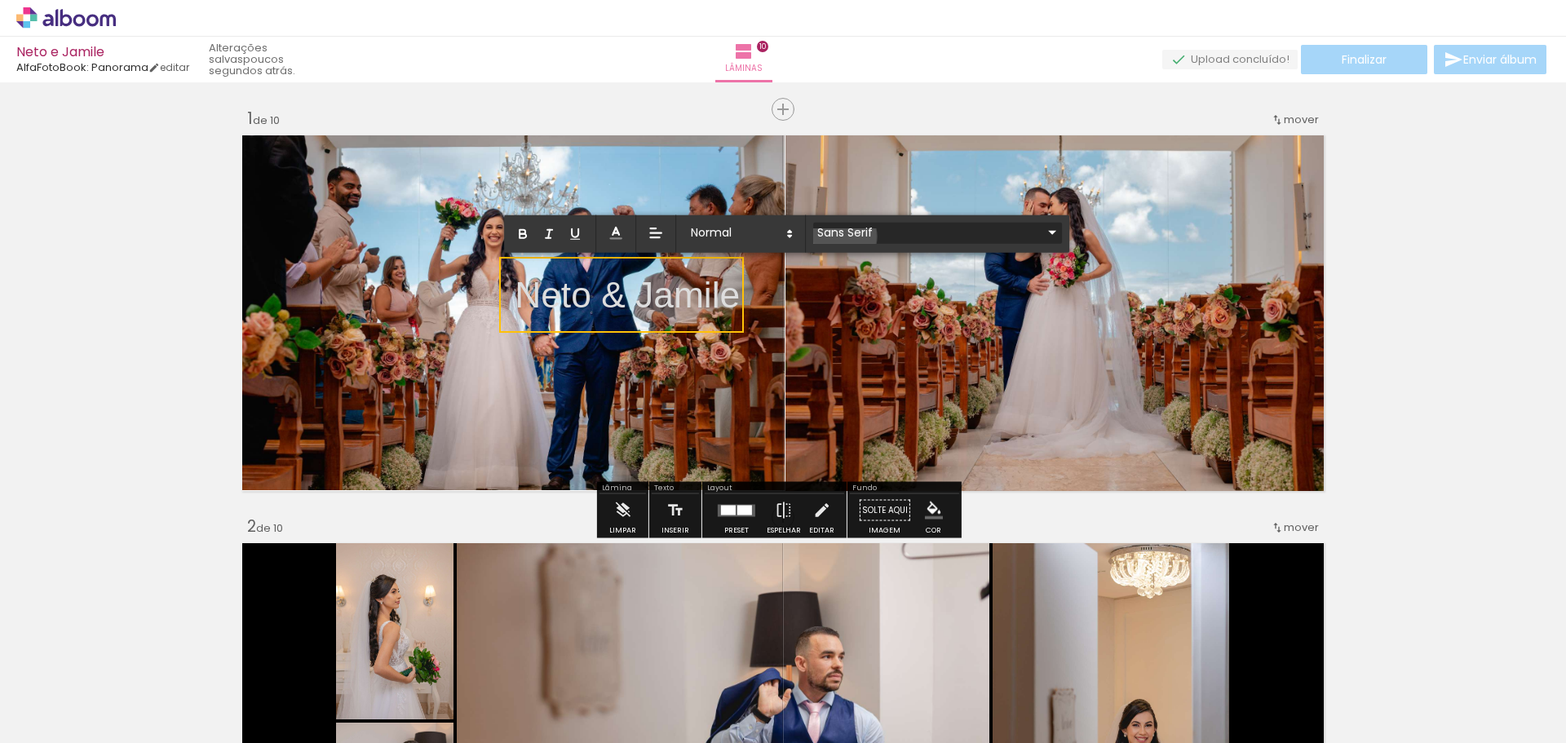
click at [836, 237] on input "Sans Serif" at bounding box center [927, 232] width 229 height 17
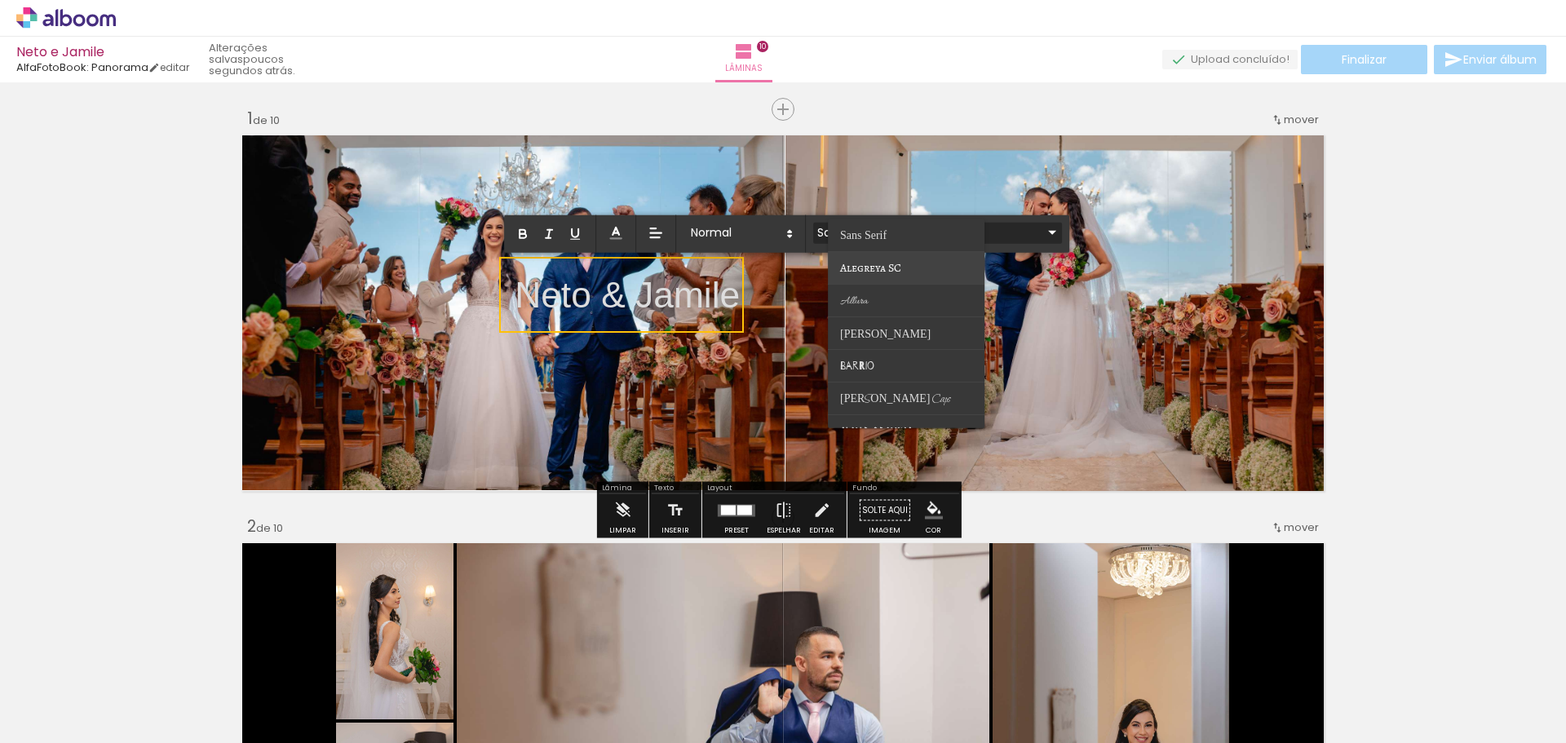
click at [882, 268] on span "Alegreya SC" at bounding box center [870, 267] width 61 height 15
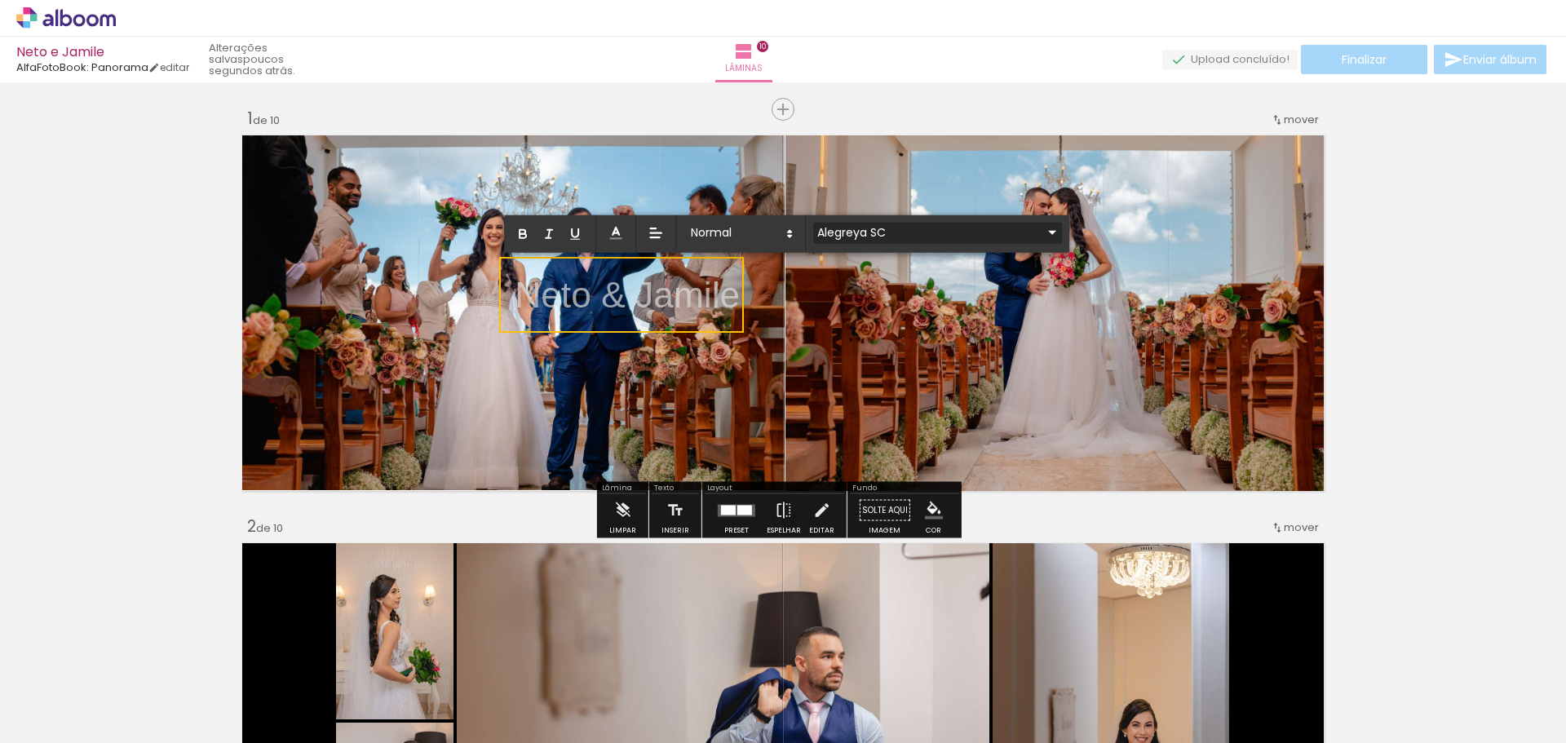
click at [897, 233] on input "Alegreya SC" at bounding box center [927, 232] width 229 height 17
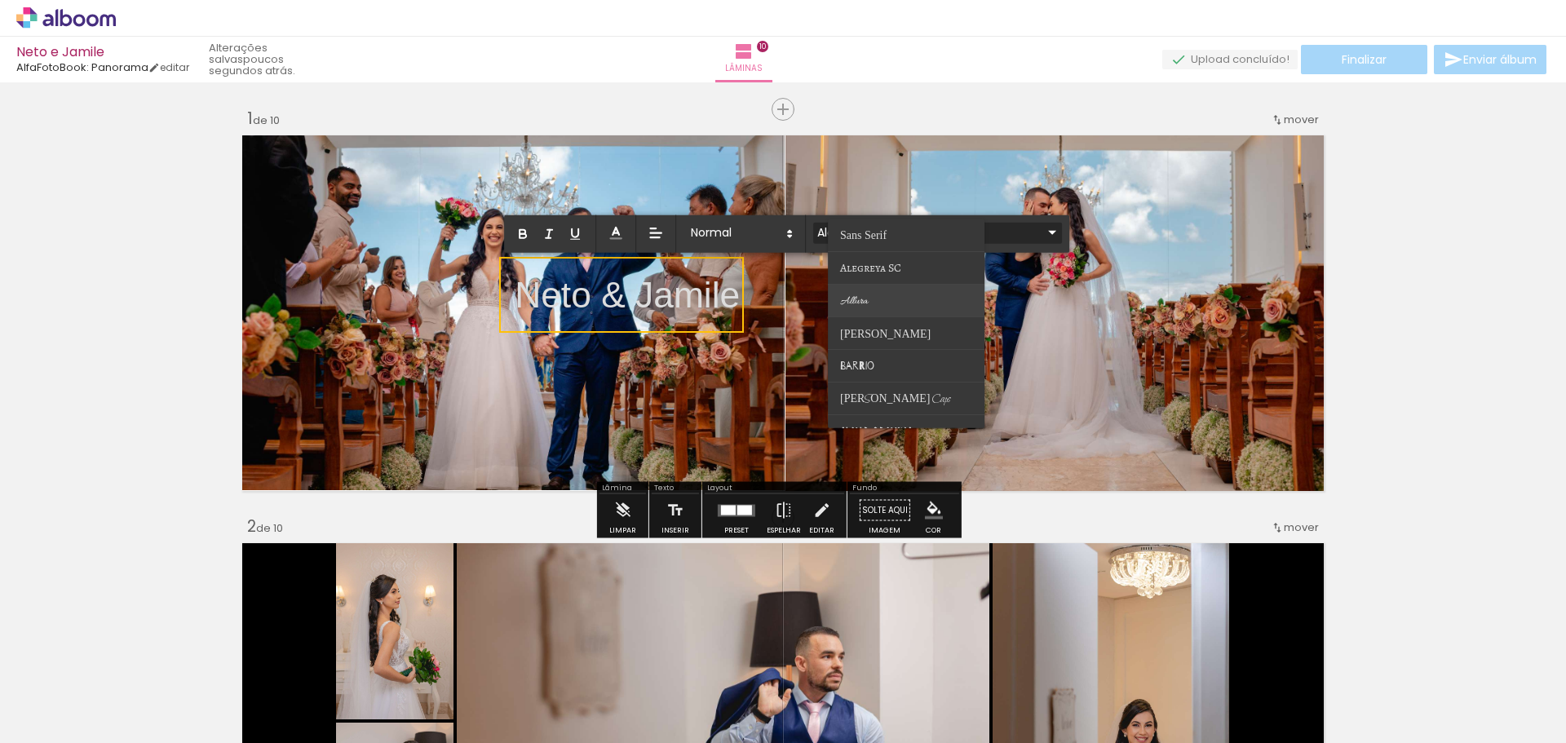
click at [902, 304] on paper-item at bounding box center [906, 301] width 157 height 33
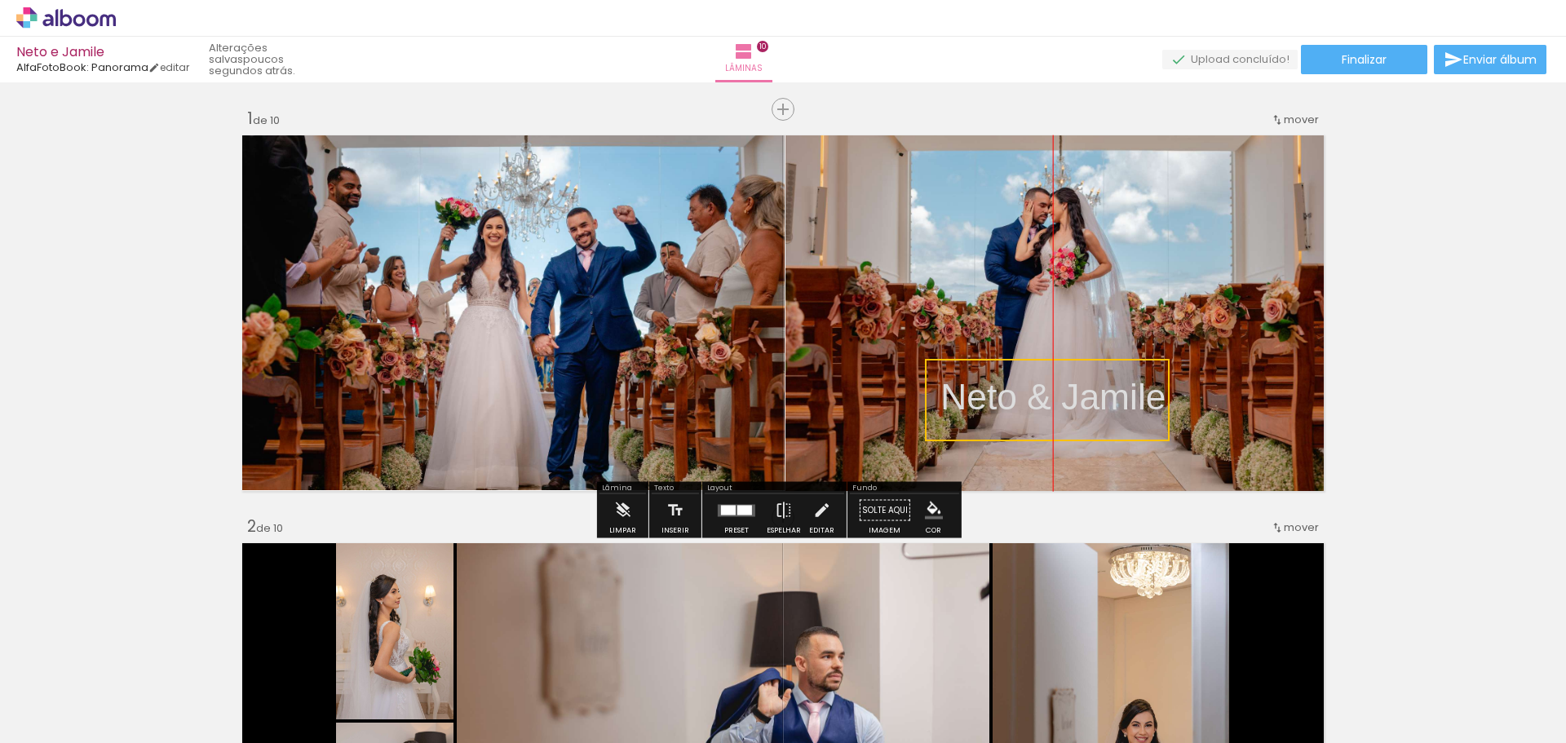
drag, startPoint x: 734, startPoint y: 293, endPoint x: 1160, endPoint y: 395, distance: 437.8
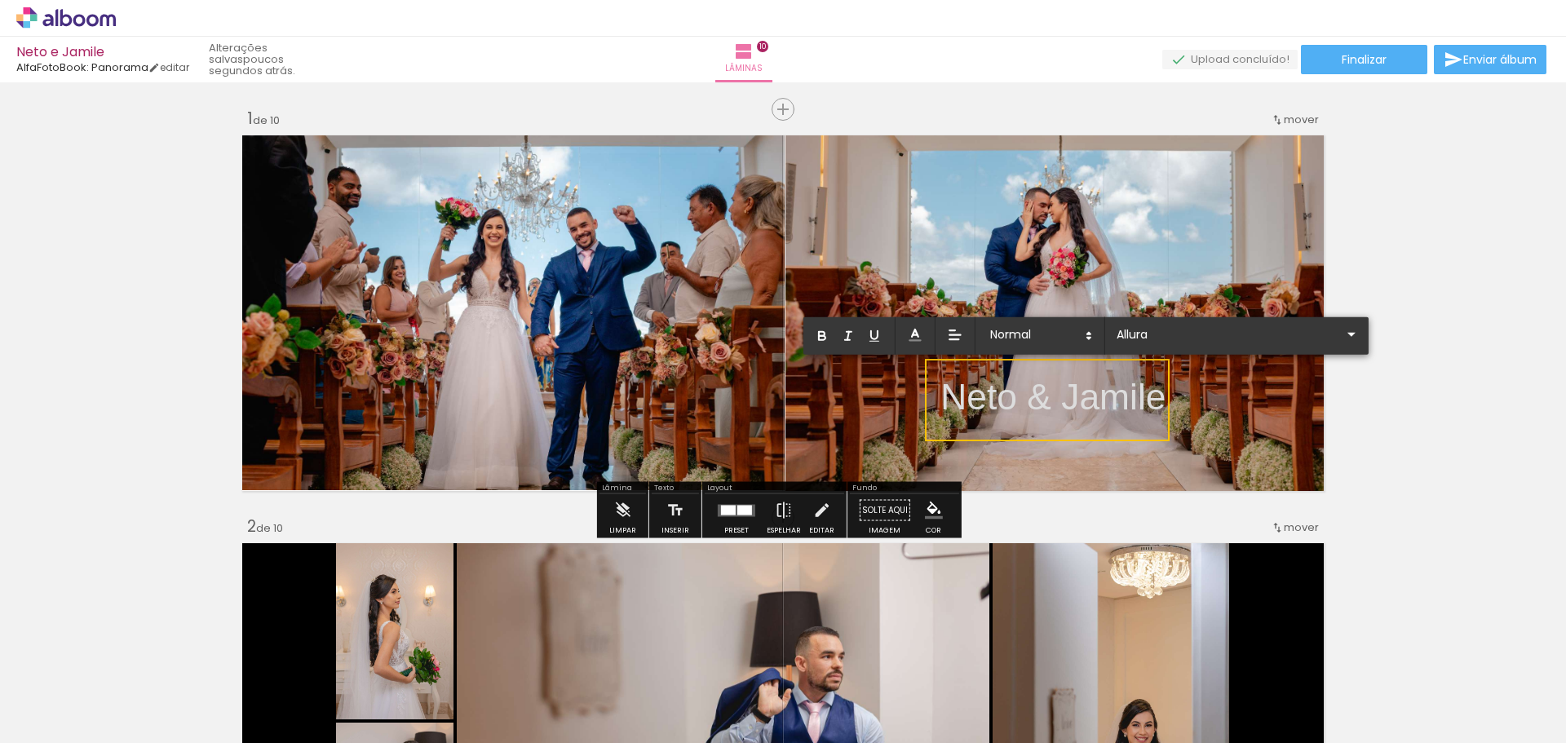
click at [1157, 396] on p "Neto & Jamile ﻿" at bounding box center [1053, 400] width 225 height 58
click at [1342, 341] on iron-icon at bounding box center [1352, 335] width 20 height 20
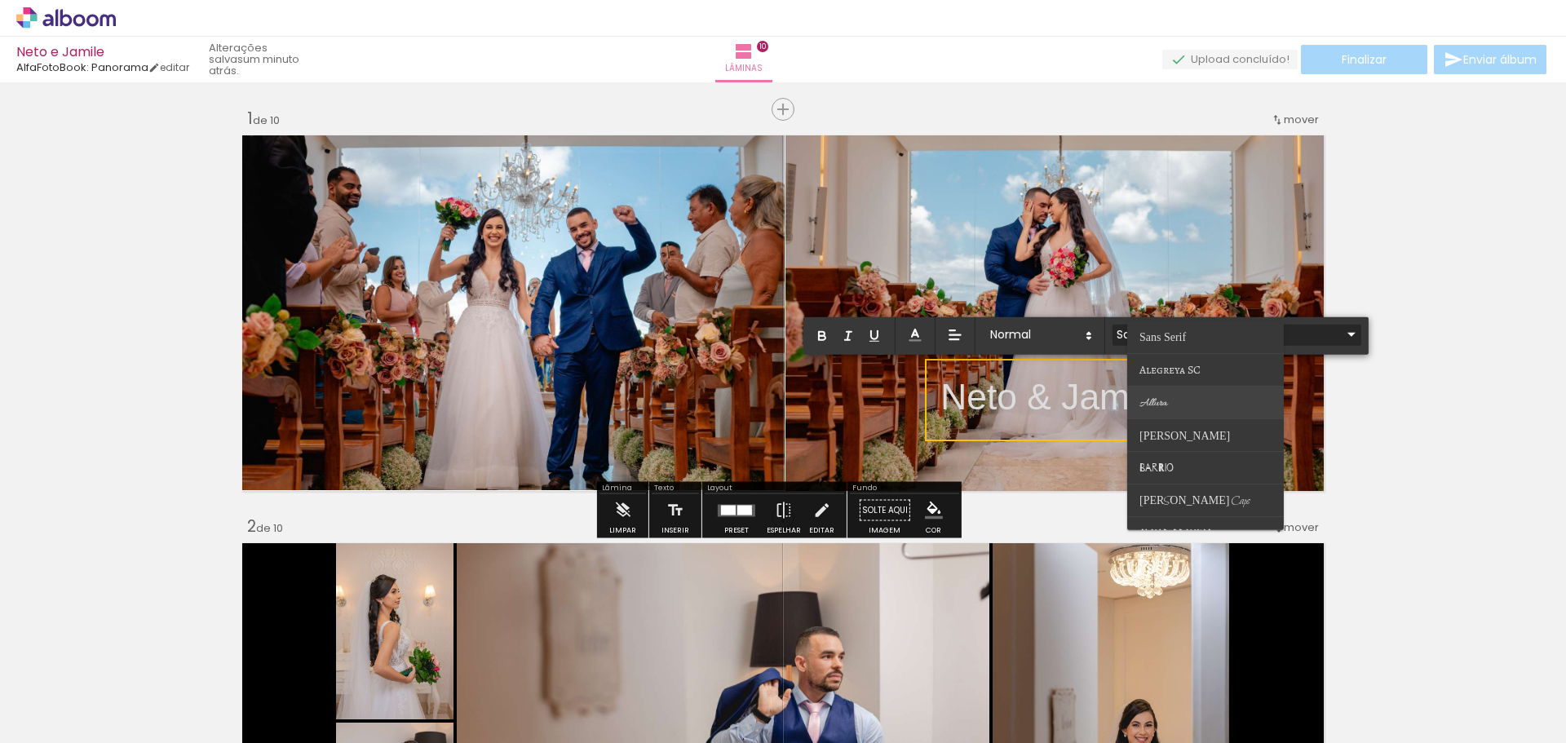
click at [1167, 396] on span "Allura" at bounding box center [1154, 403] width 28 height 14
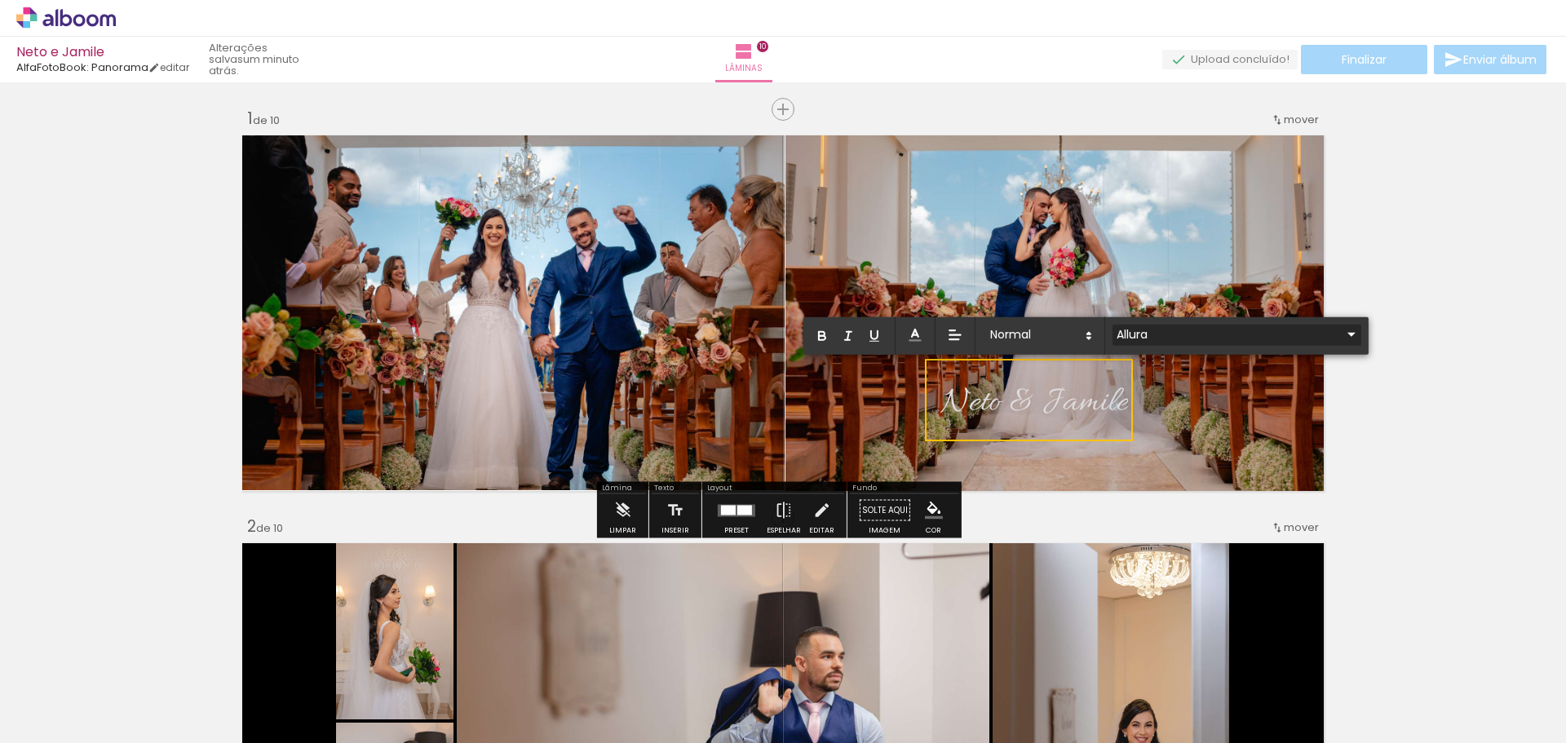
click at [1342, 335] on iron-icon at bounding box center [1352, 335] width 20 height 20
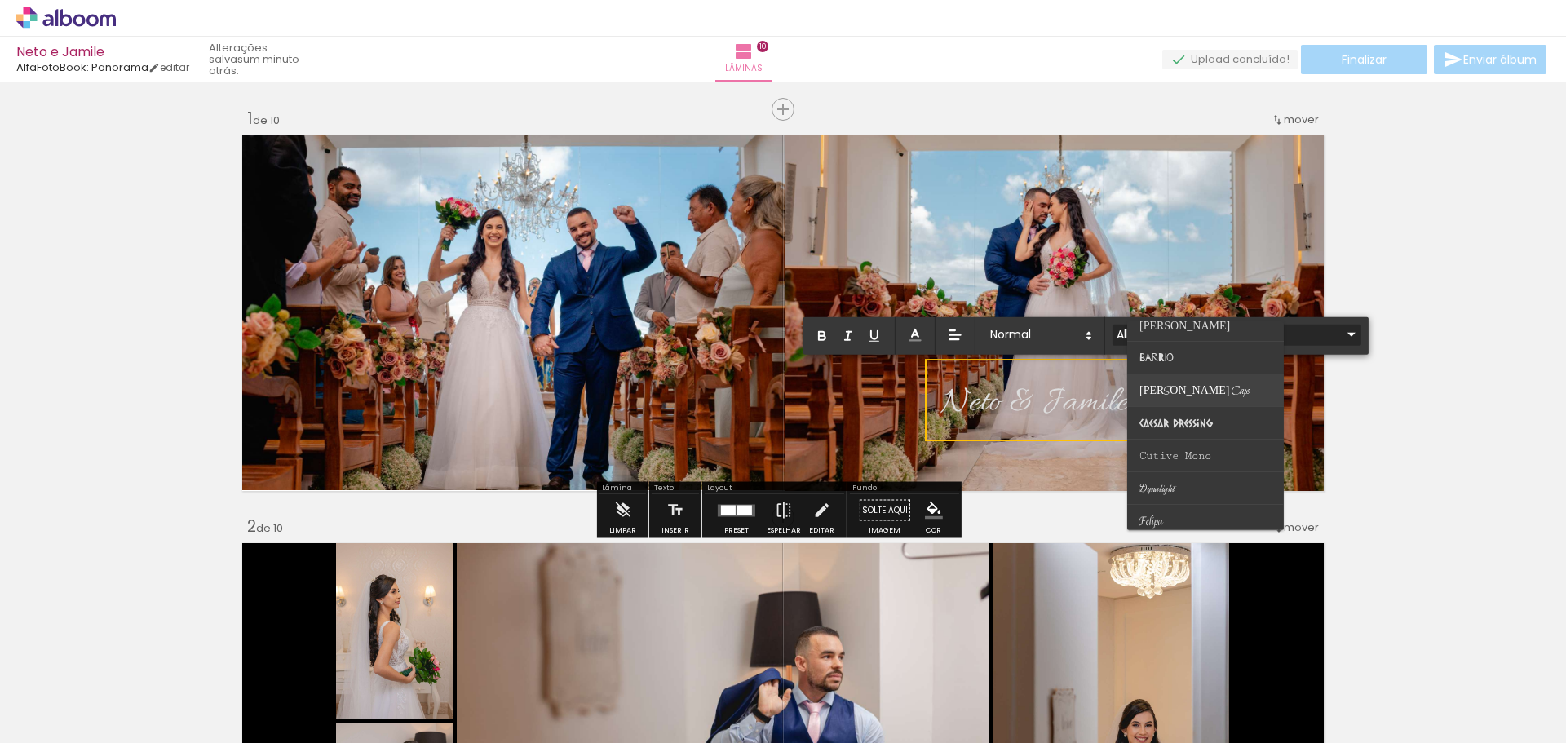
scroll to position [245, 0]
click at [1207, 356] on paper-item at bounding box center [1205, 354] width 157 height 33
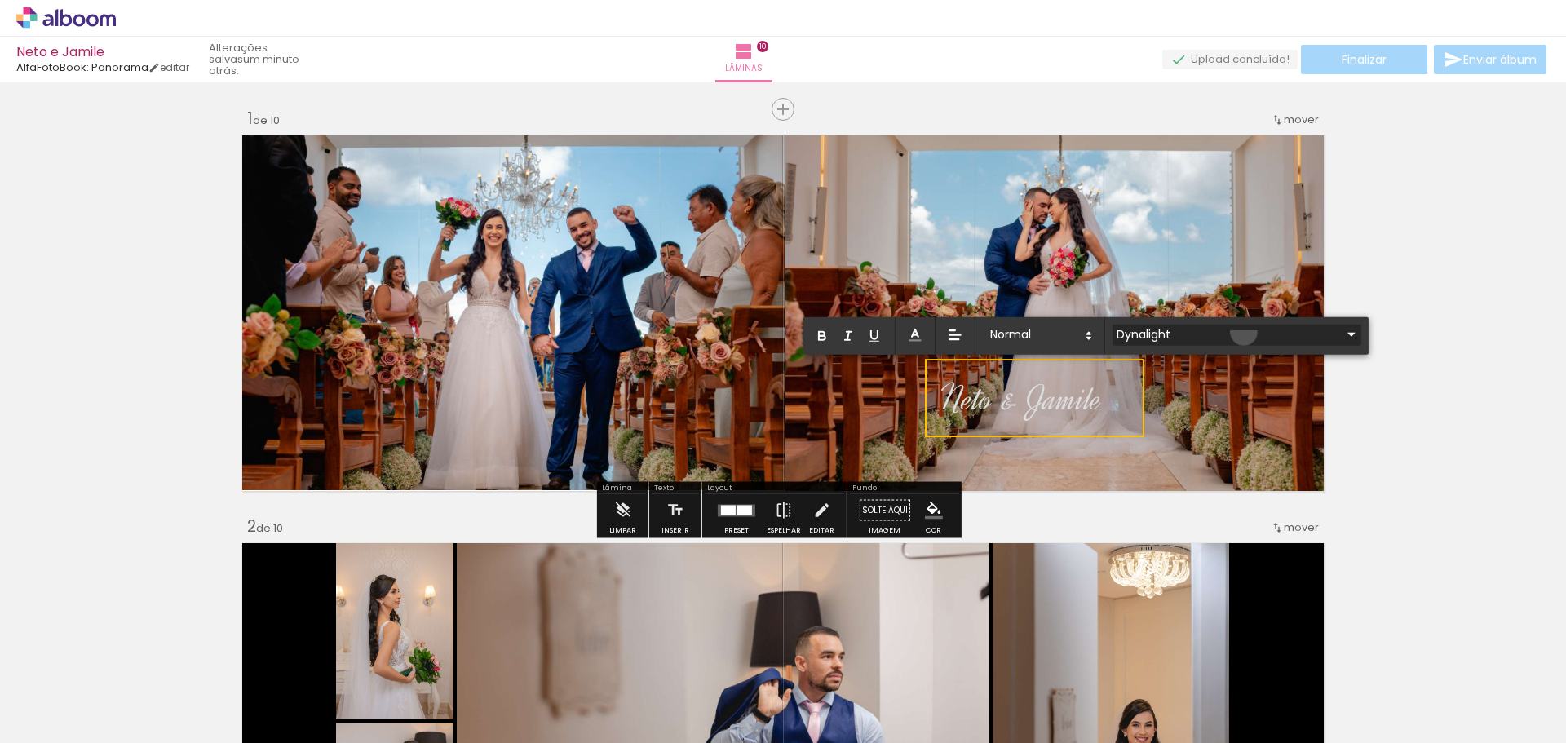
click at [1244, 332] on input "Dynalight" at bounding box center [1227, 333] width 229 height 17
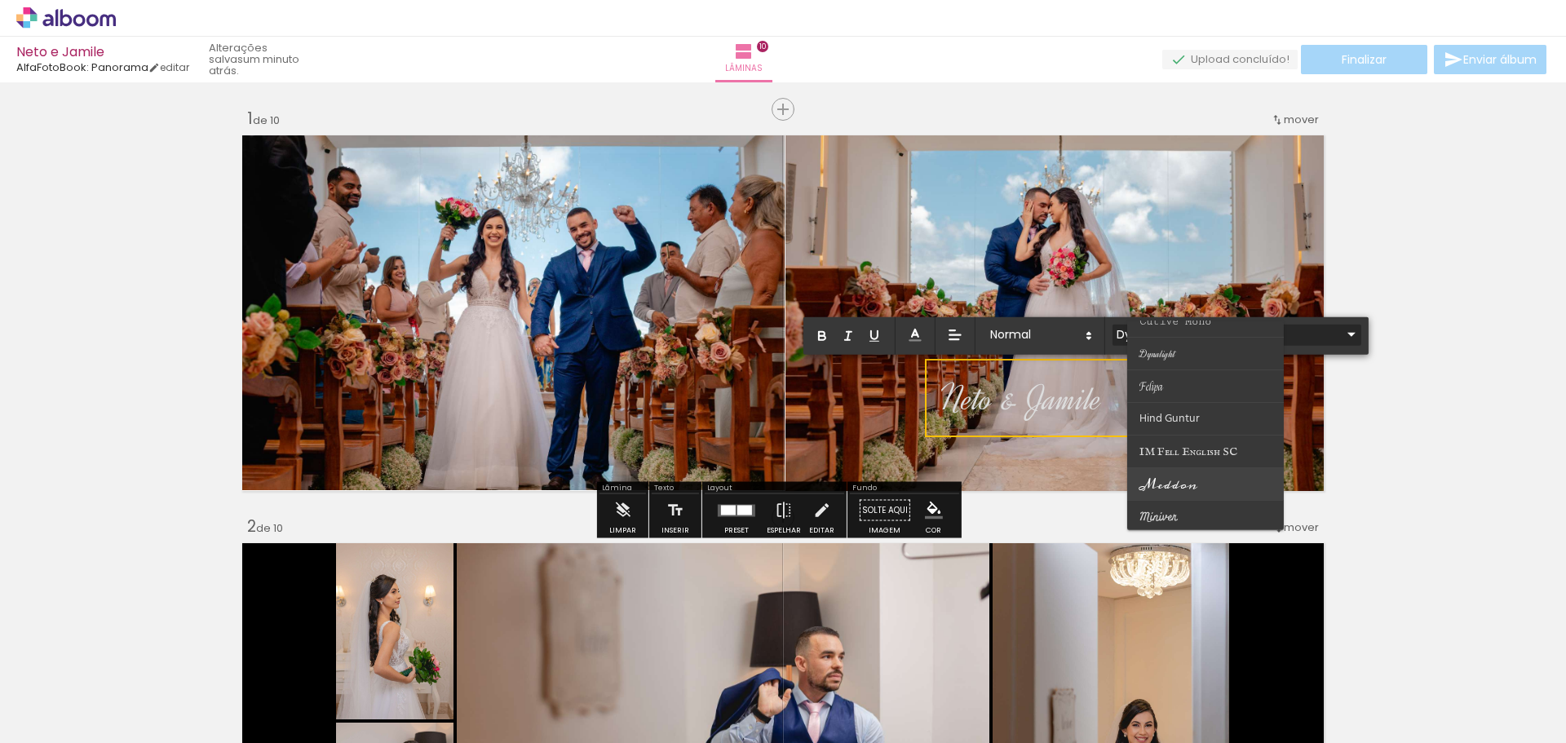
click at [1195, 480] on span "Meddon" at bounding box center [1169, 483] width 58 height 24
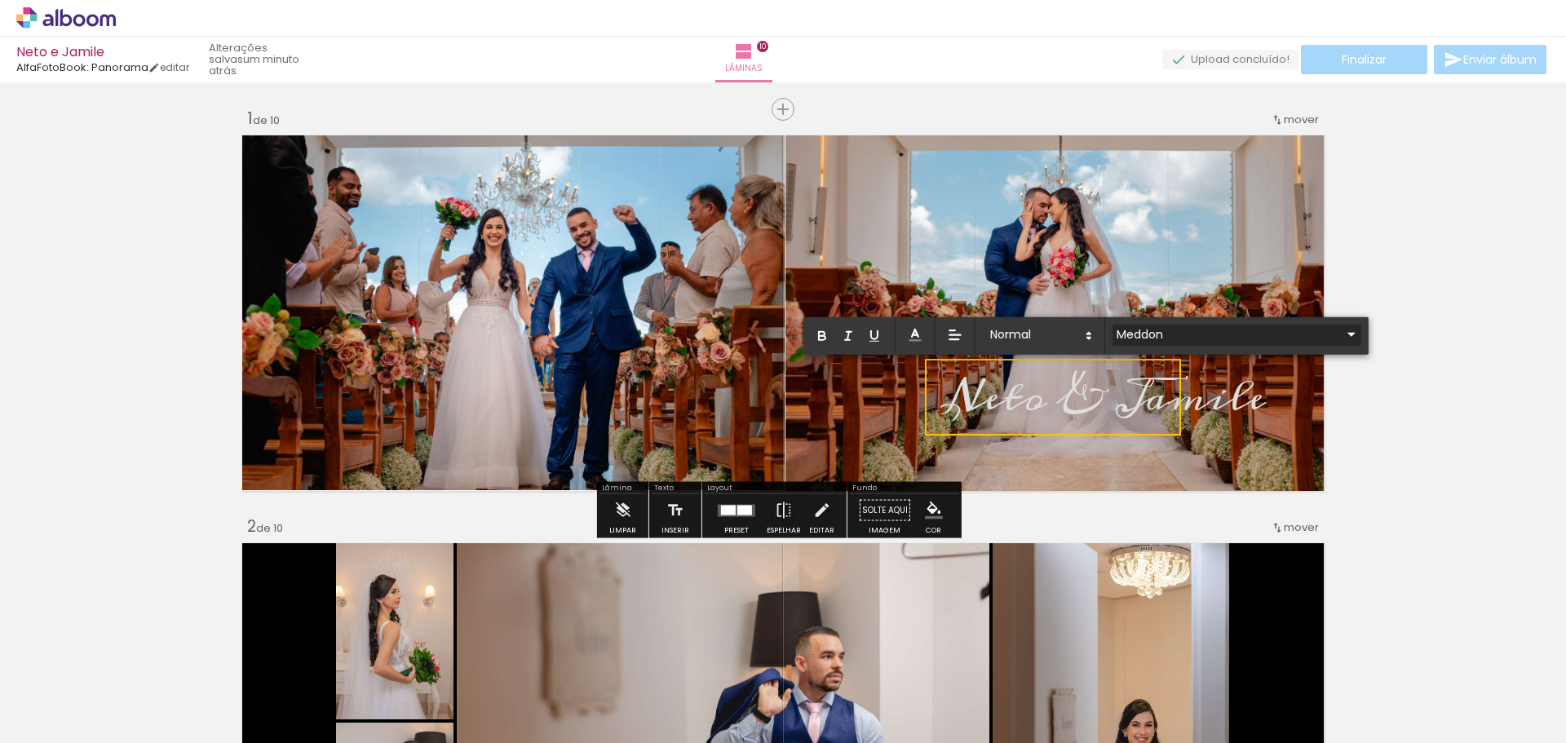
click at [1228, 336] on input "Meddon" at bounding box center [1227, 333] width 229 height 17
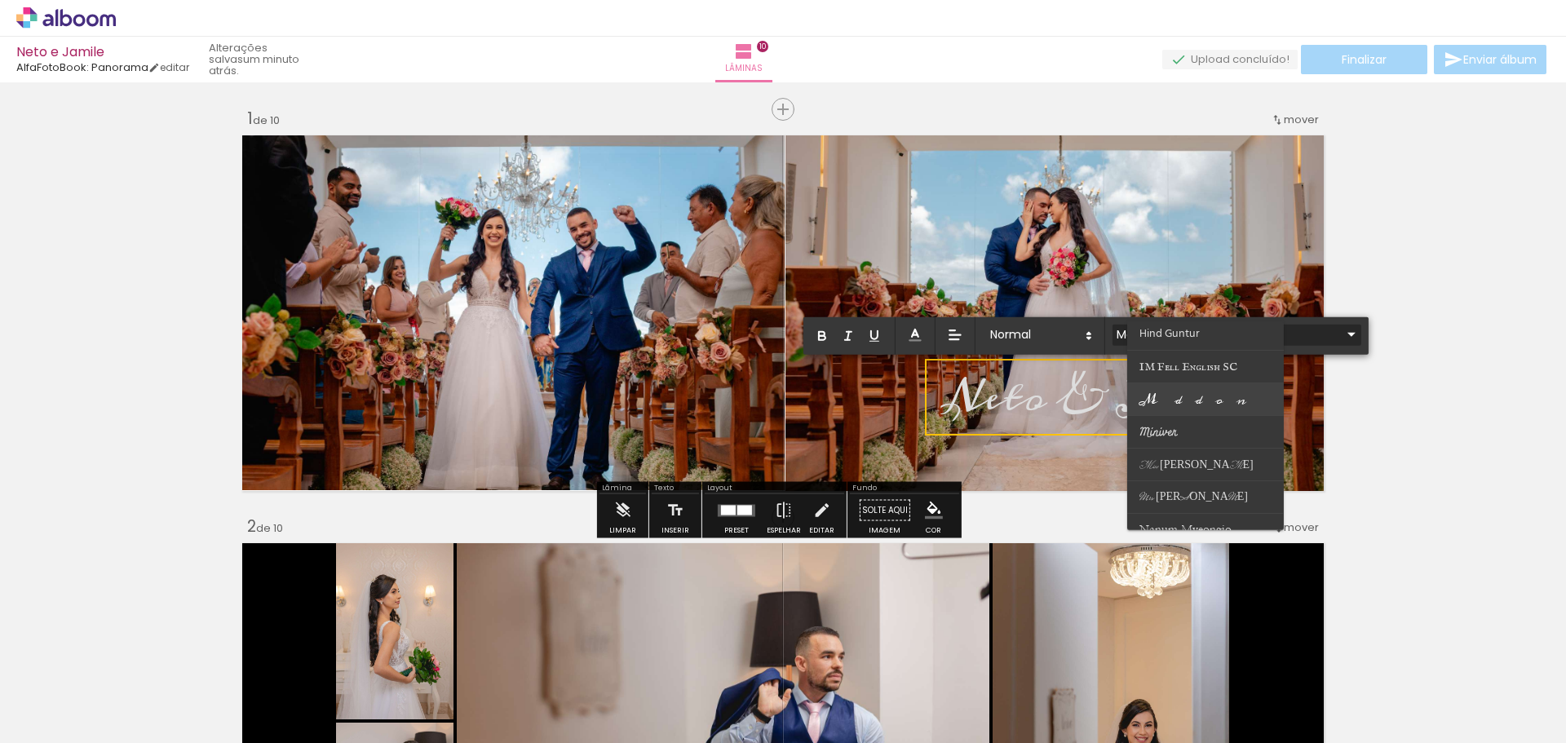
scroll to position [408, 0]
click at [1182, 421] on span "Mrs [PERSON_NAME]" at bounding box center [1194, 420] width 108 height 18
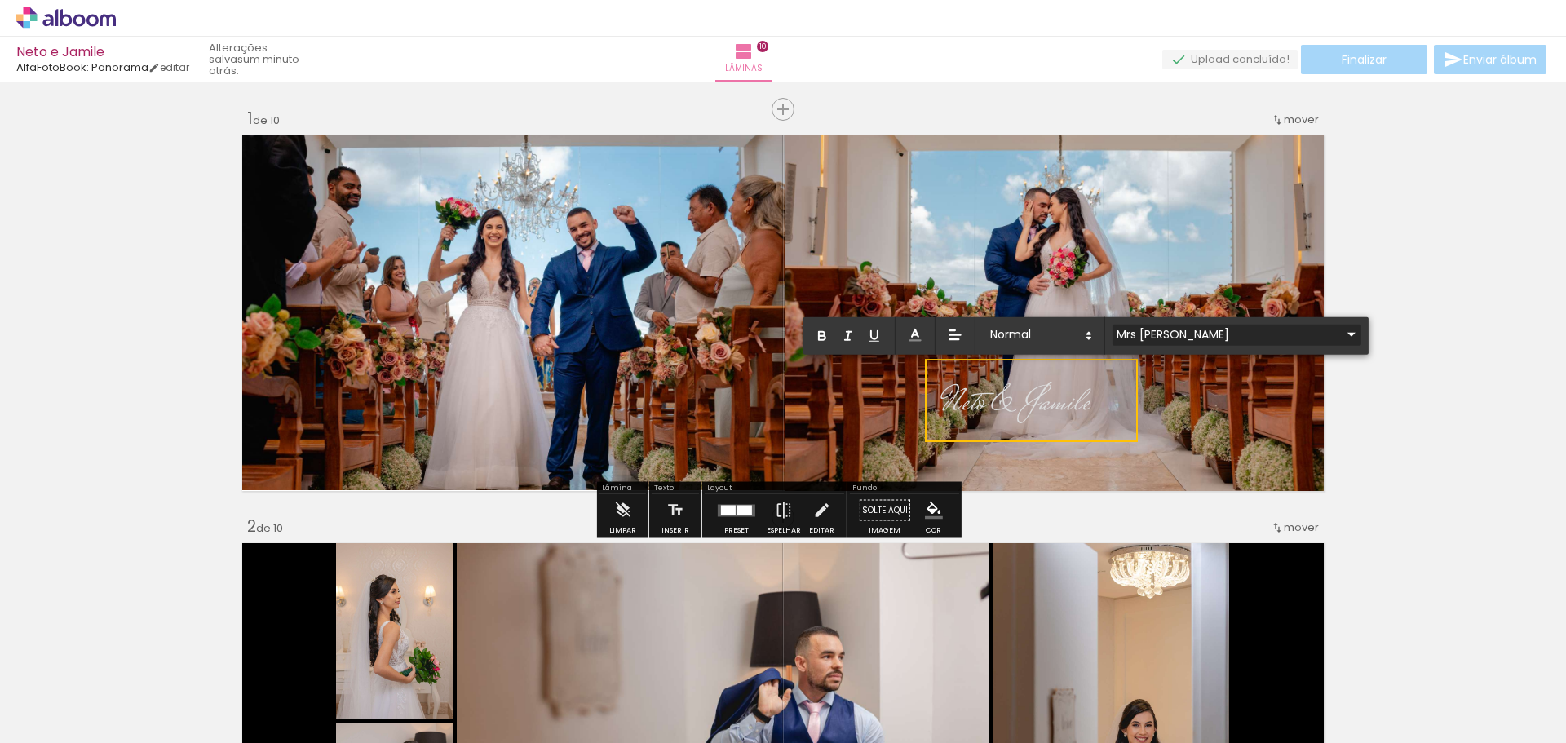
click at [1232, 334] on input "Mrs [PERSON_NAME]" at bounding box center [1227, 333] width 229 height 17
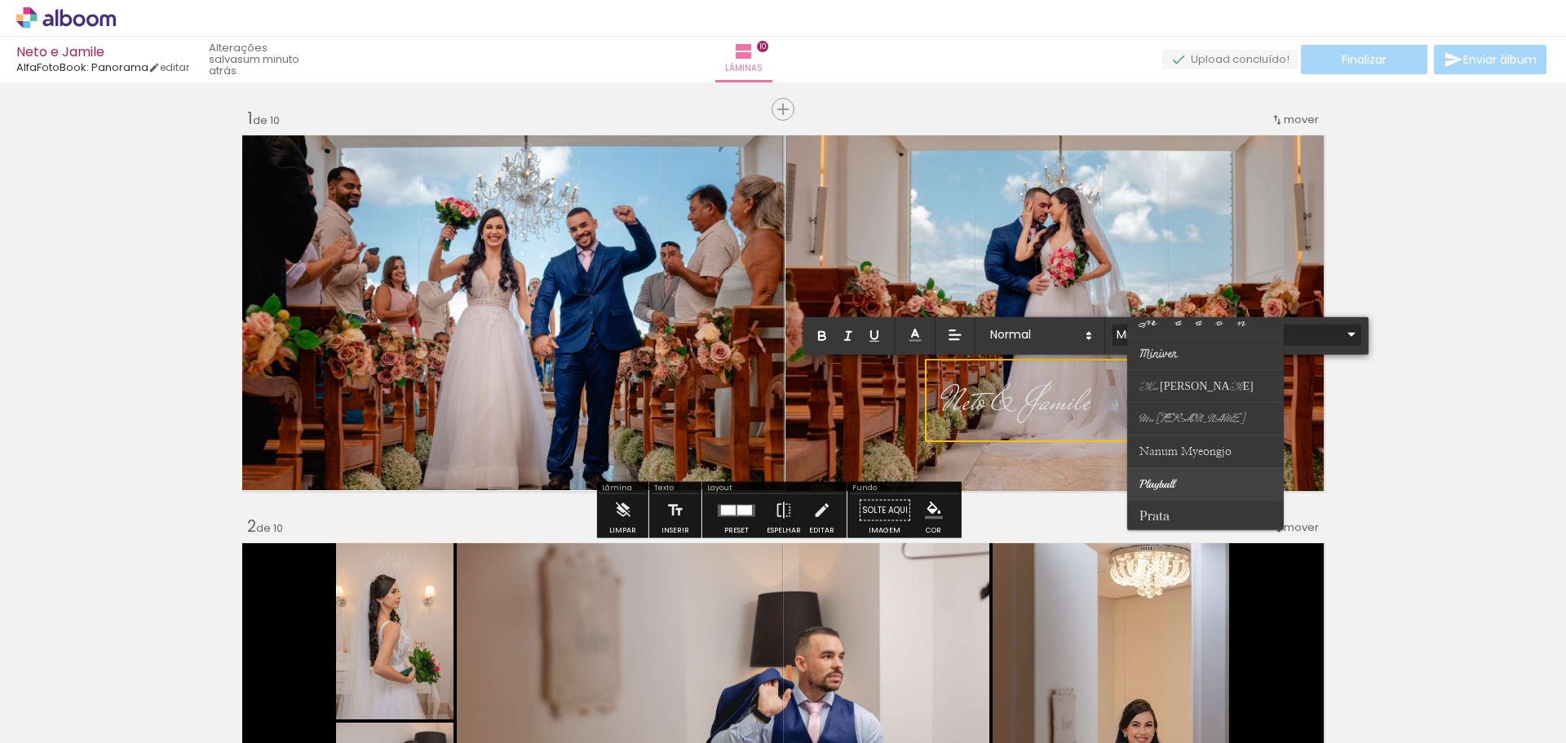
click at [1216, 478] on paper-item at bounding box center [1205, 484] width 157 height 33
type input "Playball"
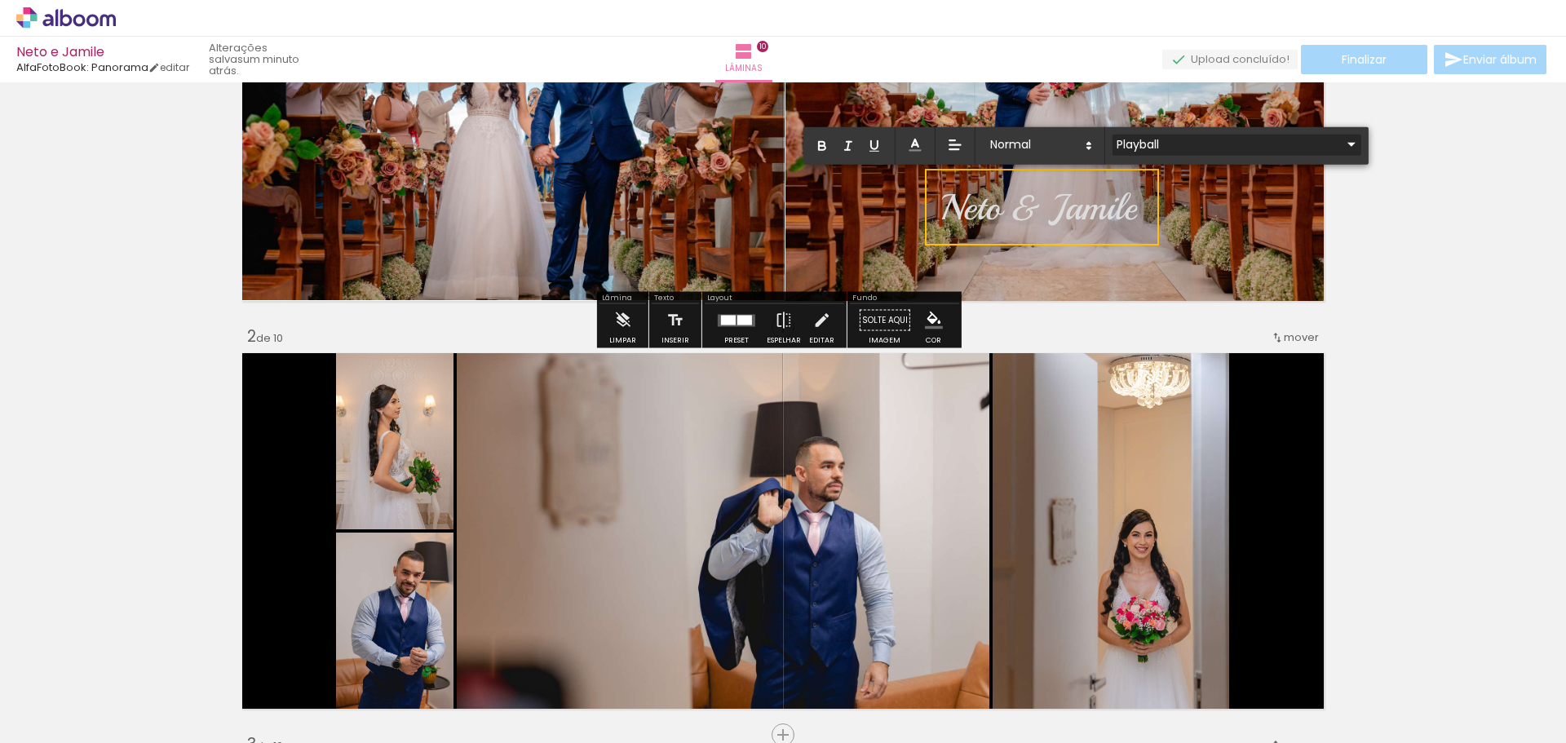
scroll to position [82, 0]
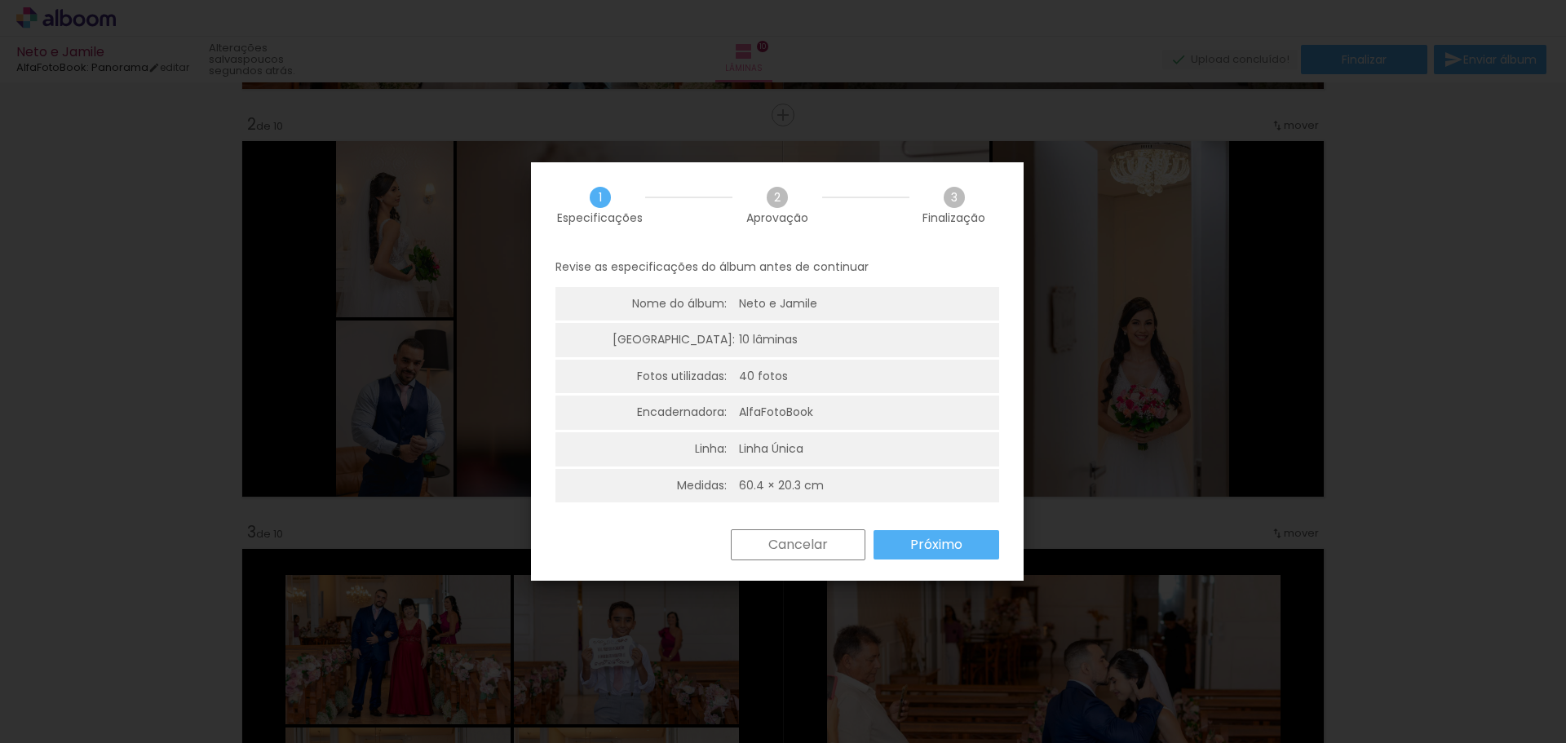
click at [755, 493] on div "60.4 × 20.3 cm" at bounding box center [781, 486] width 85 height 16
click at [0, 0] on slot "Próximo" at bounding box center [0, 0] width 0 height 0
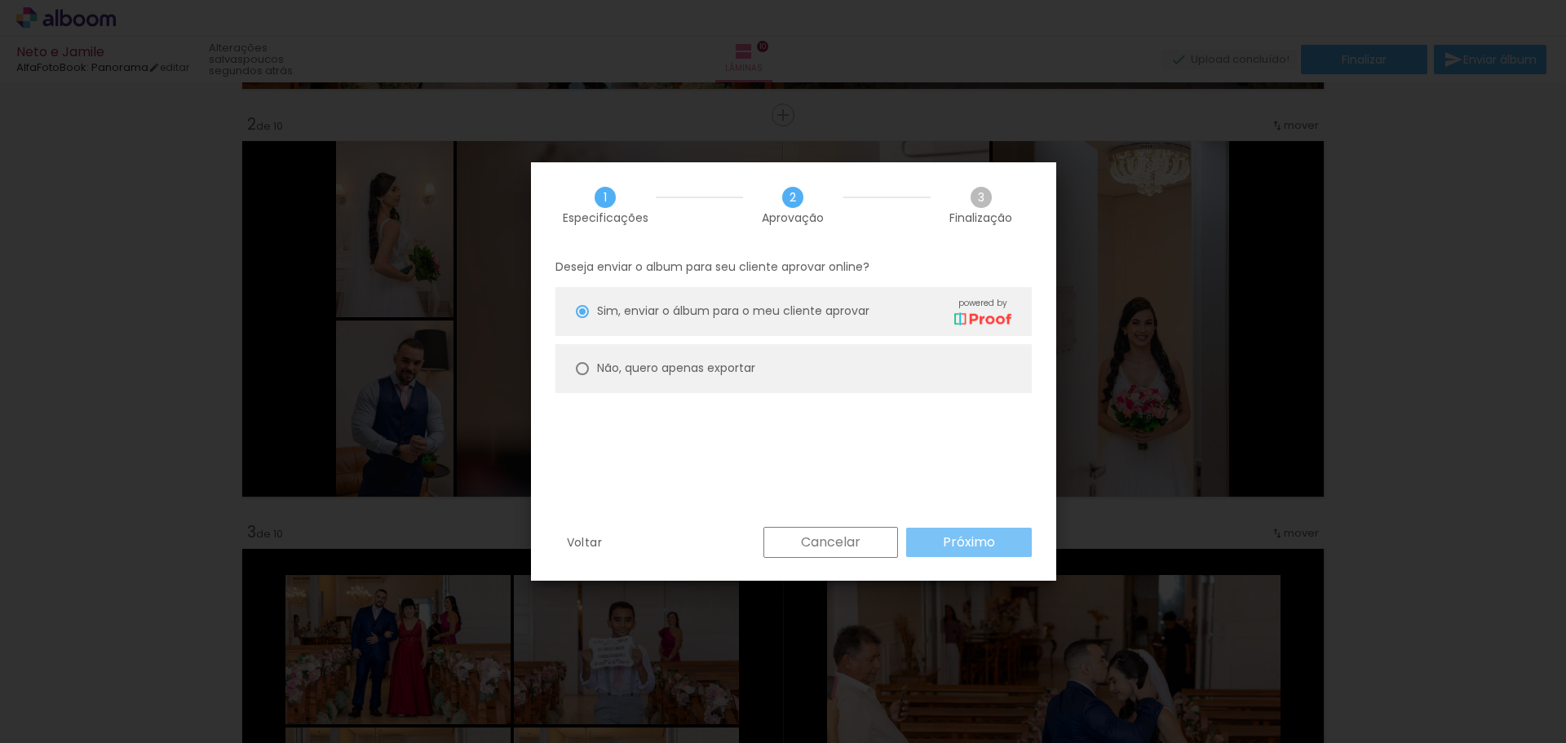
click at [0, 0] on slot "Próximo" at bounding box center [0, 0] width 0 height 0
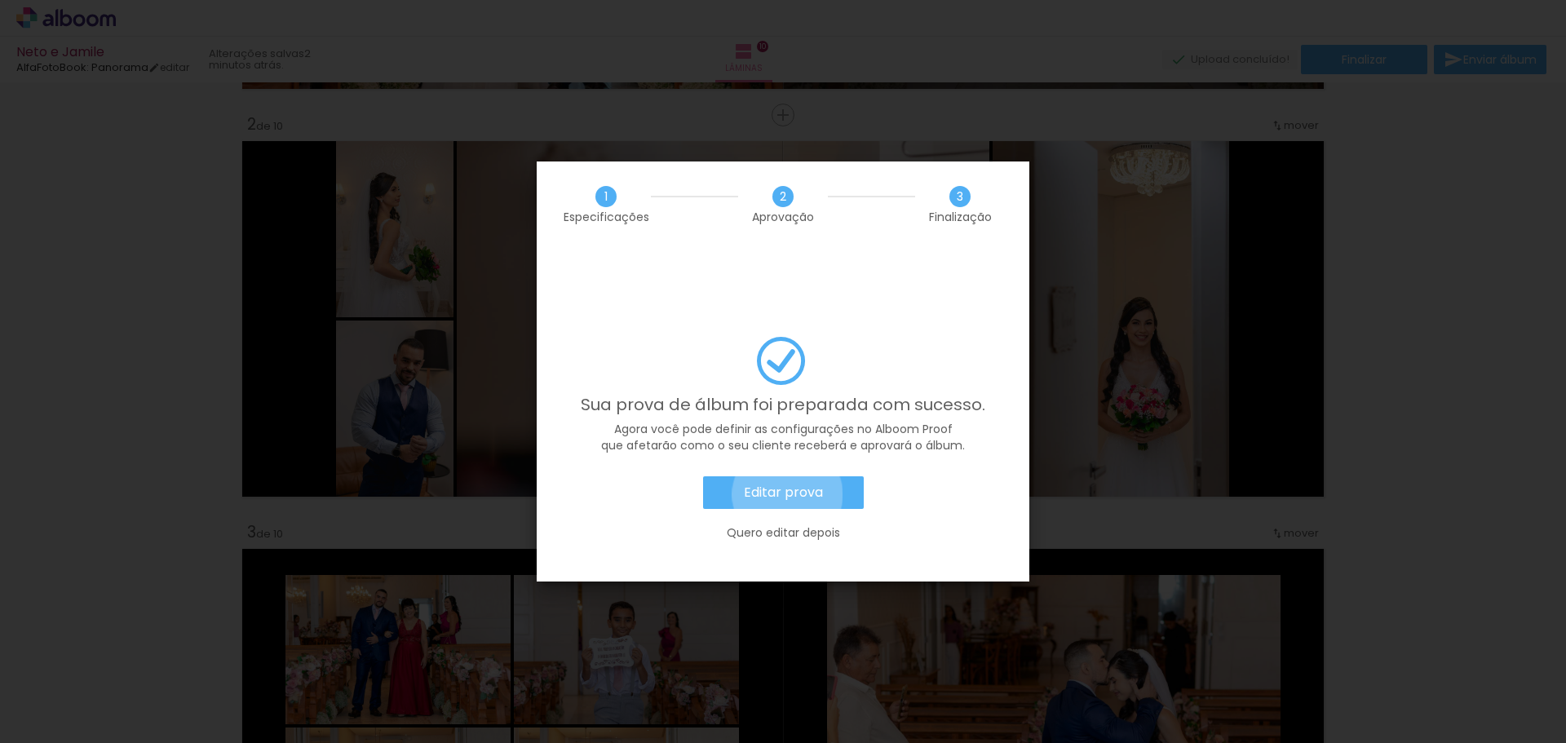
click at [0, 0] on slot "Editar prova" at bounding box center [0, 0] width 0 height 0
